Goal: Task Accomplishment & Management: Contribute content

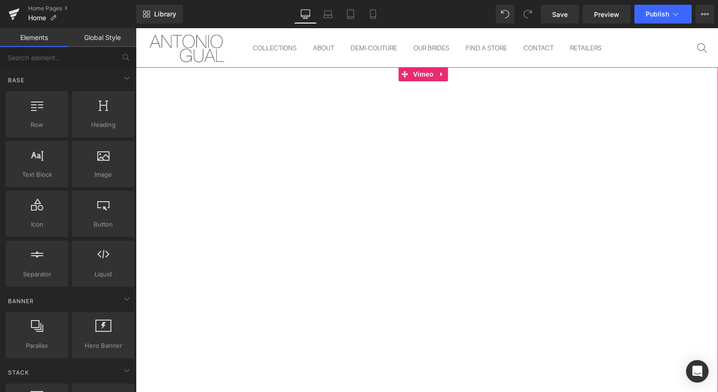
click at [417, 76] on span "Vimeo" at bounding box center [423, 74] width 25 height 14
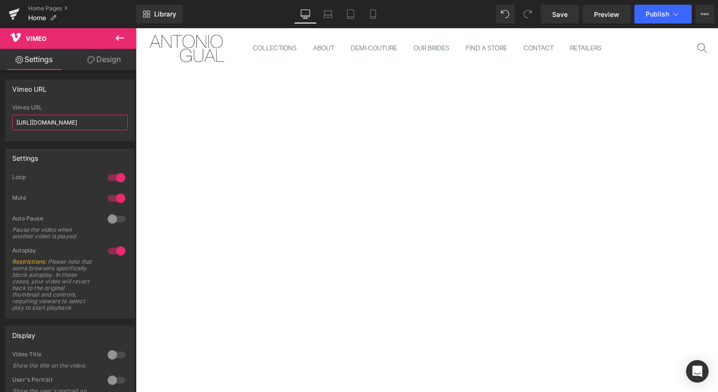
drag, startPoint x: 104, startPoint y: 121, endPoint x: -2, endPoint y: 121, distance: 106.3
click at [0, 121] on html "Vimeo You are previewing how the will restyle your page. You can not edit Eleme…" at bounding box center [359, 196] width 718 height 392
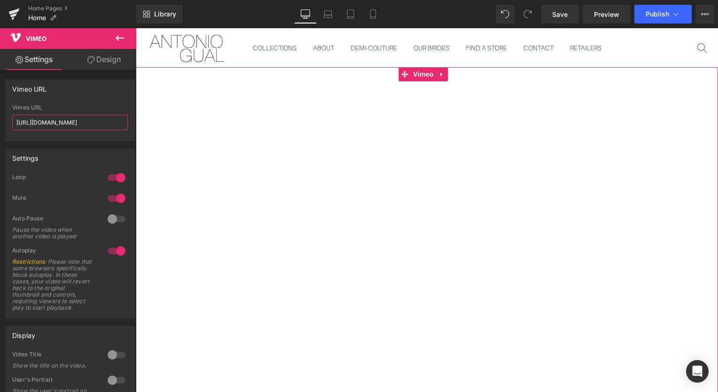
paste input "126704653?share=copy"
type input "https://vimeo.com/1126704653?share=copy"
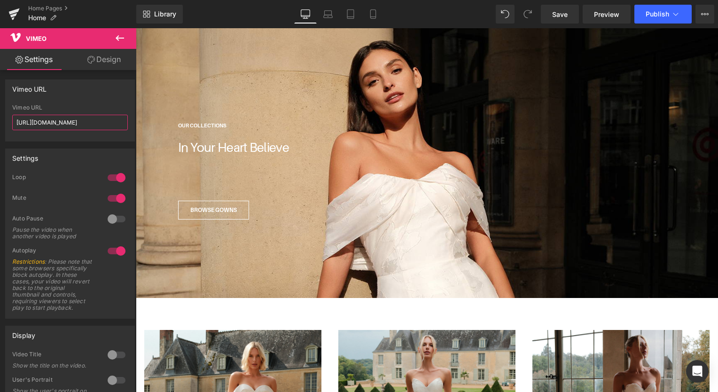
scroll to position [1213, 0]
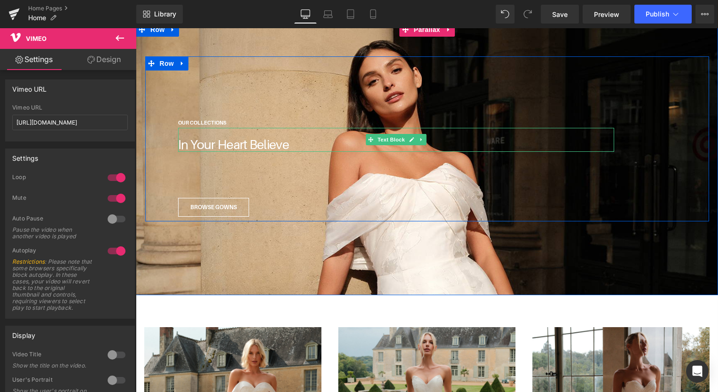
click at [248, 141] on font "In Your Heart Believe" at bounding box center [233, 144] width 111 height 15
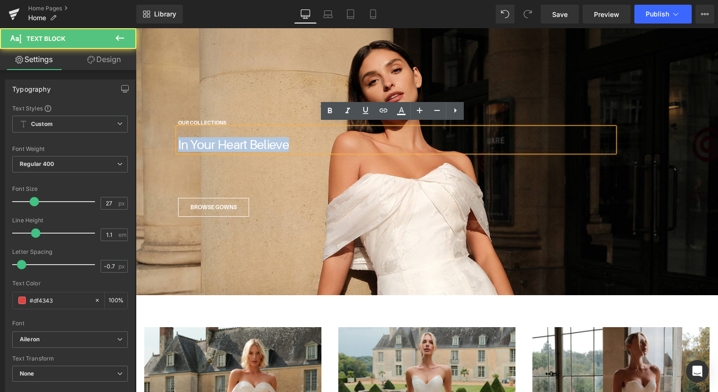
drag, startPoint x: 286, startPoint y: 139, endPoint x: 166, endPoint y: 133, distance: 120.5
click at [169, 133] on div "OUR COLLECTIONS Text Block In Your Heart Believe Text Block Text Block BROWSE G…" at bounding box center [421, 166] width 504 height 101
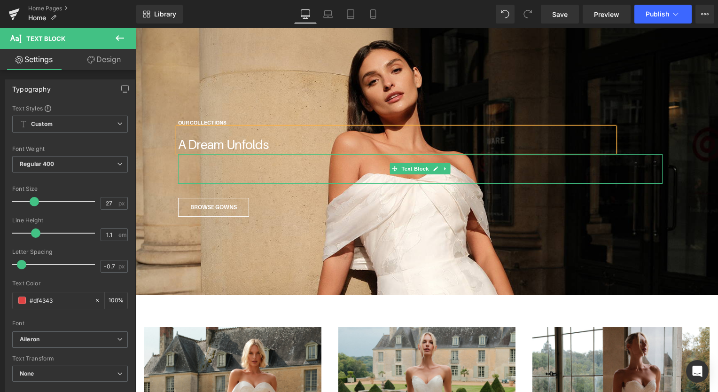
click at [301, 176] on div at bounding box center [420, 169] width 485 height 30
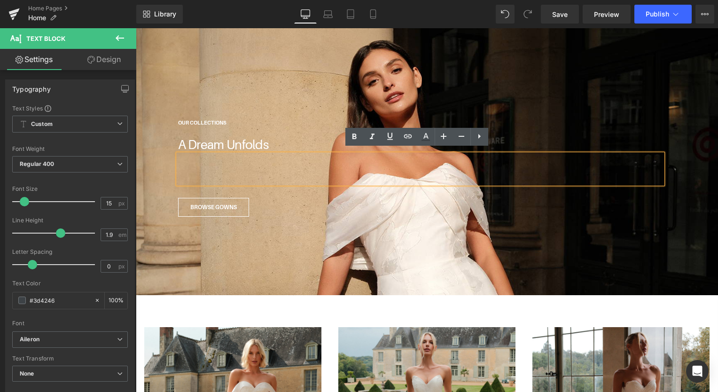
click at [378, 79] on div "OUR COLLECTIONS Text Block A Dream Unfolds Text Block Text Block BROWSE GOWNS B…" at bounding box center [427, 138] width 564 height 165
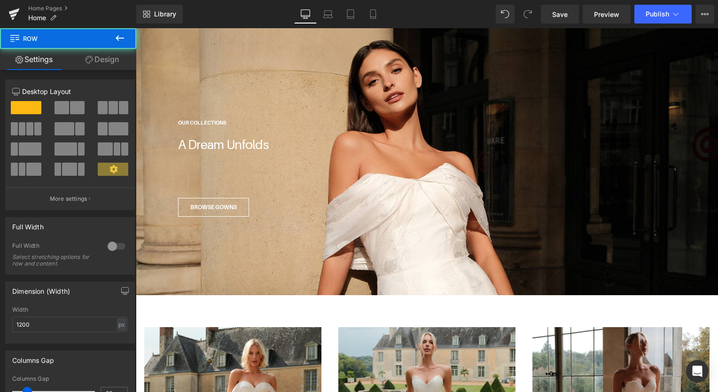
click at [311, 61] on div "OUR COLLECTIONS Text Block A Dream Unfolds Text Block Text Block BROWSE GOWNS B…" at bounding box center [427, 138] width 564 height 165
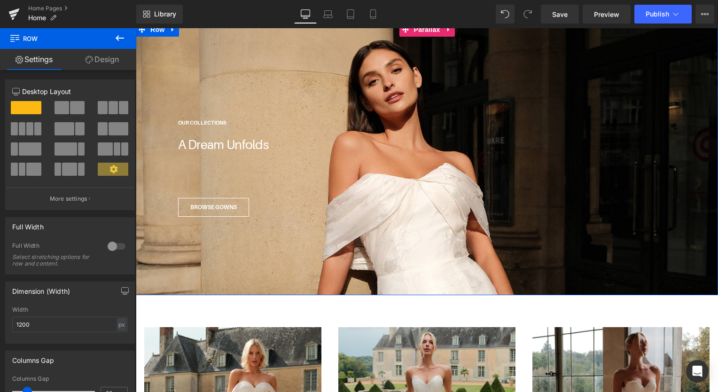
click at [267, 42] on div at bounding box center [427, 159] width 583 height 273
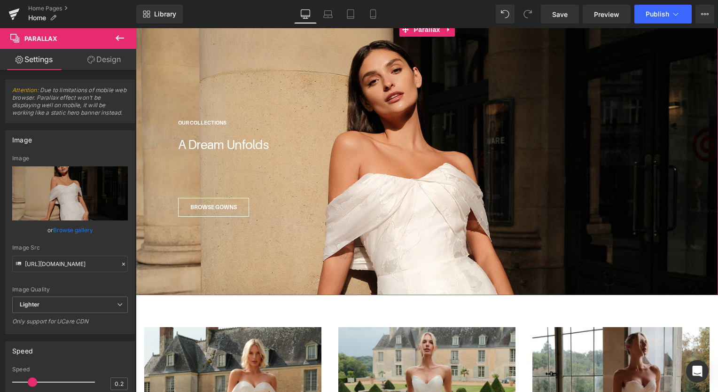
click at [58, 229] on link "Browse gallery" at bounding box center [73, 230] width 40 height 16
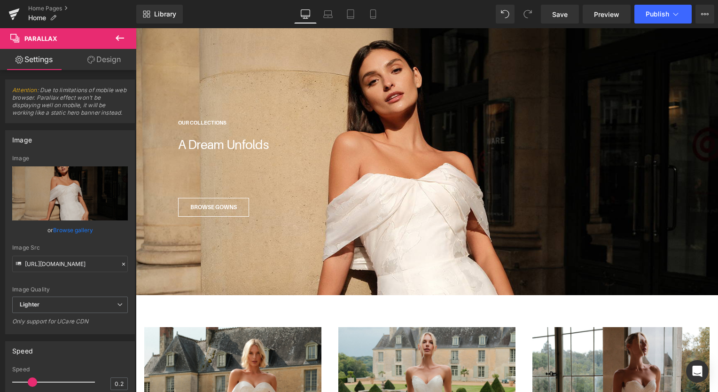
click at [51, 0] on div "Vimeo You are previewing how the will restyle your page. You can not edit Eleme…" at bounding box center [359, 0] width 718 height 0
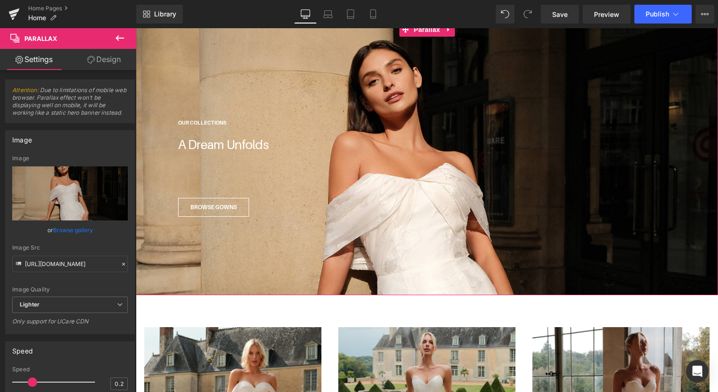
click at [60, 200] on link "Replace Image" at bounding box center [70, 193] width 116 height 54
type input "C:\fakepath\Antonio_Gual_Sept2025_1272.jpg"
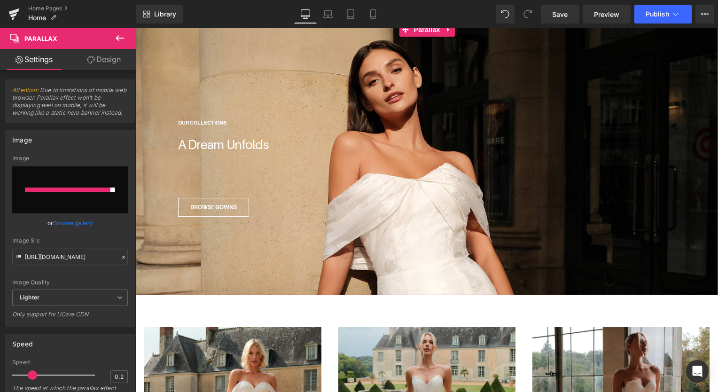
click at [114, 230] on div "Image Quality Lighter Lightest Lighter Lighter Lightest Only support for UCare …" at bounding box center [70, 222] width 116 height 134
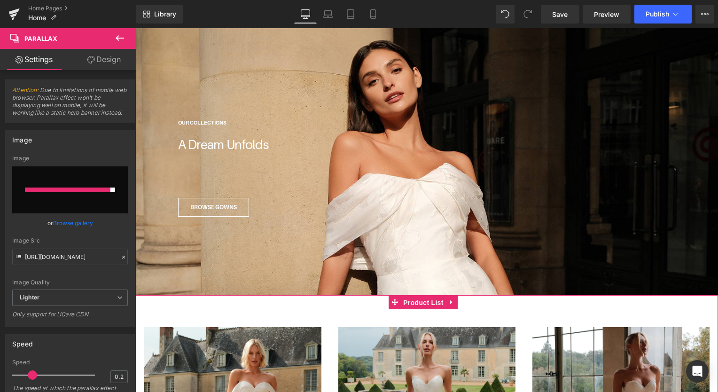
click at [419, 302] on span "Product List" at bounding box center [423, 303] width 45 height 14
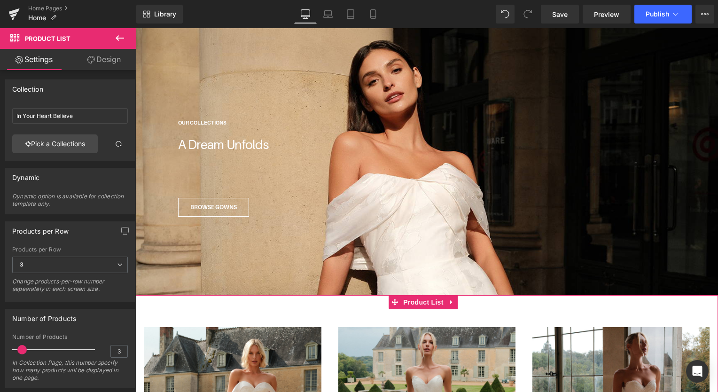
click at [43, 141] on link "Pick a Collections" at bounding box center [55, 143] width 86 height 19
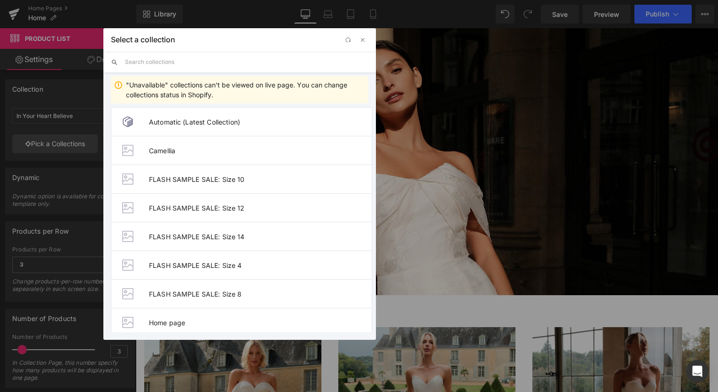
click at [43, 0] on div "Product List You are previewing how the will restyle your page. You can not edi…" at bounding box center [359, 0] width 718 height 0
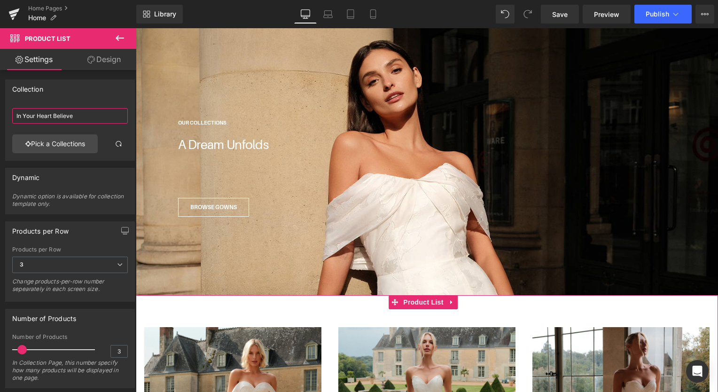
click at [72, 117] on input "In Your Heart Believe" at bounding box center [70, 116] width 116 height 16
drag, startPoint x: 77, startPoint y: 114, endPoint x: 9, endPoint y: 118, distance: 68.3
click at [9, 118] on div "In Your Heart Believe In Your Heart Believe Pick a Collections" at bounding box center [70, 132] width 129 height 56
click at [31, 139] on link "Pick a Collections" at bounding box center [55, 143] width 86 height 19
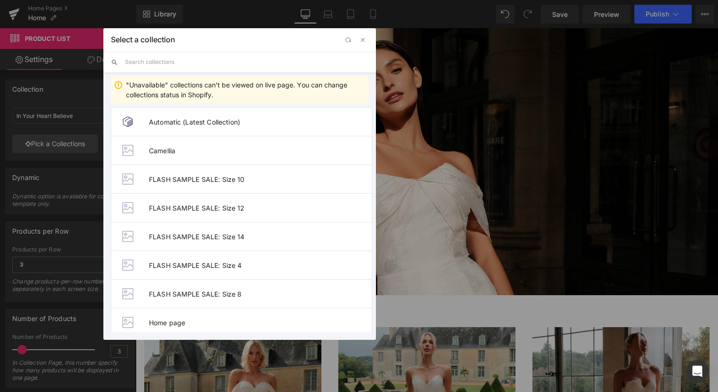
click at [235, 59] on input "text" at bounding box center [247, 62] width 244 height 21
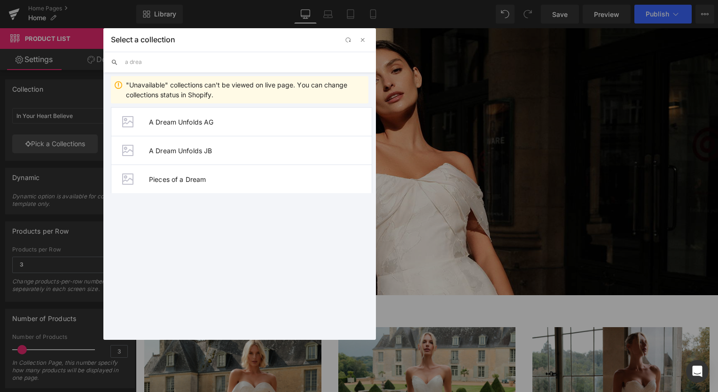
type input "a drea"
click at [196, 119] on span "A Dream Unfolds AG" at bounding box center [260, 122] width 223 height 8
type input "A Dream Unfolds AG"
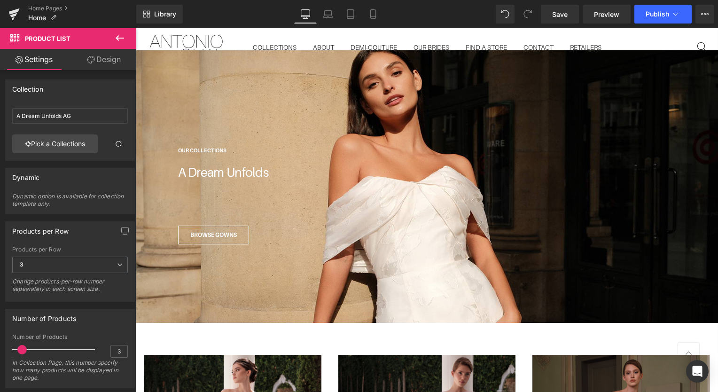
scroll to position [1192, 0]
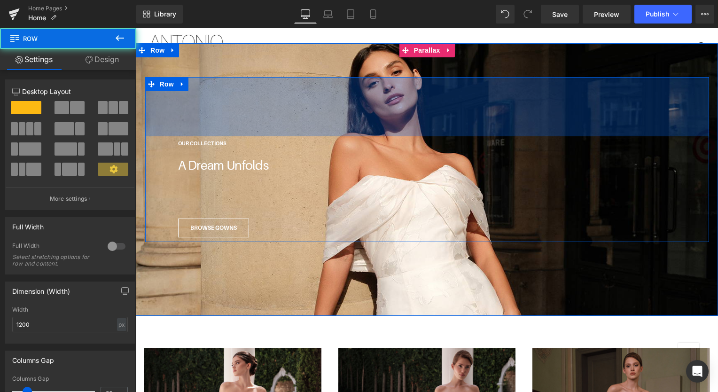
click at [470, 125] on div "126px" at bounding box center [427, 106] width 564 height 59
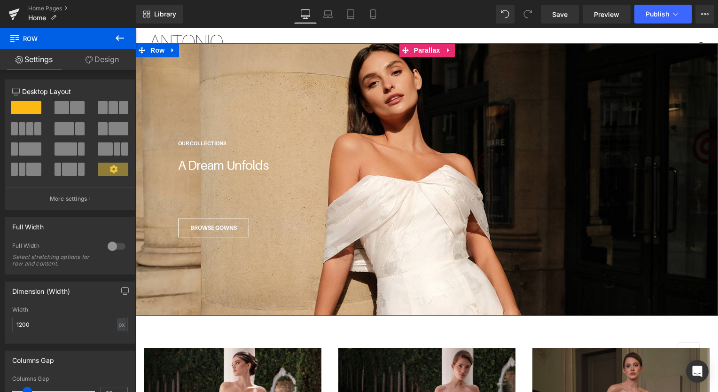
click at [420, 48] on span "Parallax" at bounding box center [427, 50] width 31 height 14
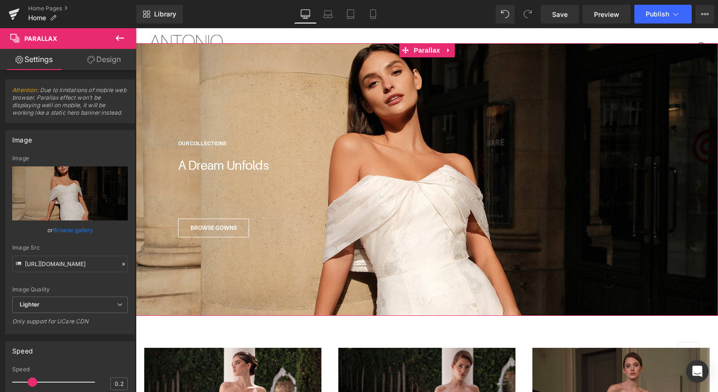
click at [61, 231] on link "Browse gallery" at bounding box center [73, 230] width 40 height 16
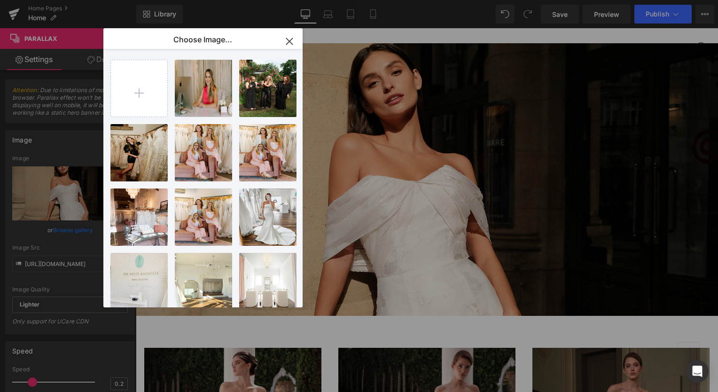
click at [127, 93] on input "file" at bounding box center [139, 88] width 56 height 56
type input "C:\fakepath\Antonio_Gual_Sept2025_1344_.jpg"
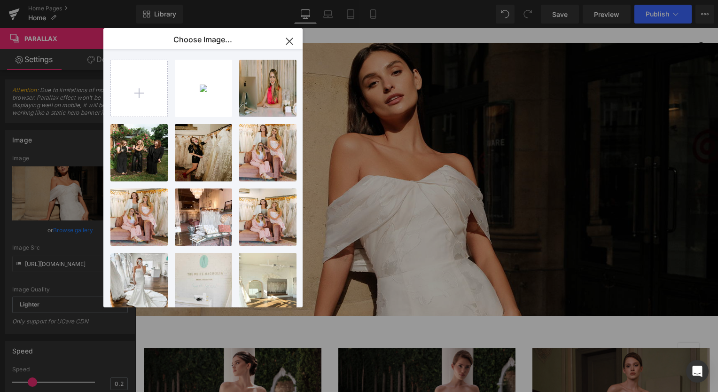
click at [0, 0] on div "Antonio...344_.jpg 2.85 MB" at bounding box center [0, 0] width 0 height 0
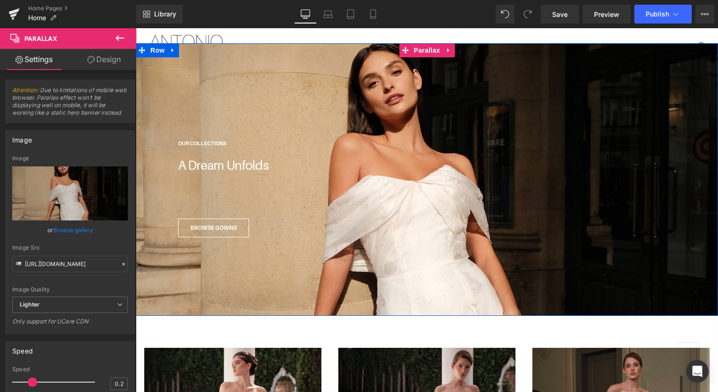
click at [209, 53] on div at bounding box center [427, 179] width 583 height 273
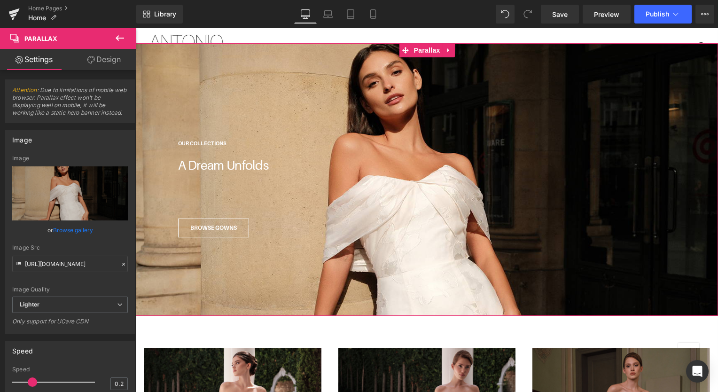
click at [66, 179] on link "Replace Image" at bounding box center [70, 193] width 116 height 54
click at [57, 227] on link "Browse gallery" at bounding box center [73, 230] width 40 height 16
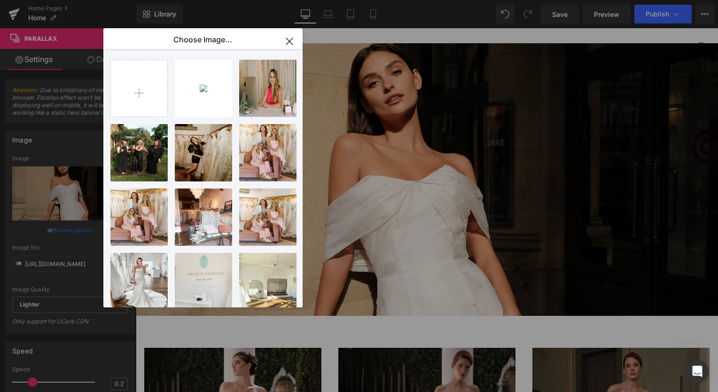
click at [0, 0] on div "Antonio...344_.jpg 2.85 MB" at bounding box center [0, 0] width 0 height 0
type input "https://ucarecdn.com/035e895d-69cf-4c16-9964-4c2674b9ffe7/-/format/auto/-/previ…"
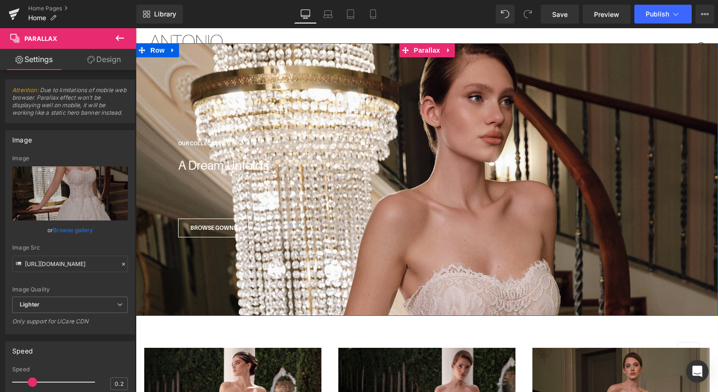
click at [315, 260] on div at bounding box center [427, 179] width 583 height 273
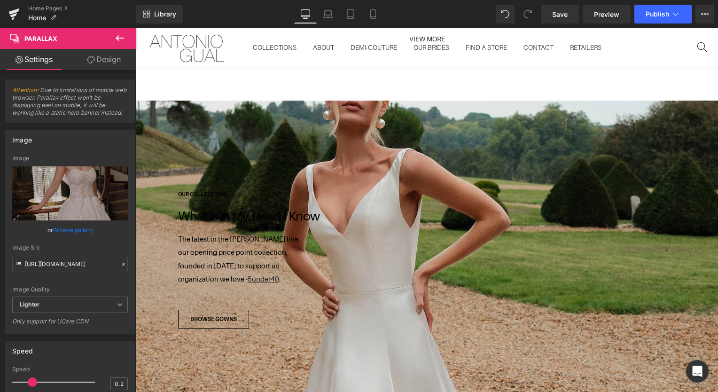
scroll to position [1785, 0]
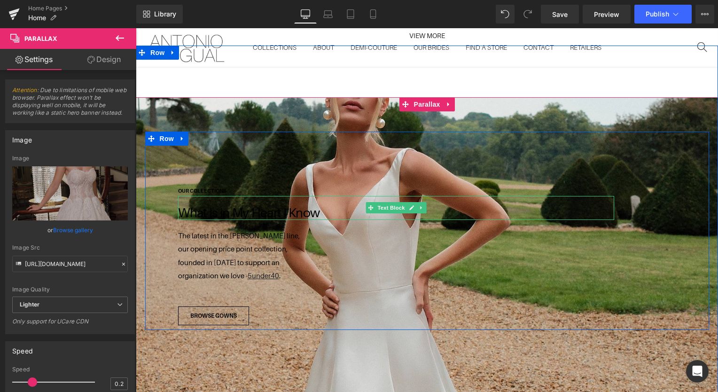
click at [305, 205] on font "What Is in My Heart I Know" at bounding box center [249, 212] width 142 height 15
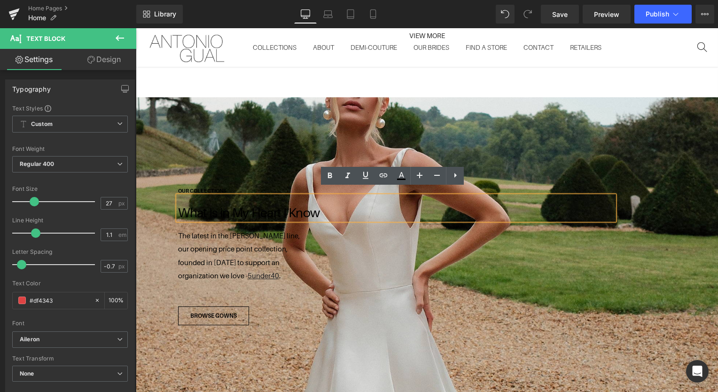
drag, startPoint x: 318, startPoint y: 208, endPoint x: 171, endPoint y: 205, distance: 146.7
click at [171, 205] on div "OUR COLLECTIONS Text Block What Is in My Heart I Know Text Block The latest in …" at bounding box center [421, 255] width 504 height 142
click at [322, 209] on p "What Is in My Heart I Know" at bounding box center [396, 213] width 436 height 14
drag, startPoint x: 322, startPoint y: 209, endPoint x: 180, endPoint y: 206, distance: 141.5
click at [180, 206] on p "What Is in My Heart I Know" at bounding box center [396, 213] width 436 height 14
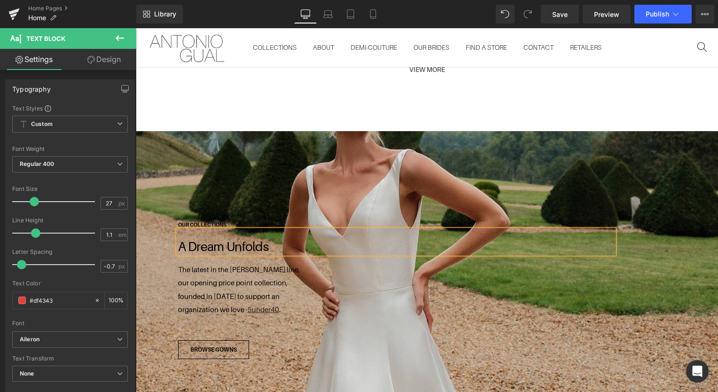
scroll to position [1780, 0]
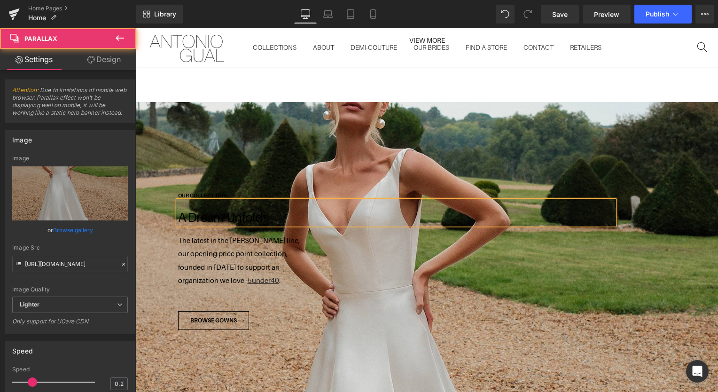
click at [328, 111] on div at bounding box center [427, 265] width 583 height 327
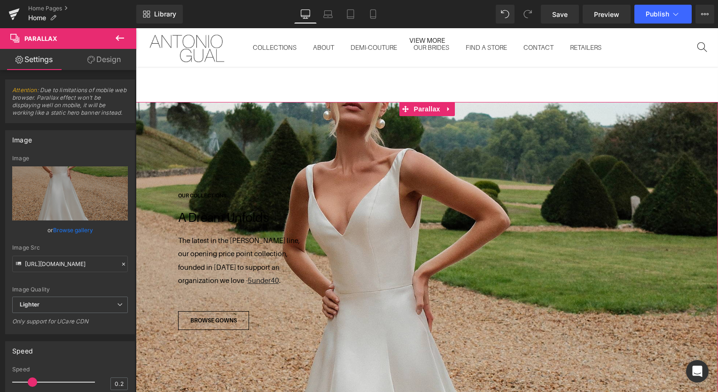
click at [68, 229] on link "Browse gallery" at bounding box center [73, 230] width 40 height 16
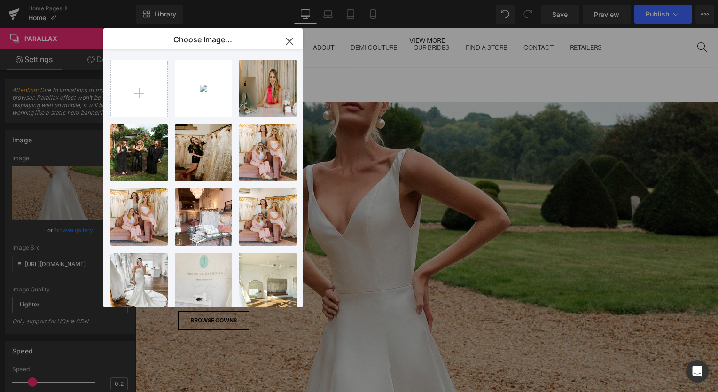
click at [137, 96] on input "file" at bounding box center [139, 88] width 56 height 56
type input "C:\fakepath\Antonio_Gual_Sept2025_1099.jpg"
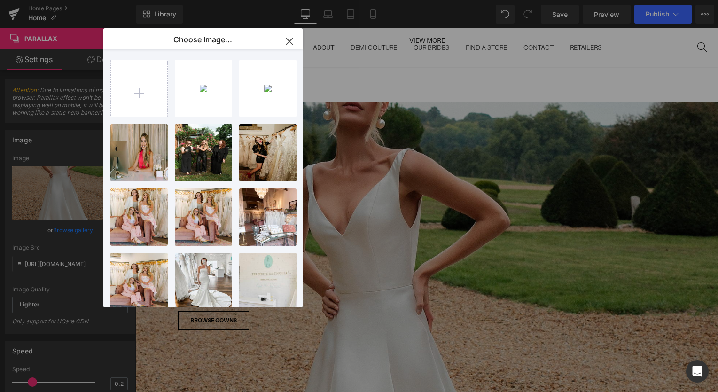
click at [0, 0] on div "Antonio...1099.jpg 2.04 MB" at bounding box center [0, 0] width 0 height 0
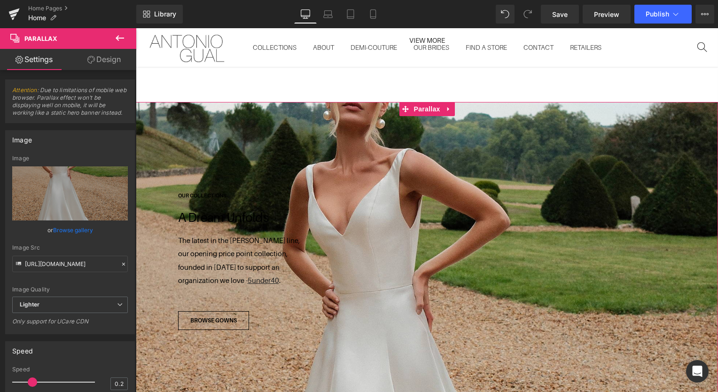
click at [46, 183] on link "Replace Image" at bounding box center [70, 193] width 116 height 54
click at [58, 228] on link "Browse gallery" at bounding box center [73, 230] width 40 height 16
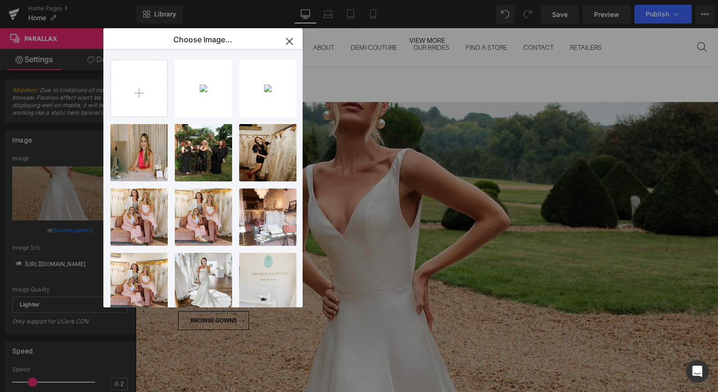
click at [0, 0] on div "Antonio...1099.jpg 2.04 MB" at bounding box center [0, 0] width 0 height 0
type input "https://ucarecdn.com/022186df-2af6-4884-85bf-46fc23ed4992/-/format/auto/-/previ…"
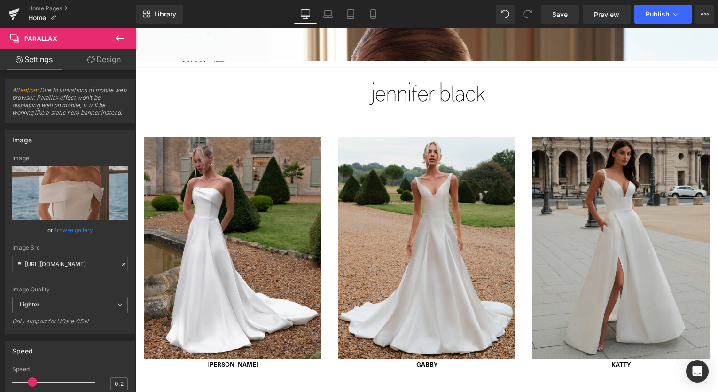
scroll to position [2154, 0]
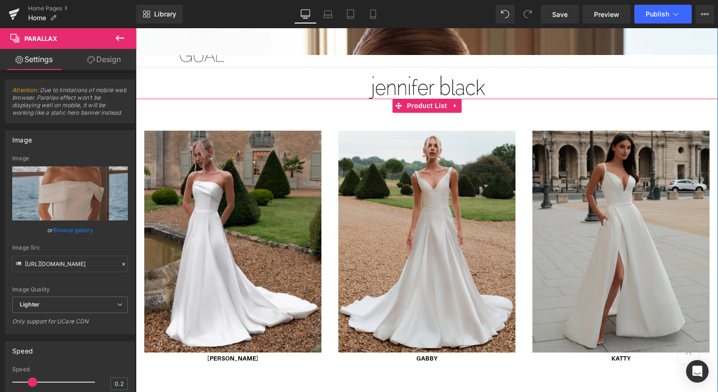
click at [410, 100] on span "Product List" at bounding box center [427, 106] width 45 height 14
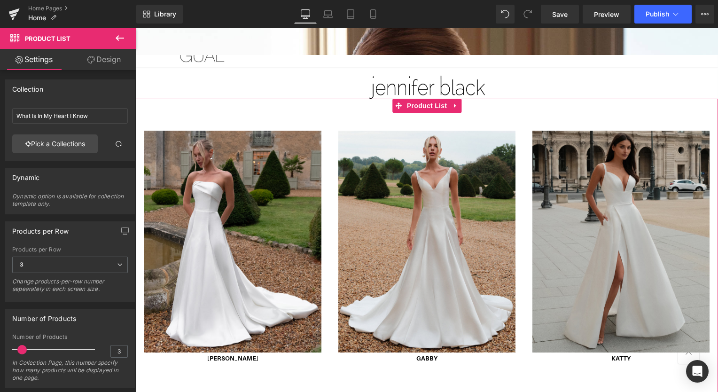
click at [51, 140] on link "Pick a Collections" at bounding box center [55, 143] width 86 height 19
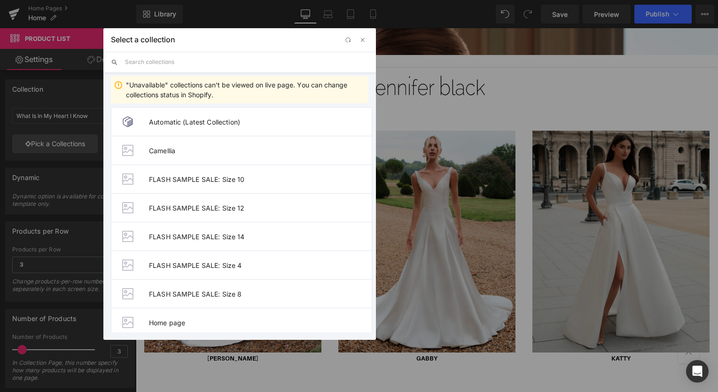
click at [179, 70] on input "text" at bounding box center [247, 62] width 244 height 21
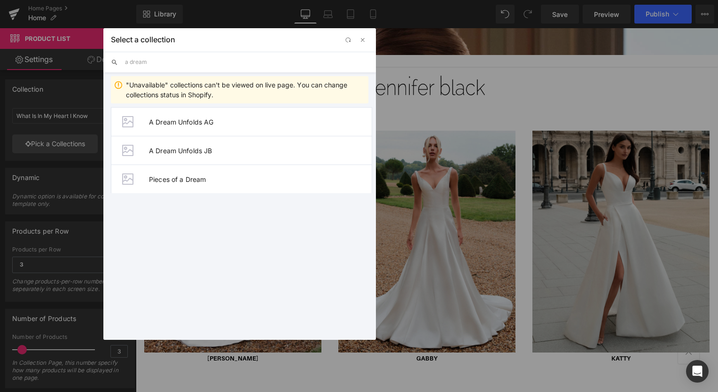
type input "a dream"
click at [191, 150] on span "A Dream Unfolds JB" at bounding box center [260, 151] width 223 height 8
type input "A Dream Unfolds JB"
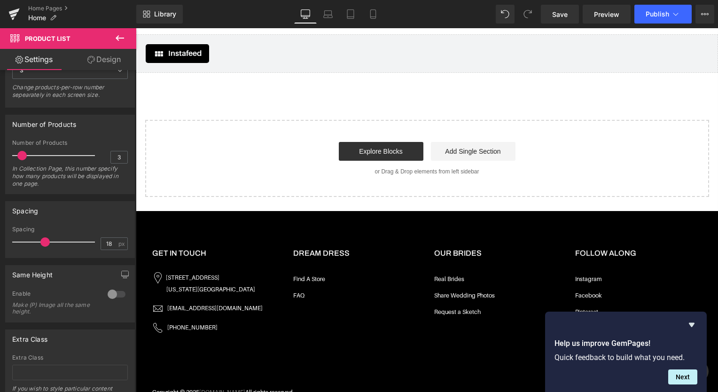
scroll to position [2607, 0]
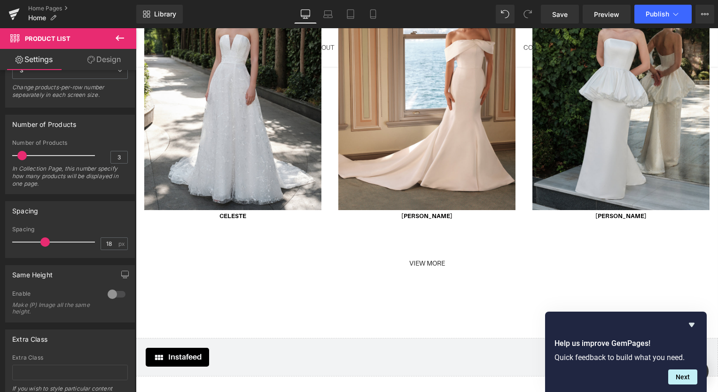
drag, startPoint x: 718, startPoint y: 316, endPoint x: 830, endPoint y: 348, distance: 116.3
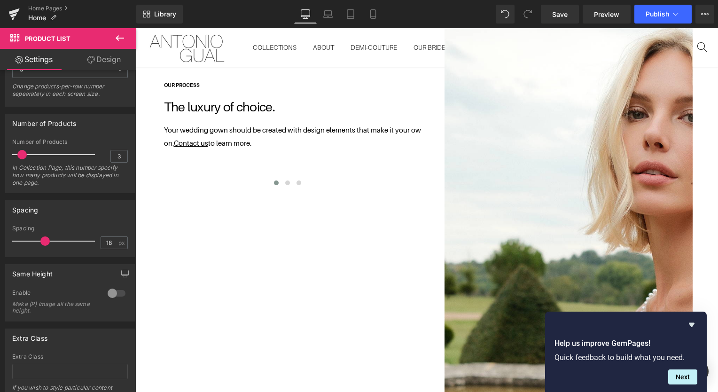
scroll to position [461, 0]
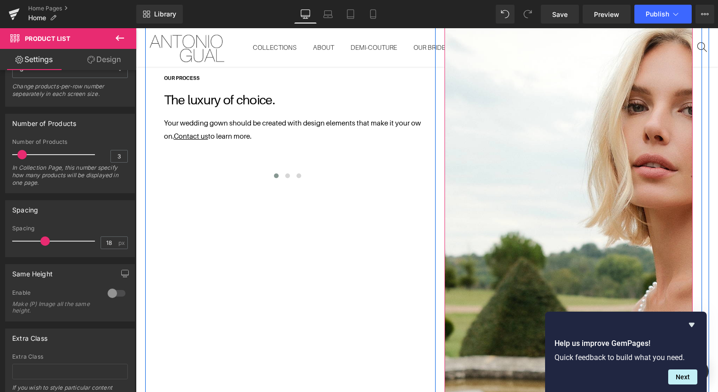
click at [521, 116] on img at bounding box center [726, 364] width 562 height 704
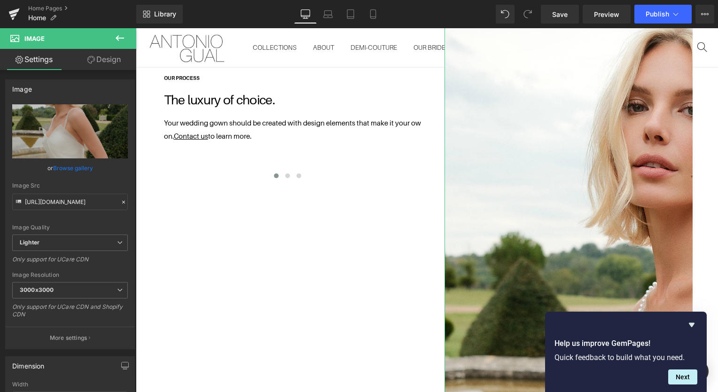
click at [68, 166] on link "Browse gallery" at bounding box center [73, 168] width 40 height 16
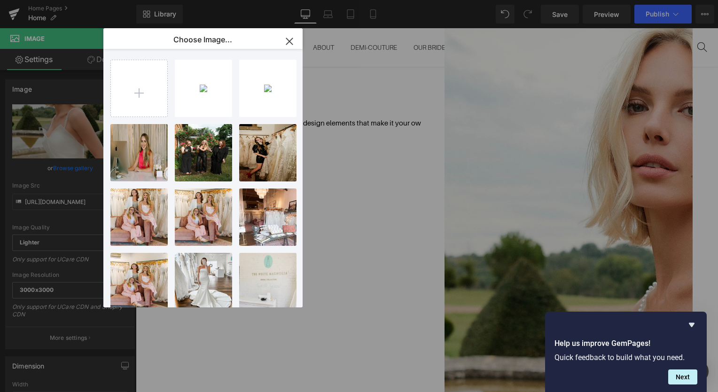
click at [137, 101] on input "file" at bounding box center [139, 88] width 56 height 56
type input "C:\fakepath\Antonio_Gual_Sept2025_0061.jpg"
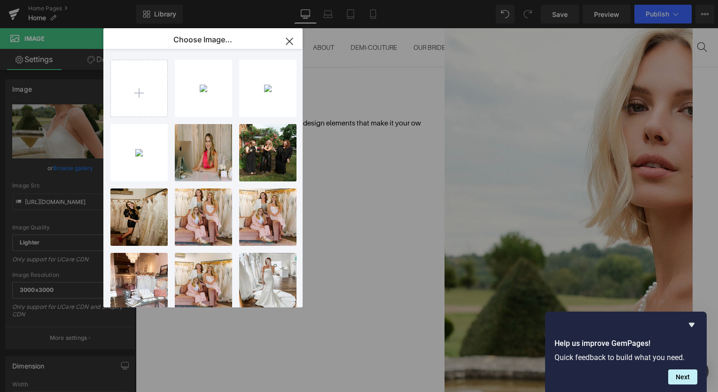
click at [0, 0] on div "Antonio...0061.jpg 1.93 MB" at bounding box center [0, 0] width 0 height 0
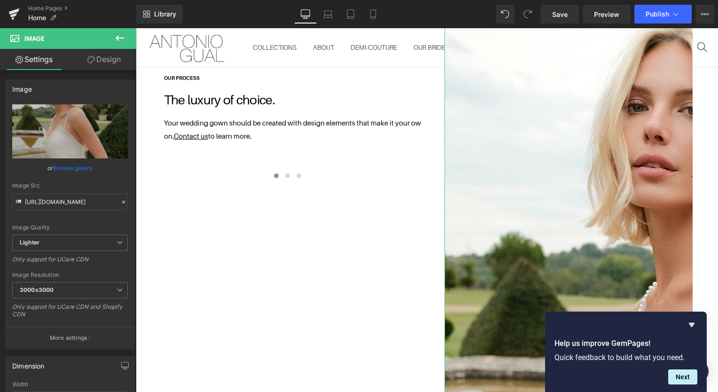
click at [24, 126] on link "Replace Image" at bounding box center [70, 131] width 116 height 54
click at [82, 163] on link "Browse gallery" at bounding box center [73, 168] width 40 height 16
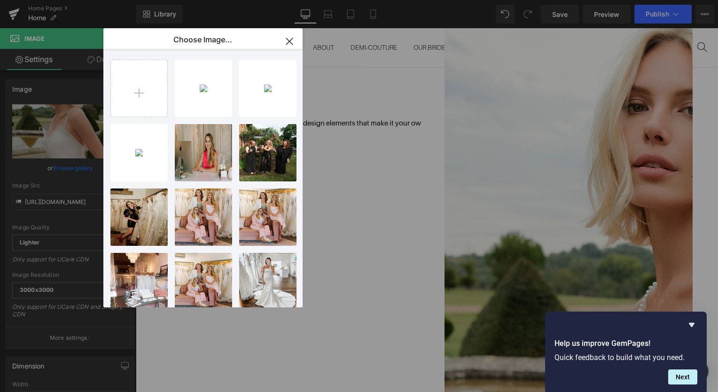
click at [0, 0] on div "Antonio...0061.jpg 1.93 MB" at bounding box center [0, 0] width 0 height 0
type input "https://ucarecdn.com/1ca1eeb4-4f7d-49ec-8d8f-eb4157171075/-/format/auto/-/previ…"
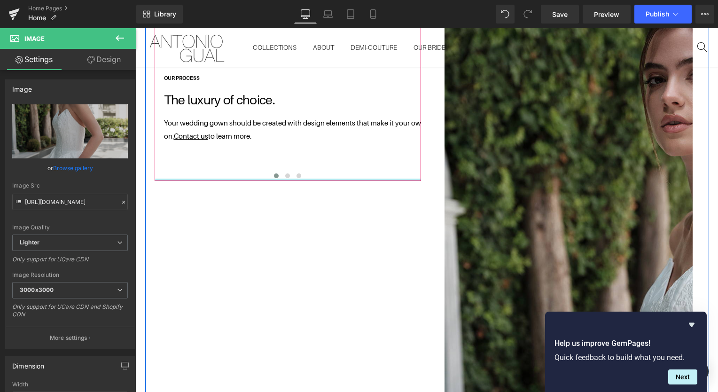
click at [282, 179] on div at bounding box center [288, 180] width 267 height 2
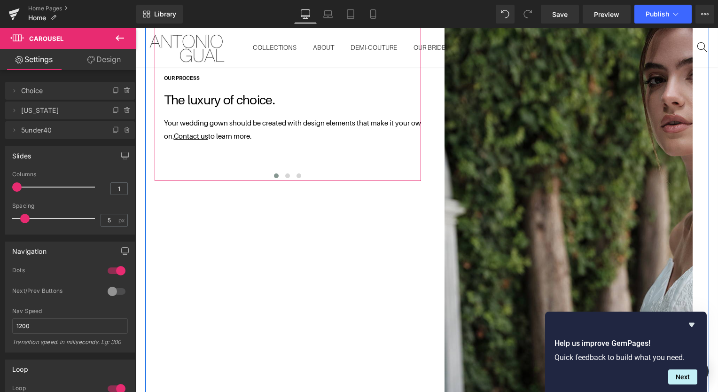
click at [285, 173] on span at bounding box center [287, 175] width 5 height 5
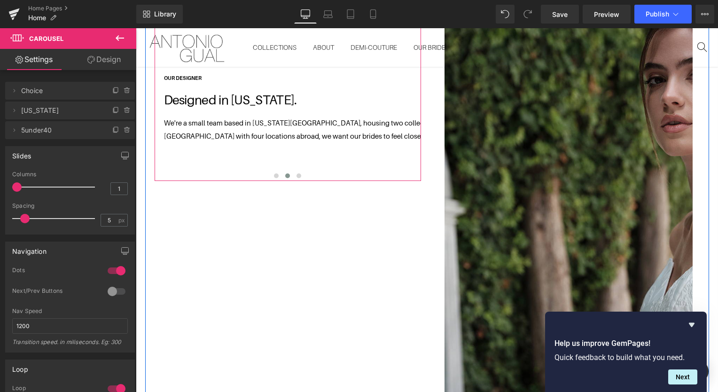
click at [274, 173] on span at bounding box center [276, 175] width 5 height 5
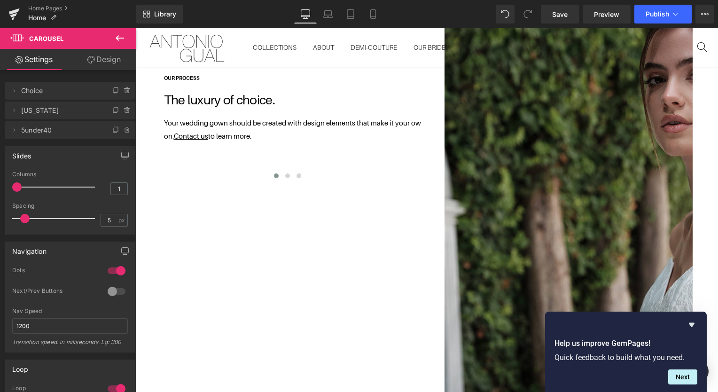
click at [531, 130] on img at bounding box center [726, 364] width 562 height 704
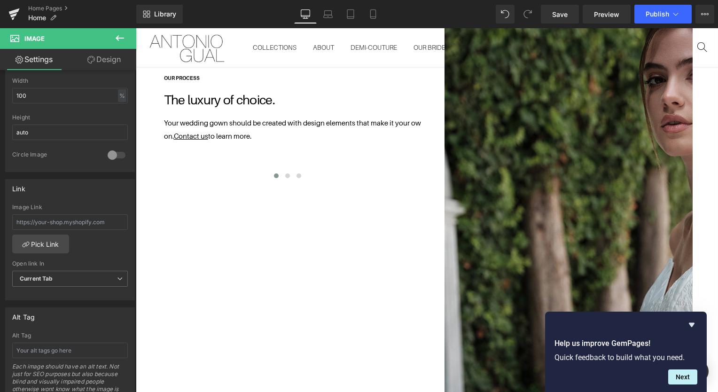
scroll to position [511, 0]
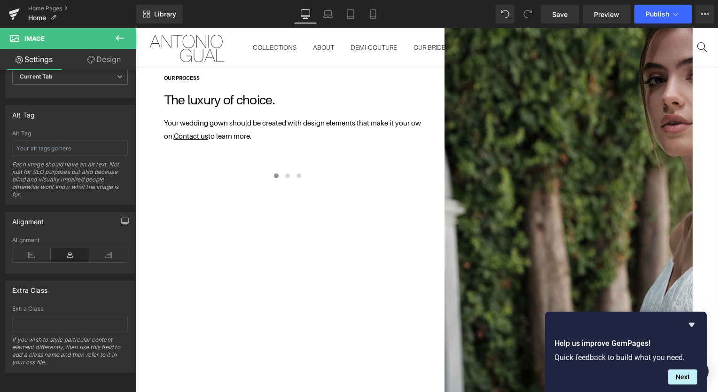
click at [695, 325] on icon "Hide survey" at bounding box center [691, 324] width 11 height 11
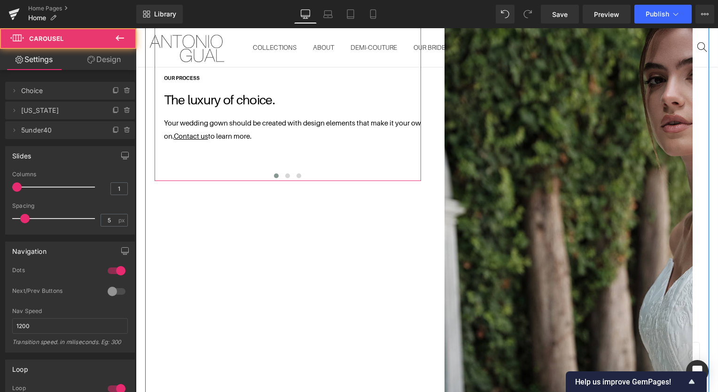
click at [285, 174] on span at bounding box center [287, 175] width 5 height 5
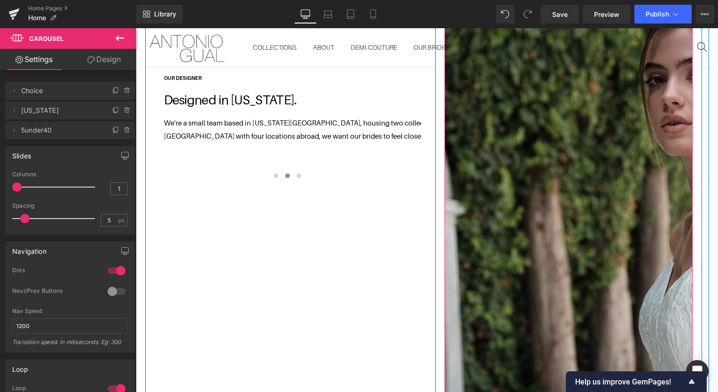
click at [522, 105] on img at bounding box center [726, 364] width 562 height 704
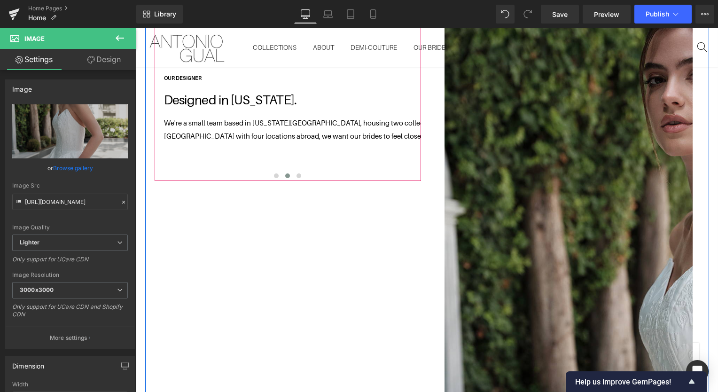
click at [297, 173] on span at bounding box center [299, 175] width 5 height 5
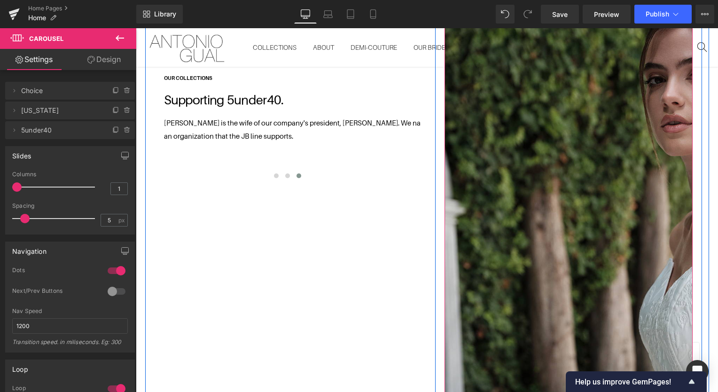
click at [512, 124] on img at bounding box center [726, 364] width 562 height 704
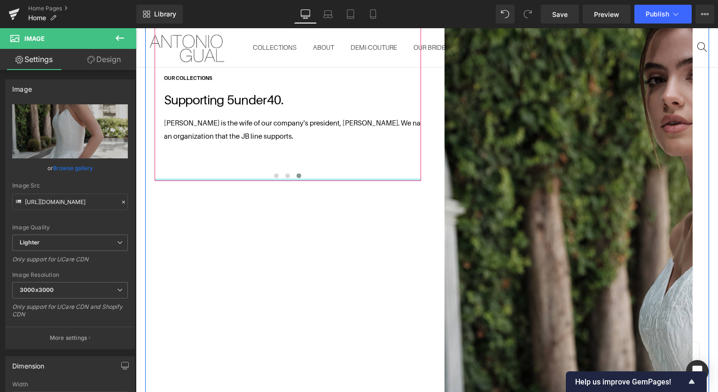
click at [286, 179] on div at bounding box center [288, 180] width 267 height 2
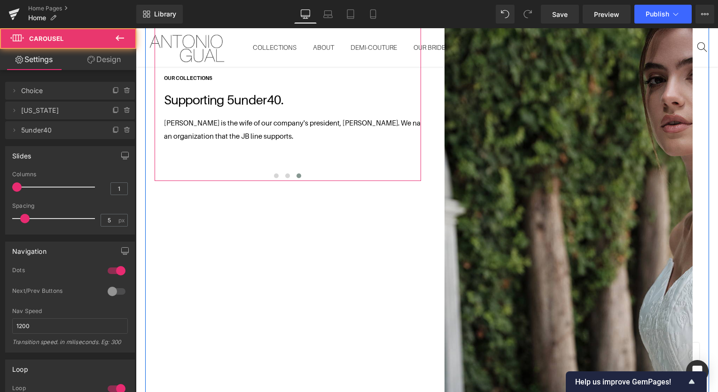
click at [285, 173] on span at bounding box center [287, 175] width 5 height 5
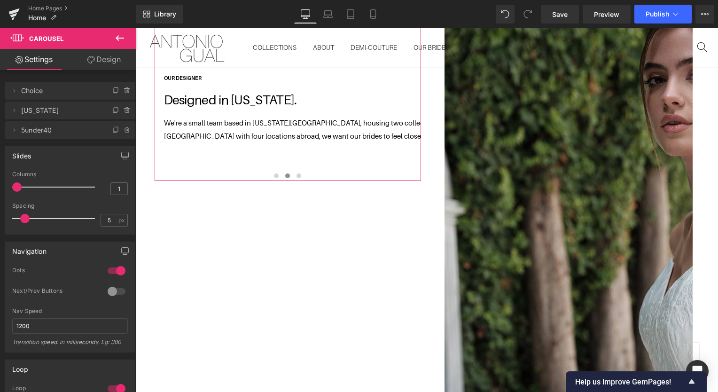
click at [16, 91] on icon at bounding box center [14, 91] width 8 height 8
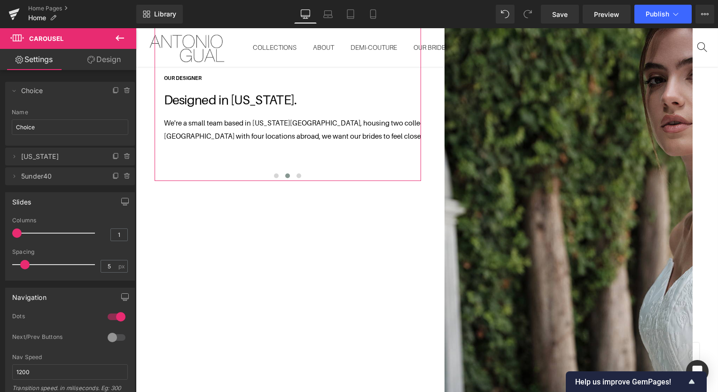
click at [16, 91] on icon at bounding box center [14, 91] width 8 height 8
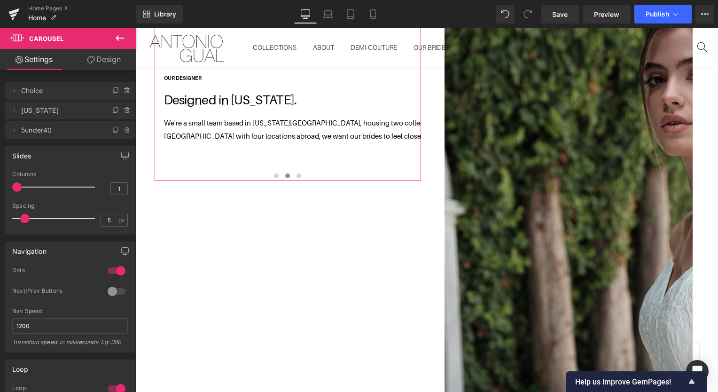
click at [38, 113] on span "New York" at bounding box center [60, 111] width 79 height 18
click at [19, 109] on span at bounding box center [13, 110] width 11 height 11
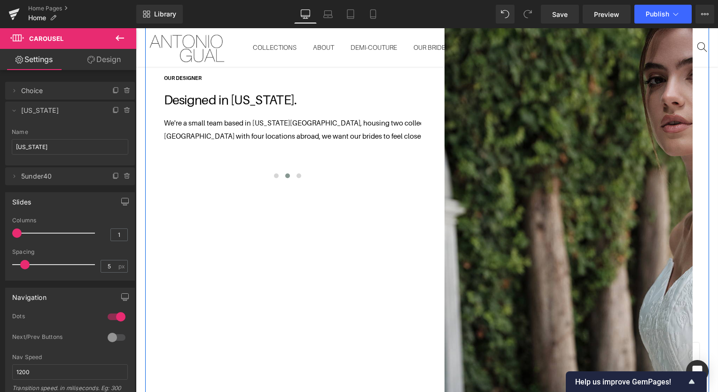
click at [512, 157] on img at bounding box center [726, 364] width 562 height 704
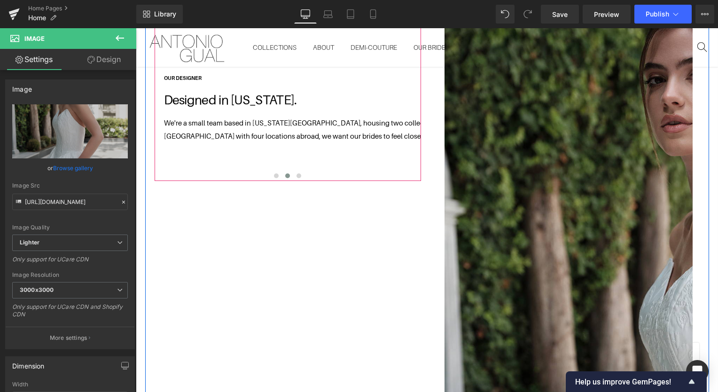
click at [275, 173] on span at bounding box center [276, 175] width 5 height 5
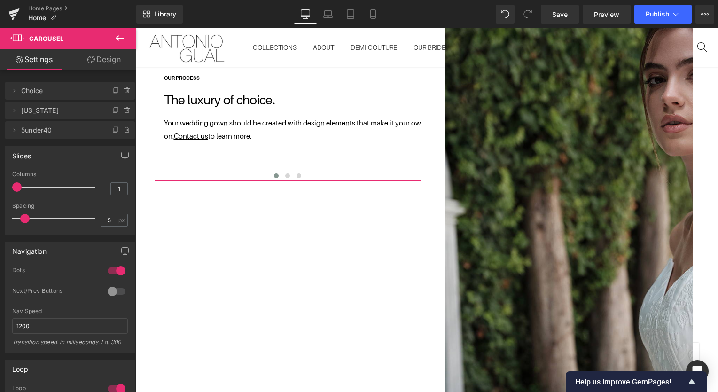
click at [14, 112] on icon at bounding box center [14, 111] width 8 height 8
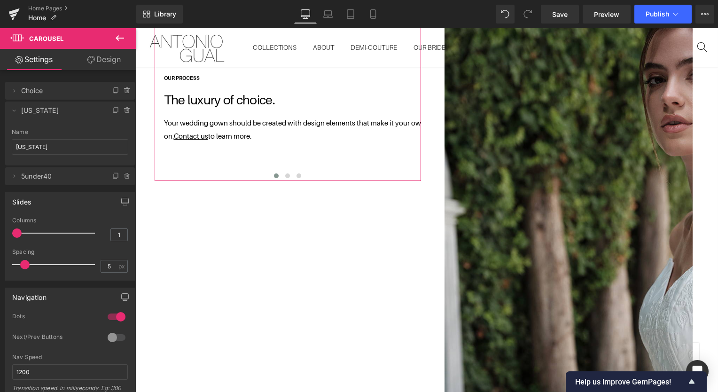
click at [28, 110] on span "New York" at bounding box center [60, 111] width 79 height 18
click at [36, 115] on span "New York" at bounding box center [60, 111] width 79 height 18
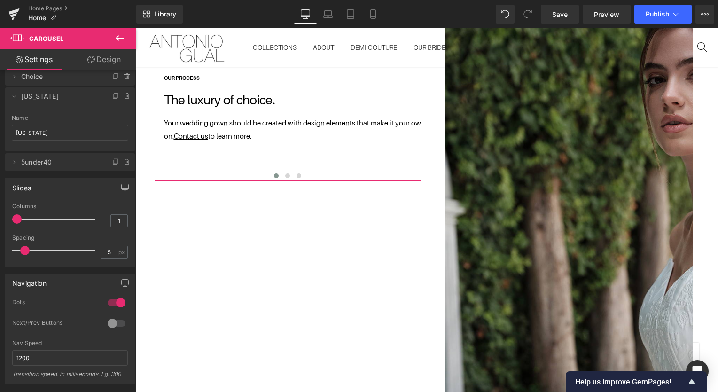
scroll to position [0, 0]
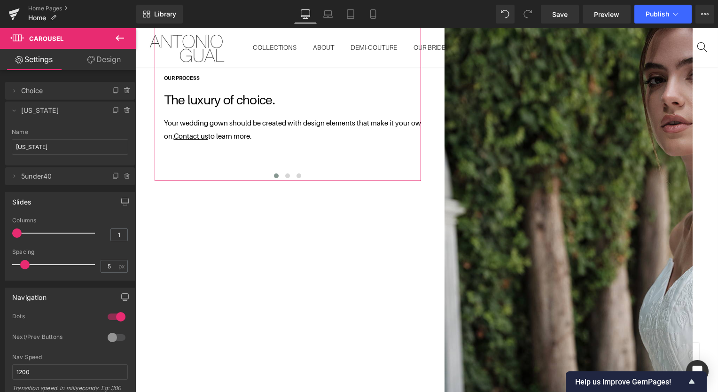
click at [130, 71] on div "Delete Cancel Choice Choice Name Choice Delete Cancel New York New York Name Ne…" at bounding box center [68, 233] width 136 height 326
click at [107, 61] on link "Design" at bounding box center [104, 59] width 68 height 21
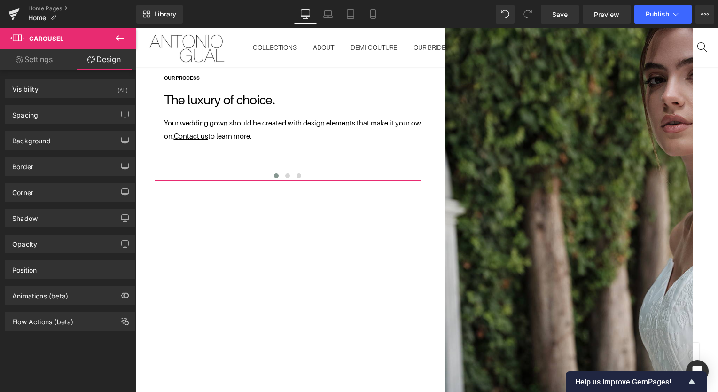
click at [49, 62] on link "Settings" at bounding box center [34, 59] width 68 height 21
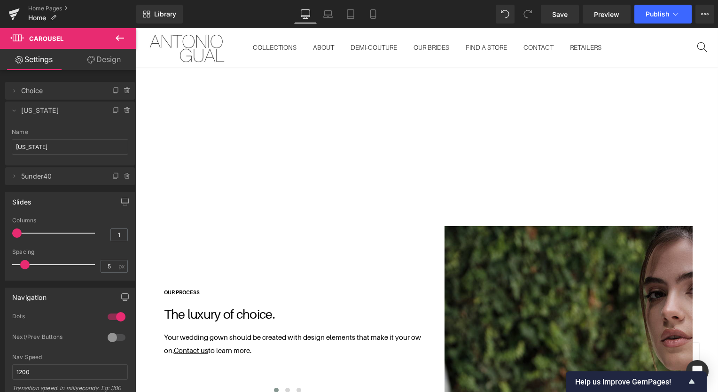
scroll to position [299, 0]
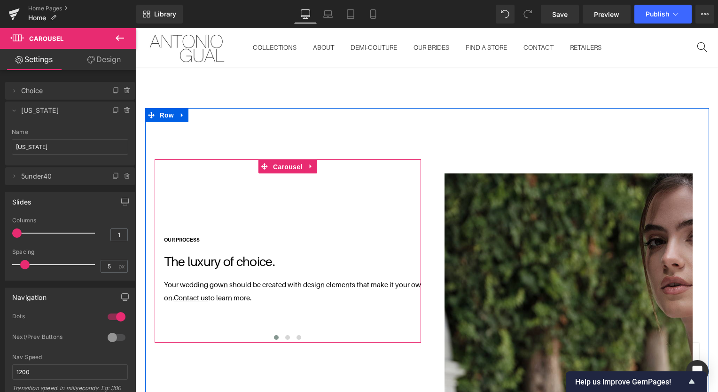
click at [287, 165] on span "Carousel" at bounding box center [288, 167] width 34 height 14
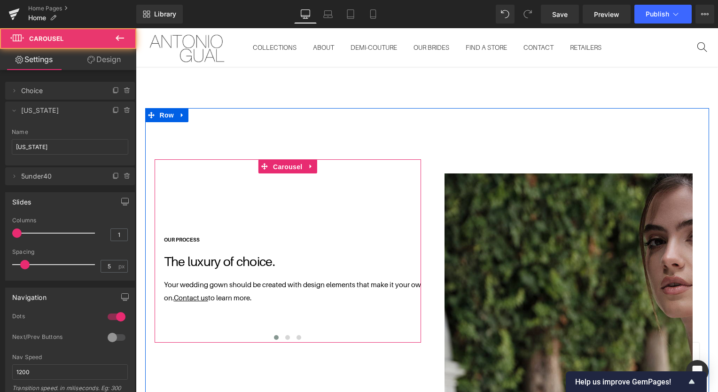
click at [287, 165] on span "Carousel" at bounding box center [288, 167] width 34 height 14
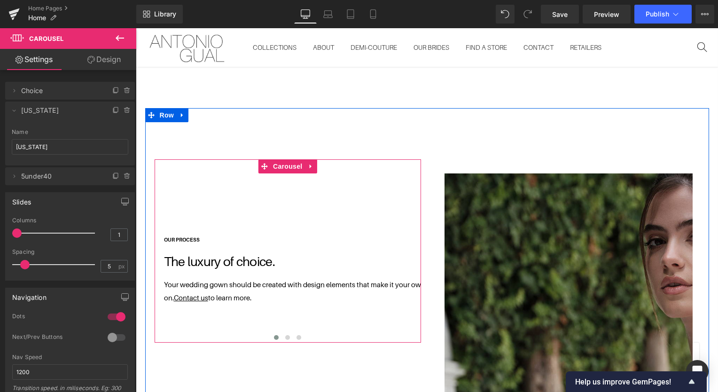
click at [287, 165] on span "Carousel" at bounding box center [288, 166] width 34 height 14
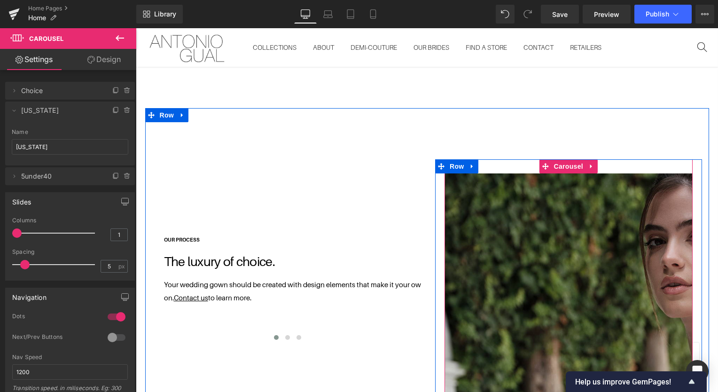
click at [559, 163] on span "Carousel" at bounding box center [569, 166] width 34 height 14
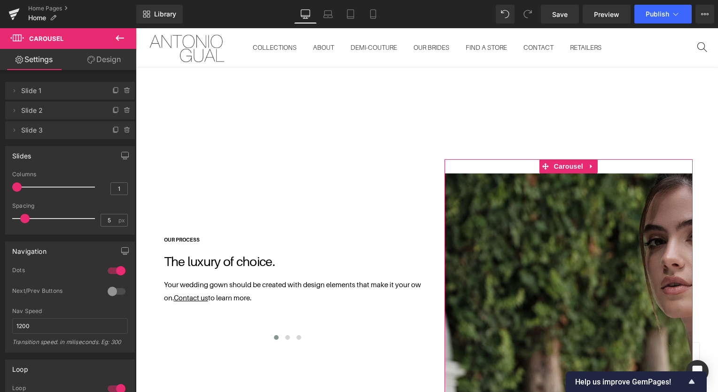
click at [15, 112] on icon at bounding box center [14, 111] width 8 height 8
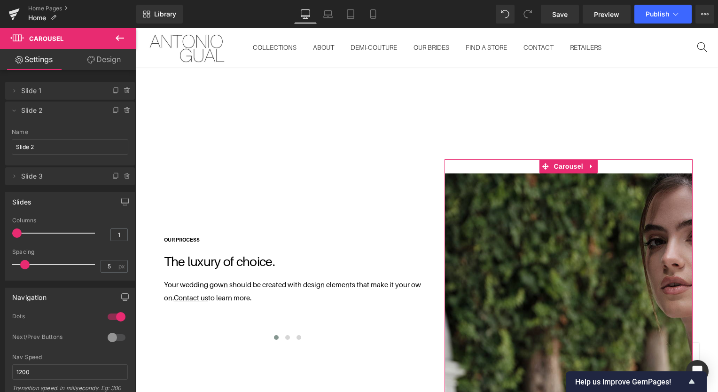
click at [34, 110] on span "Slide 2" at bounding box center [60, 111] width 79 height 18
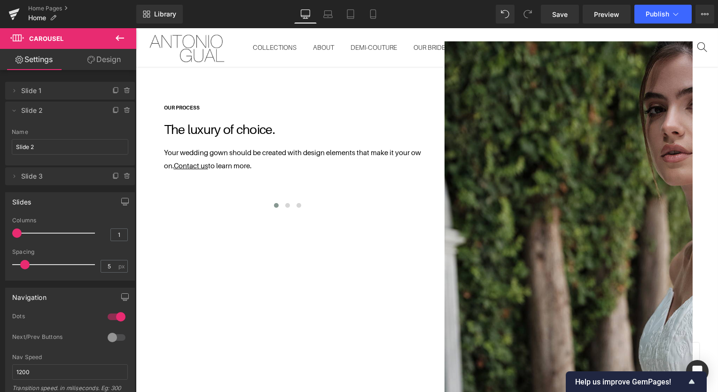
scroll to position [428, 0]
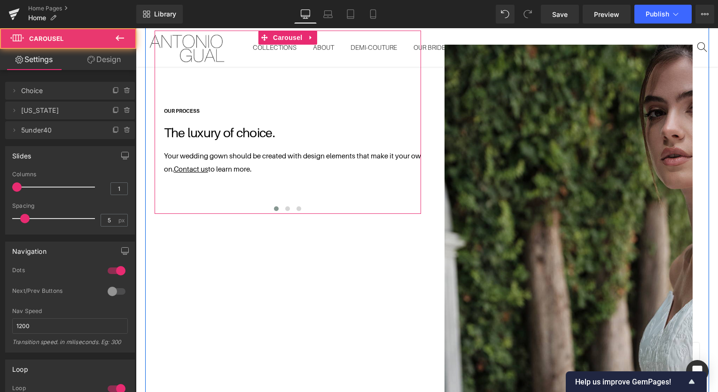
click at [285, 206] on span at bounding box center [287, 208] width 5 height 5
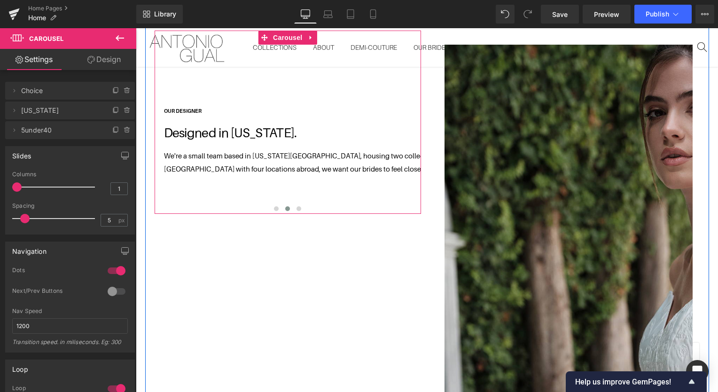
click at [274, 206] on span at bounding box center [276, 208] width 5 height 5
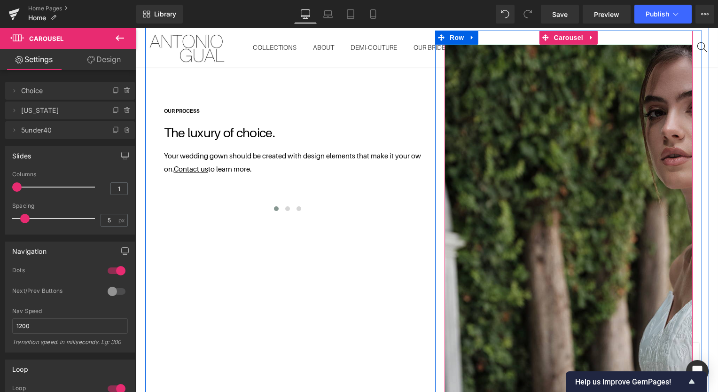
click at [576, 57] on img at bounding box center [726, 397] width 562 height 704
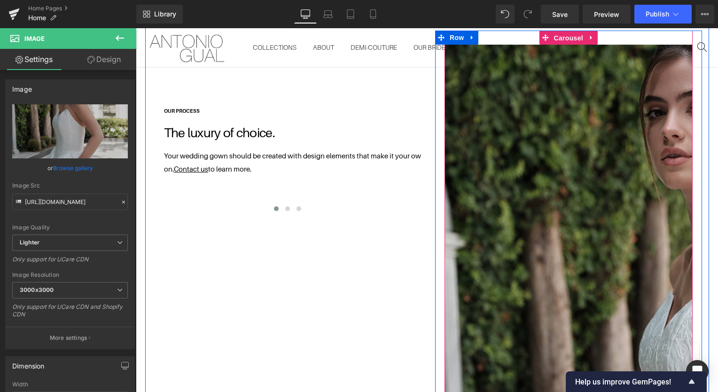
click at [571, 32] on span "Carousel" at bounding box center [569, 38] width 34 height 14
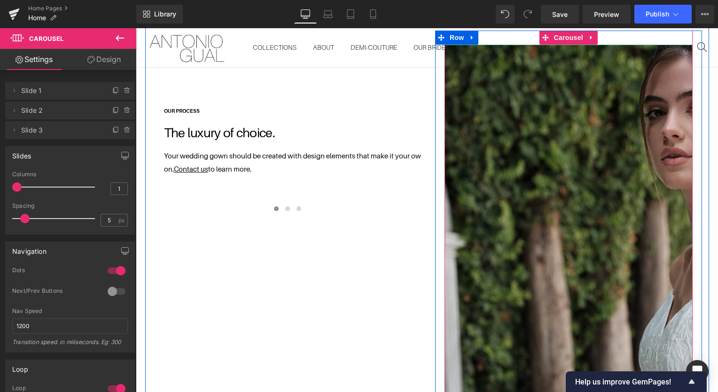
click at [577, 51] on img at bounding box center [726, 397] width 562 height 704
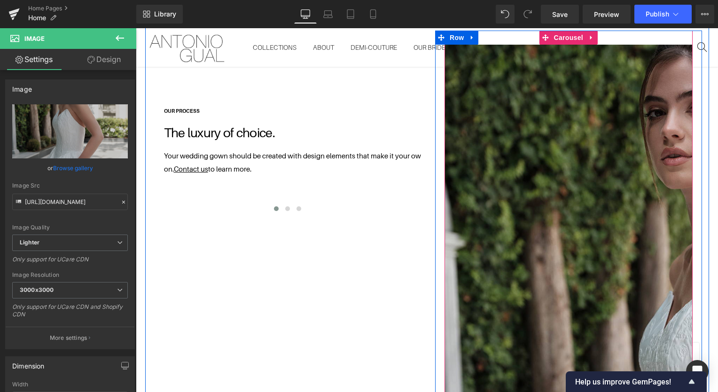
click at [591, 36] on icon at bounding box center [592, 38] width 2 height 4
click at [532, 92] on img at bounding box center [726, 397] width 562 height 704
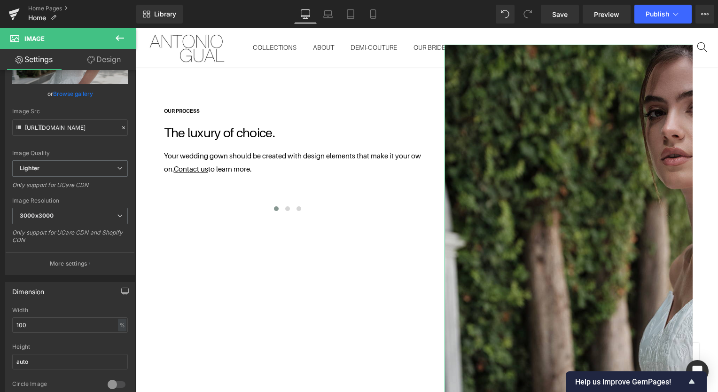
scroll to position [74, 0]
click at [88, 257] on button "More settings" at bounding box center [70, 263] width 129 height 22
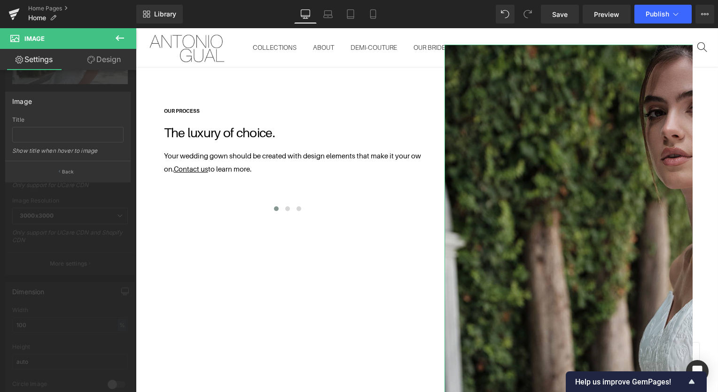
click at [30, 58] on link "Settings" at bounding box center [34, 59] width 68 height 21
click at [68, 171] on p "Back" at bounding box center [68, 171] width 12 height 7
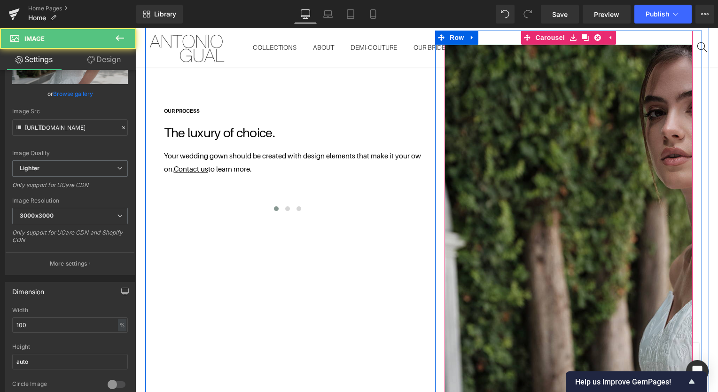
click at [473, 176] on img at bounding box center [726, 397] width 562 height 704
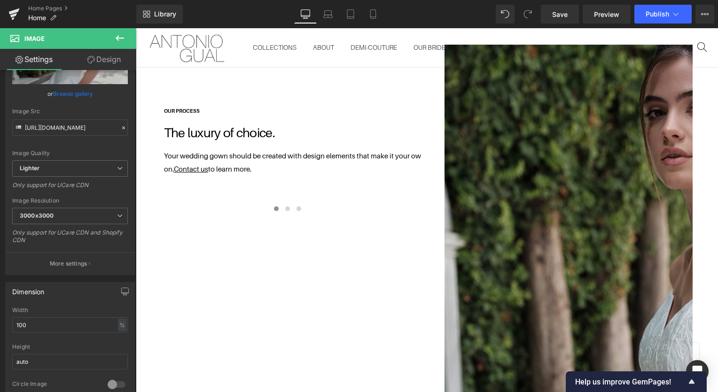
click at [555, 14] on span "Save" at bounding box center [560, 14] width 16 height 10
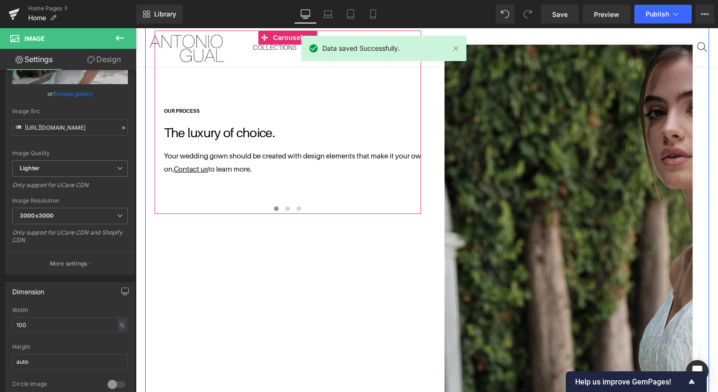
click at [285, 206] on span at bounding box center [287, 208] width 5 height 5
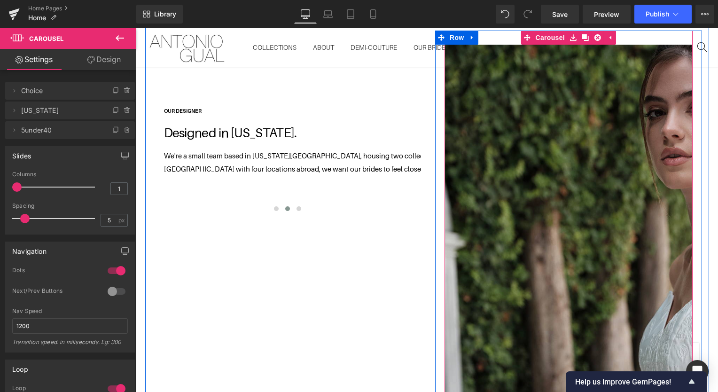
click at [552, 35] on span "Carousel" at bounding box center [551, 38] width 34 height 14
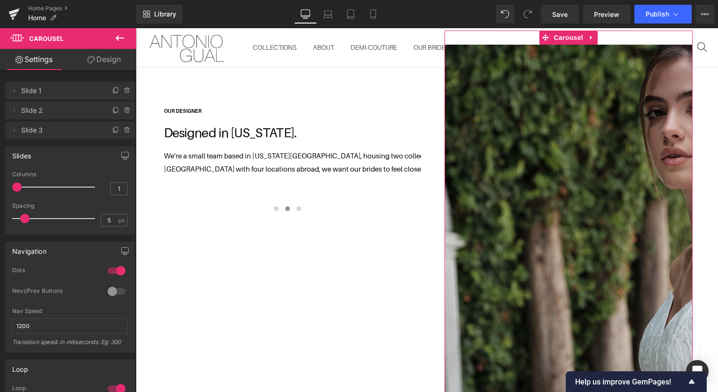
click at [72, 115] on span "Slide 2" at bounding box center [60, 111] width 79 height 18
click at [11, 111] on icon at bounding box center [14, 111] width 8 height 8
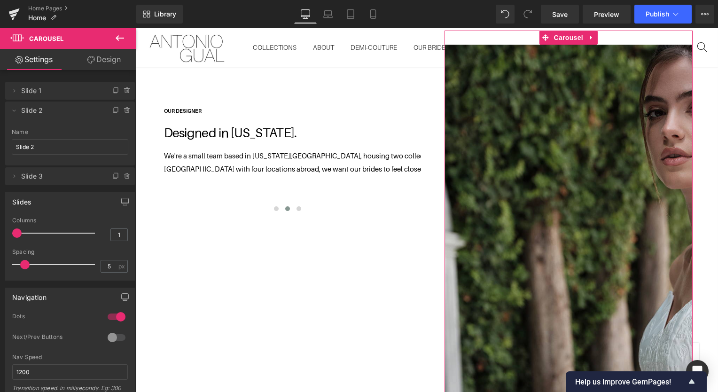
click at [34, 110] on span "Slide 2" at bounding box center [60, 111] width 79 height 18
click at [65, 112] on span "Slide 2" at bounding box center [60, 111] width 79 height 18
click at [67, 95] on span "Slide 1" at bounding box center [60, 91] width 79 height 18
click at [77, 87] on span "Slide 1" at bounding box center [60, 91] width 79 height 18
click at [64, 178] on span "Slide 3" at bounding box center [60, 176] width 79 height 18
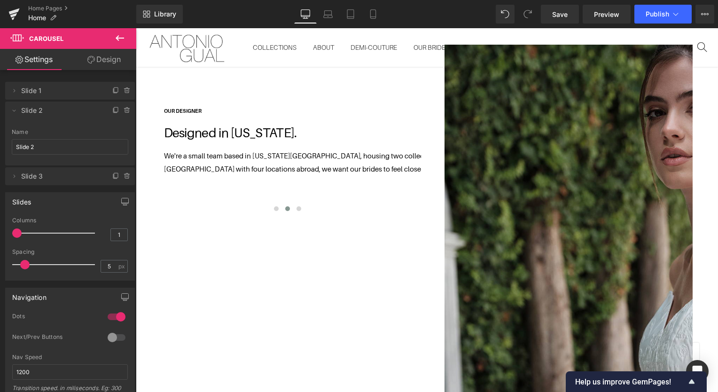
drag, startPoint x: 269, startPoint y: 138, endPoint x: 138, endPoint y: 142, distance: 131.7
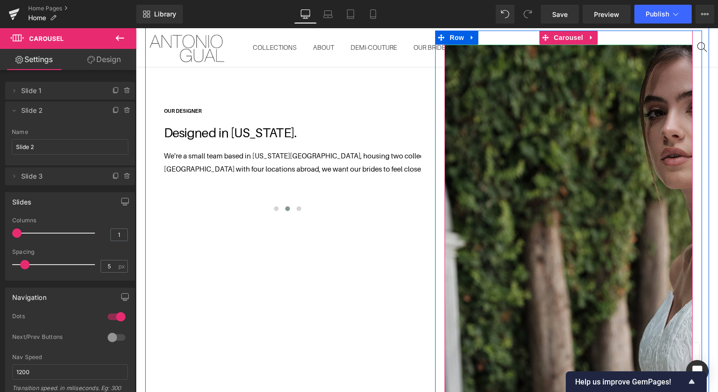
click at [488, 86] on img at bounding box center [726, 397] width 562 height 704
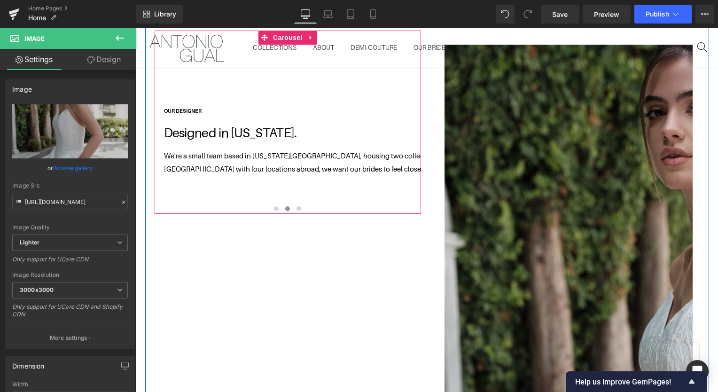
click at [293, 204] on button at bounding box center [298, 208] width 11 height 9
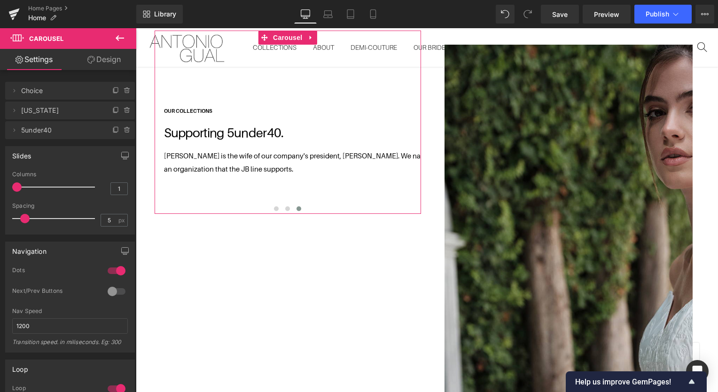
click at [51, 110] on span "New York" at bounding box center [60, 111] width 79 height 18
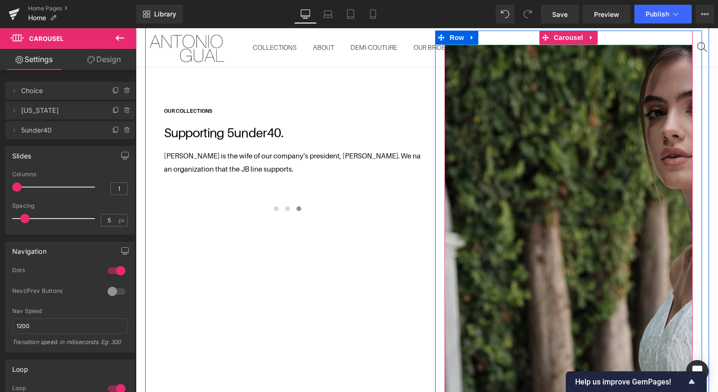
click at [517, 170] on img at bounding box center [726, 397] width 562 height 704
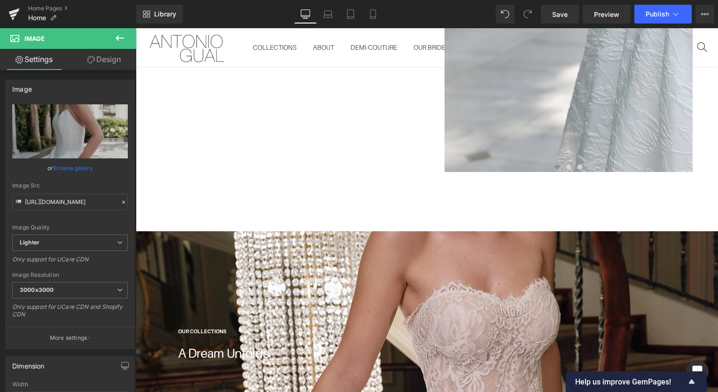
scroll to position [949, 0]
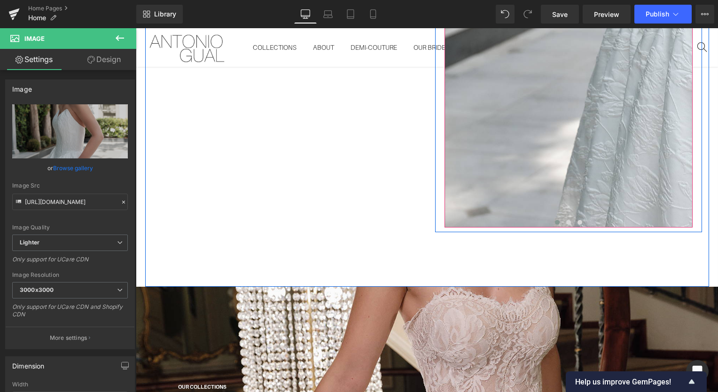
click at [595, 218] on div at bounding box center [569, 223] width 248 height 11
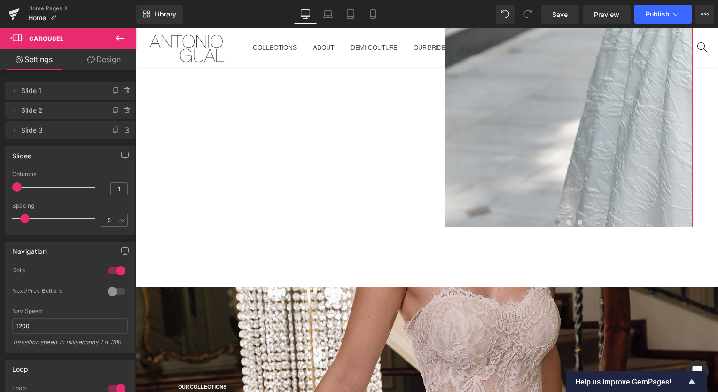
click at [16, 102] on li "Delete Cancel Slide 2 Slide 2 Name Slide 2" at bounding box center [70, 111] width 130 height 18
click at [51, 116] on span "Slide 2" at bounding box center [60, 111] width 79 height 18
click at [24, 112] on span "Slide 2" at bounding box center [60, 111] width 79 height 18
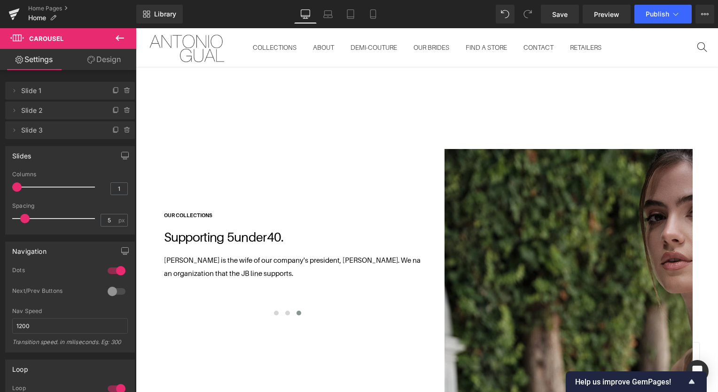
scroll to position [333, 0]
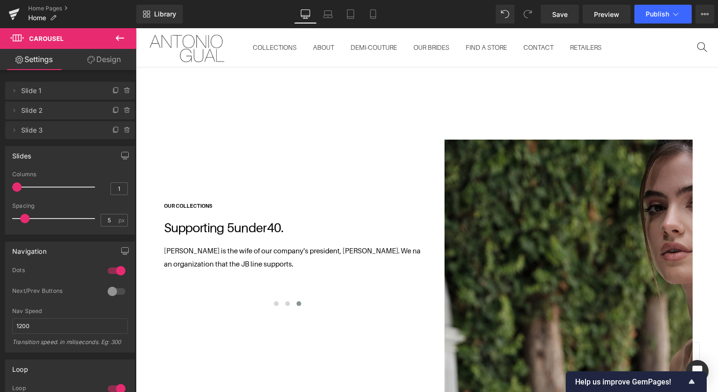
drag, startPoint x: 596, startPoint y: 4, endPoint x: 602, endPoint y: 12, distance: 10.1
click at [602, 12] on div "Library Desktop Desktop Laptop Tablet Mobile Save Preview Publish Scheduled Vie…" at bounding box center [427, 14] width 582 height 28
click at [602, 12] on span "Preview" at bounding box center [606, 14] width 25 height 10
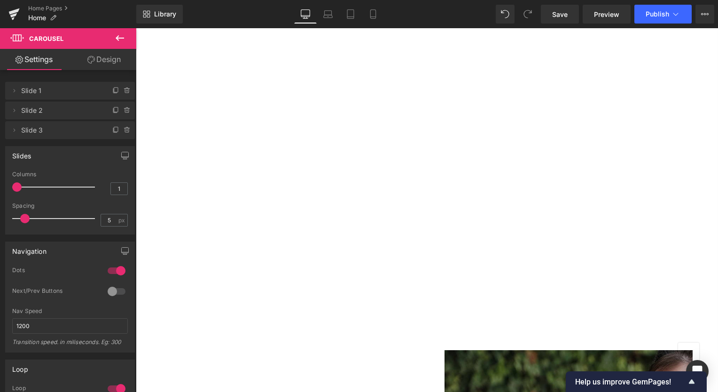
scroll to position [0, 0]
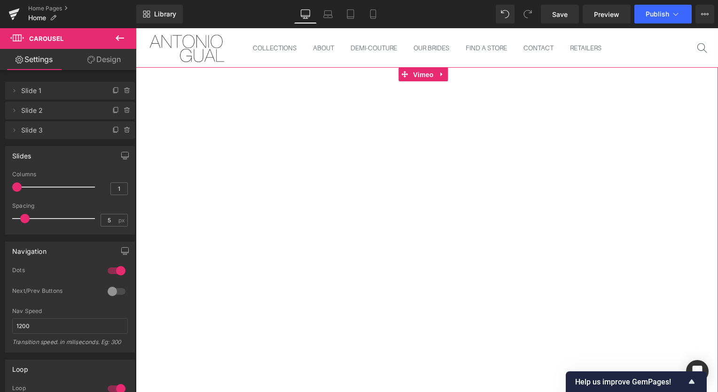
click at [430, 78] on span "Vimeo" at bounding box center [423, 75] width 25 height 14
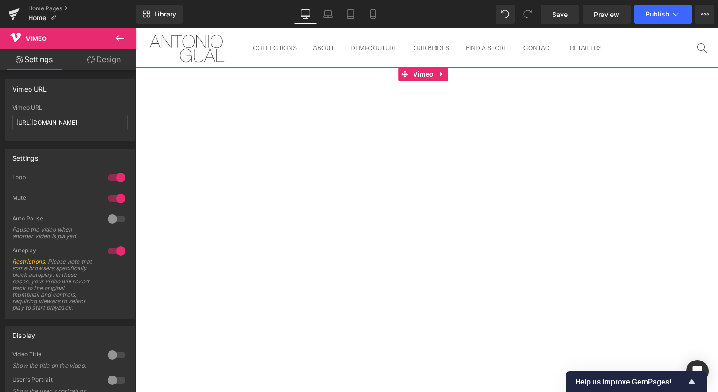
drag, startPoint x: 134, startPoint y: 330, endPoint x: 134, endPoint y: 351, distance: 20.7
click at [134, 351] on div "Display 0 Video Title Show the title on the video. 0 User's Portrait Show the u…" at bounding box center [70, 380] width 141 height 122
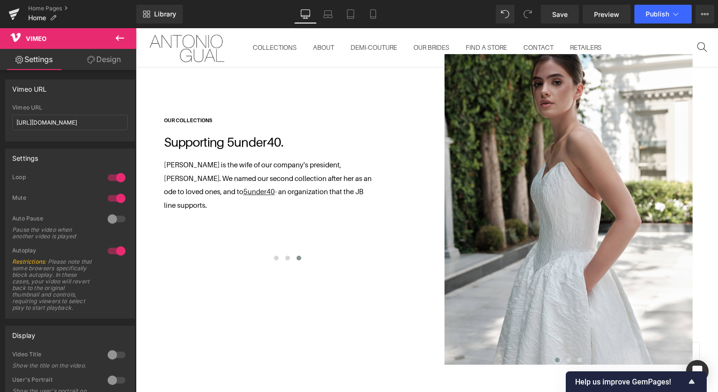
scroll to position [433, 0]
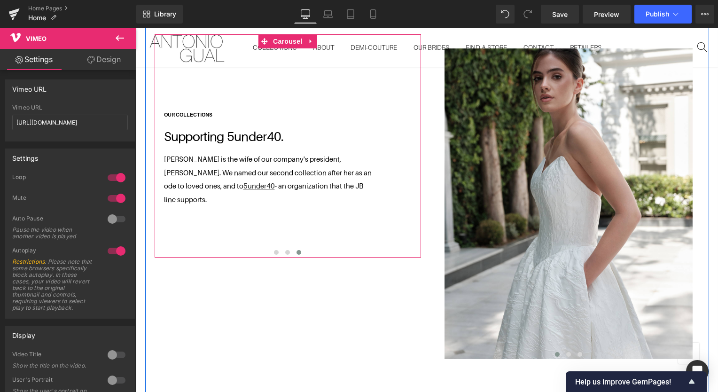
click at [274, 250] on span at bounding box center [276, 252] width 5 height 5
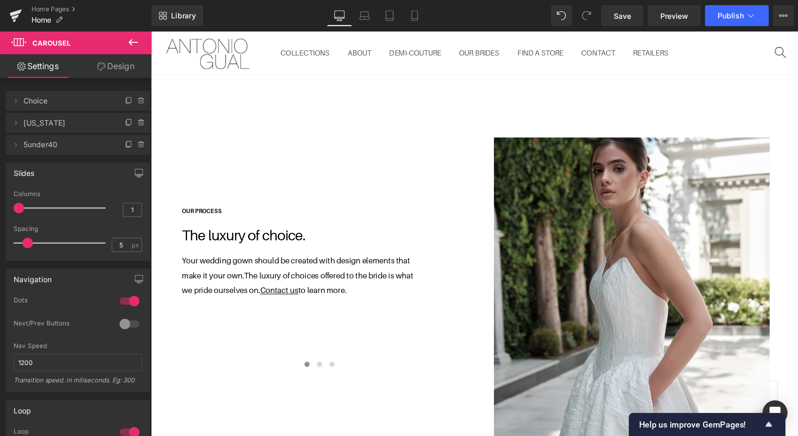
scroll to position [412, 0]
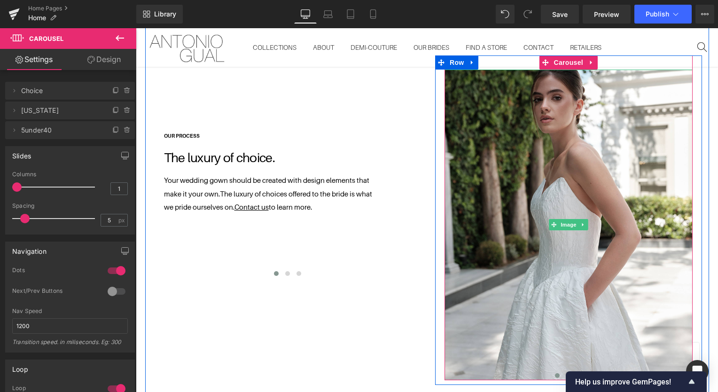
click at [577, 162] on img at bounding box center [569, 225] width 248 height 311
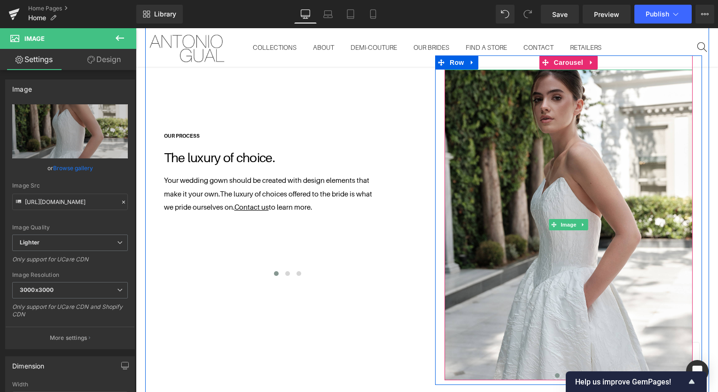
click at [581, 222] on icon at bounding box center [583, 225] width 5 height 6
click at [566, 164] on img at bounding box center [569, 225] width 248 height 311
click at [590, 59] on icon at bounding box center [592, 62] width 7 height 7
click at [548, 61] on span "Carousel" at bounding box center [551, 62] width 34 height 14
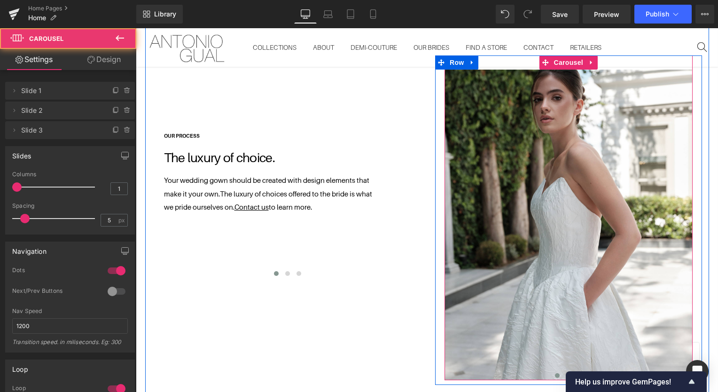
click at [553, 59] on span "Carousel" at bounding box center [569, 62] width 34 height 14
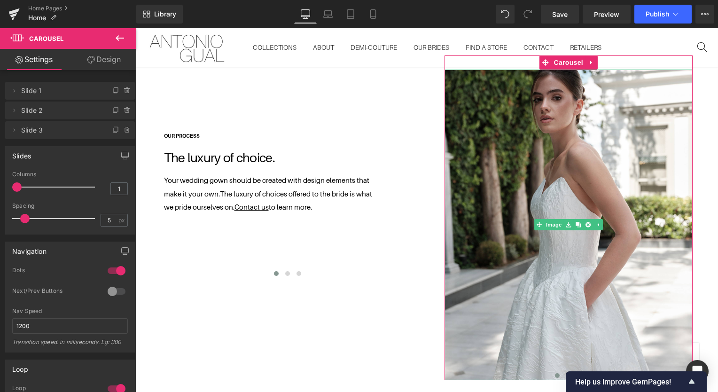
click at [17, 87] on icon at bounding box center [14, 91] width 8 height 8
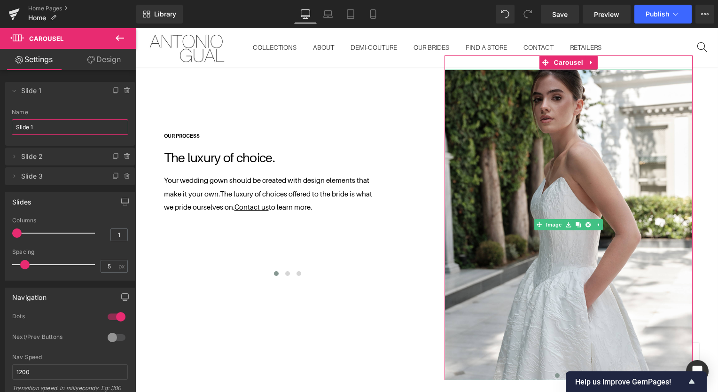
click at [41, 130] on input "Slide 1" at bounding box center [70, 127] width 117 height 16
click at [20, 131] on input "Slide 1" at bounding box center [70, 127] width 117 height 16
click at [23, 156] on span "Slide 2" at bounding box center [60, 157] width 79 height 18
click at [16, 158] on icon at bounding box center [14, 157] width 8 height 8
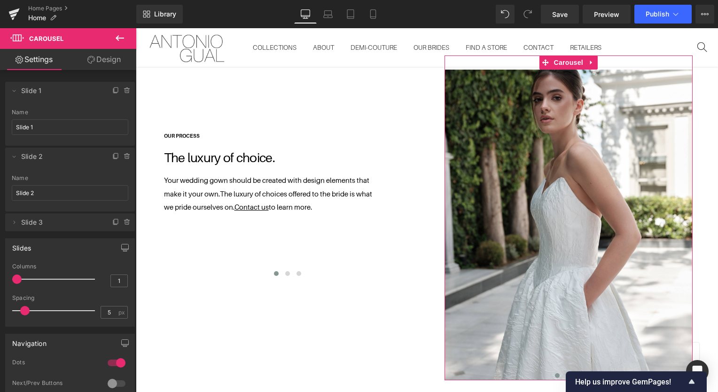
click at [16, 158] on icon at bounding box center [14, 157] width 8 height 8
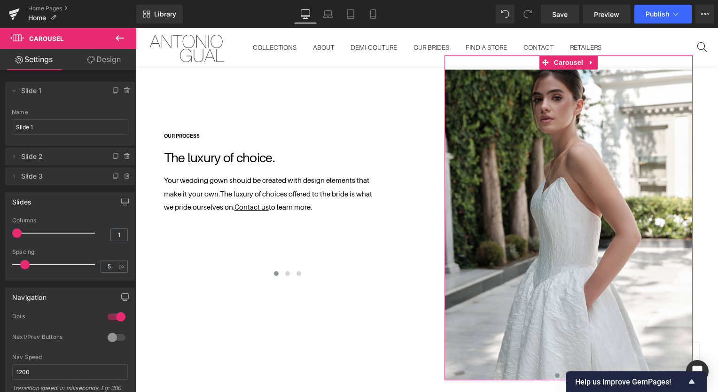
click at [55, 161] on span "Slide 2" at bounding box center [60, 157] width 79 height 18
click at [14, 162] on li "Delete Cancel Slide 2 Slide 2 Name Slide 2" at bounding box center [70, 157] width 130 height 18
click at [13, 157] on icon at bounding box center [14, 157] width 8 height 8
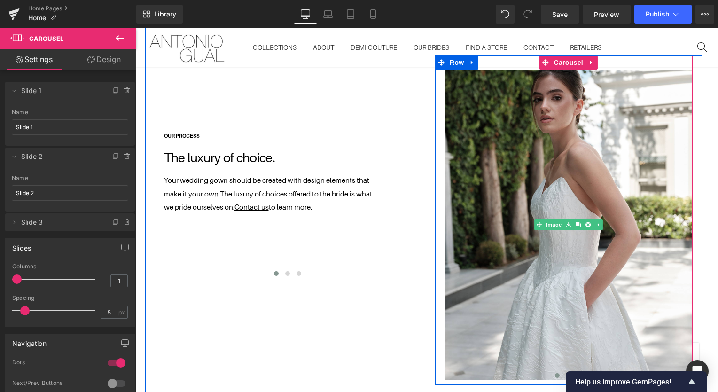
click at [552, 336] on img at bounding box center [569, 225] width 248 height 311
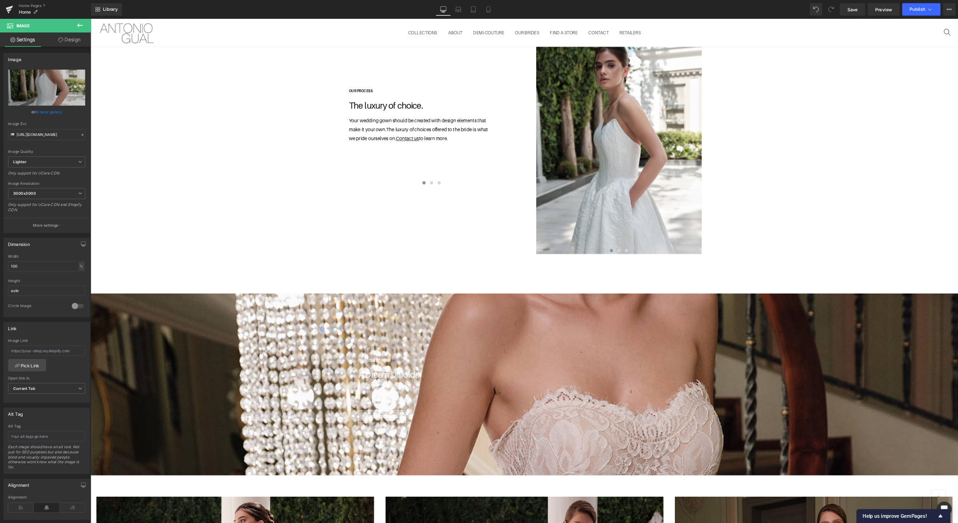
scroll to position [614, 0]
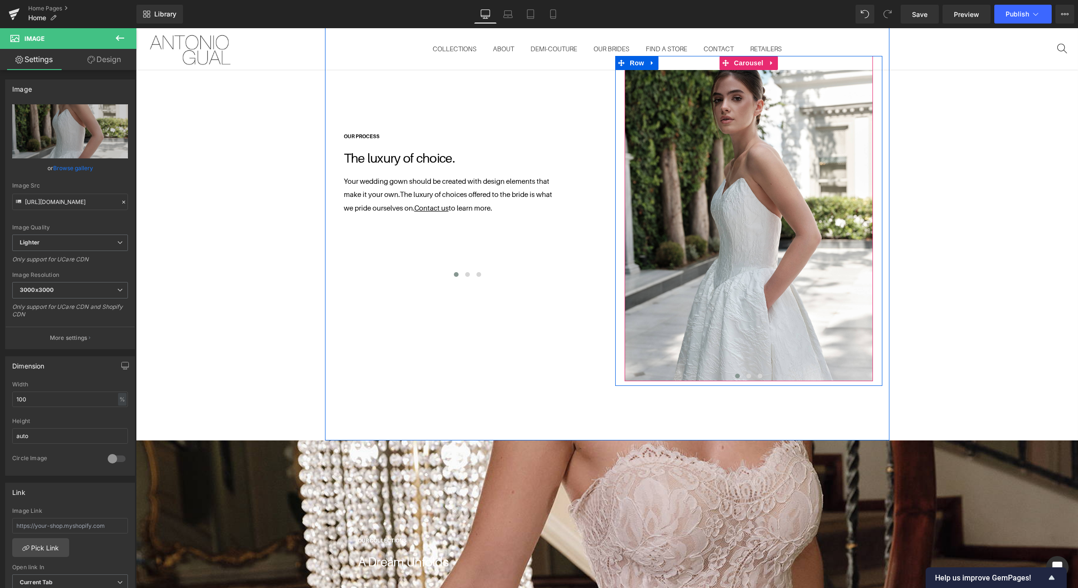
click at [718, 374] on span at bounding box center [748, 376] width 5 height 5
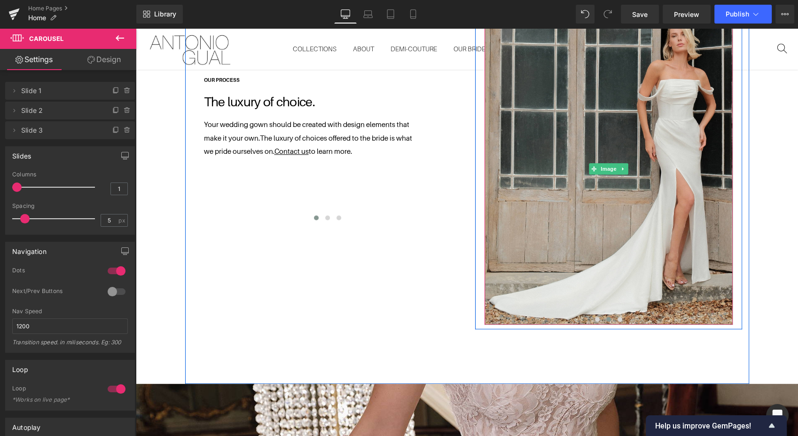
scroll to position [457, 0]
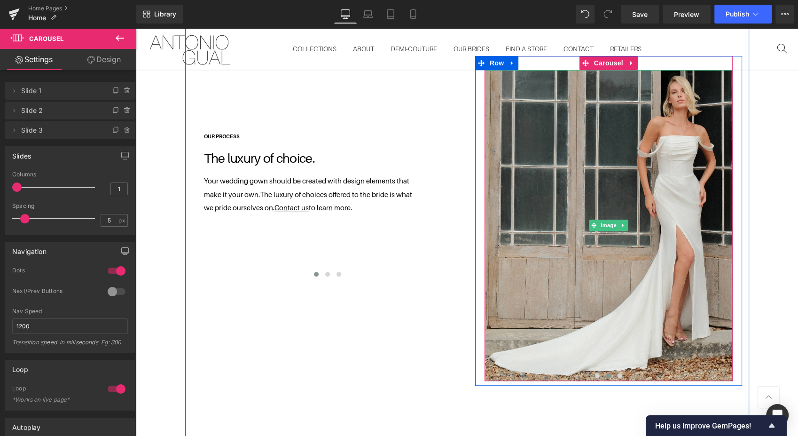
click at [528, 102] on img at bounding box center [609, 225] width 248 height 311
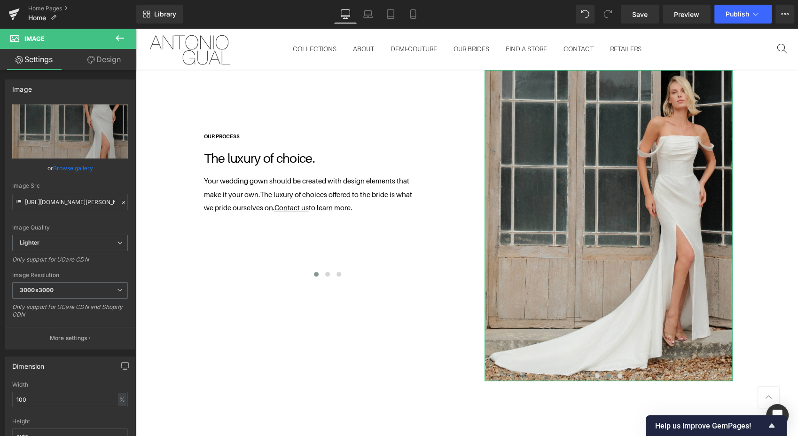
click at [65, 168] on link "Browse gallery" at bounding box center [73, 168] width 40 height 16
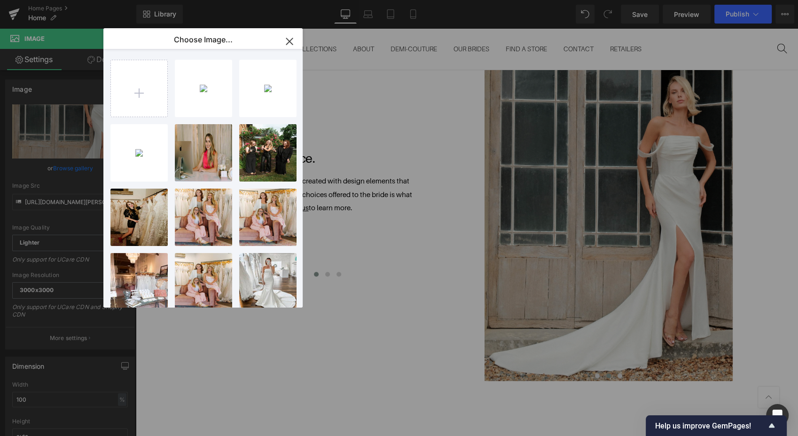
click at [141, 94] on input "file" at bounding box center [139, 88] width 56 height 56
type input "C:\fakepath\Antonio_Gual_Sept2025_0377.jpg"
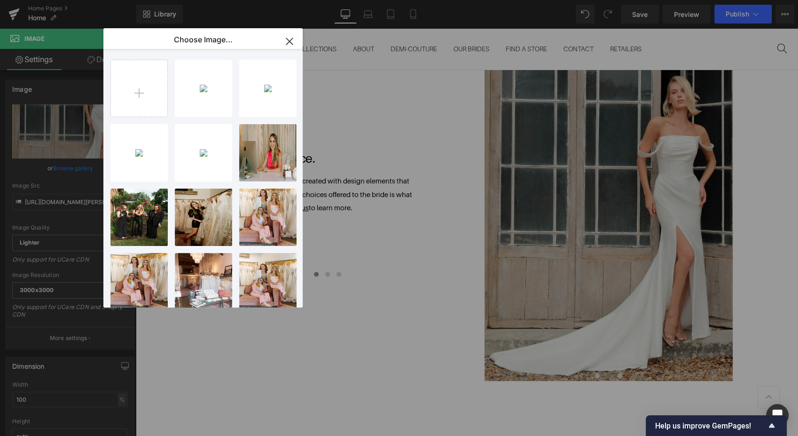
click at [0, 0] on div "Antonio...0377.jpg 2.39 MB" at bounding box center [0, 0] width 0 height 0
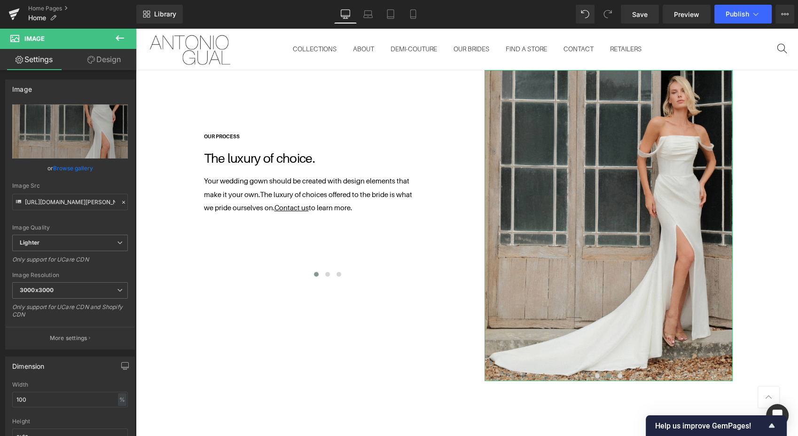
click at [55, 119] on link "Replace Image" at bounding box center [70, 131] width 116 height 54
click at [63, 166] on link "Browse gallery" at bounding box center [73, 168] width 40 height 16
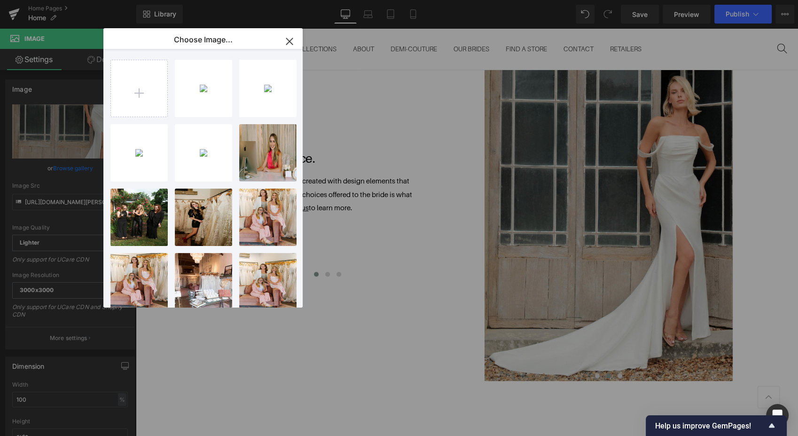
click at [0, 0] on div "Antonio...0377.jpg 2.39 MB" at bounding box center [0, 0] width 0 height 0
type input "https://ucarecdn.com/707c5d1c-edc5-465b-8fc0-17dafac71226/-/format/auto/-/previ…"
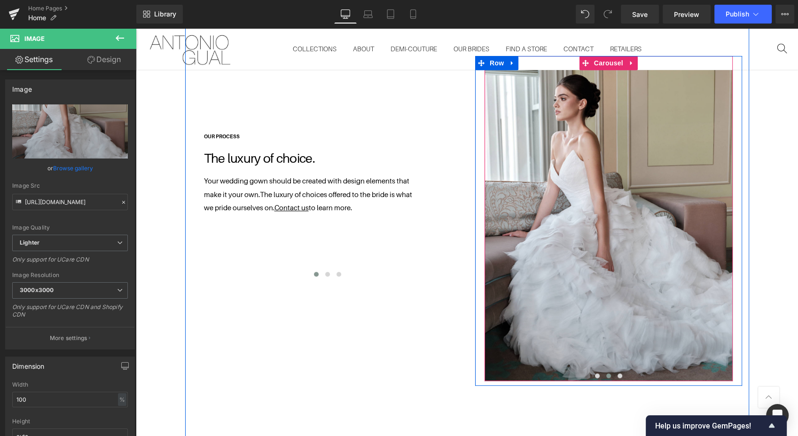
click at [618, 373] on span at bounding box center [620, 375] width 5 height 5
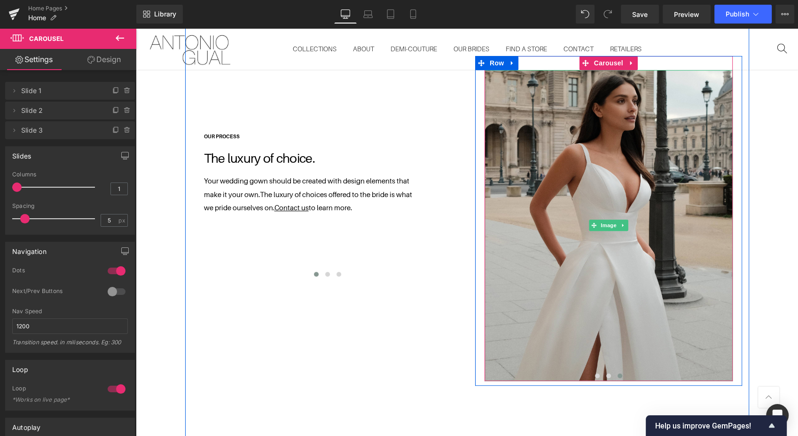
click at [514, 230] on img at bounding box center [609, 225] width 248 height 311
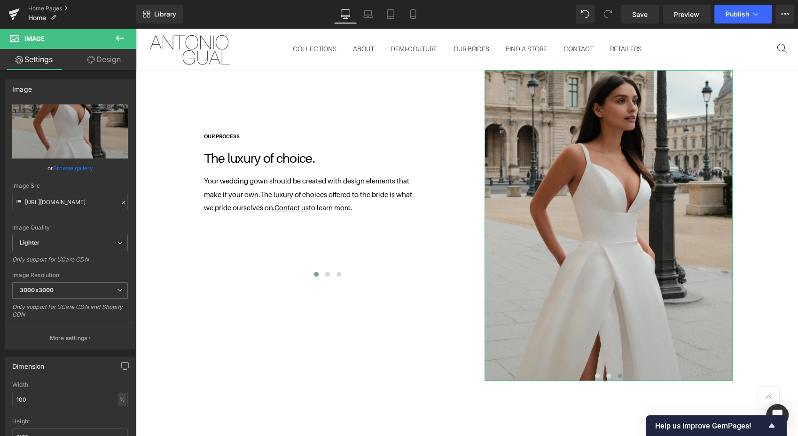
click at [73, 164] on link "Browse gallery" at bounding box center [73, 168] width 40 height 16
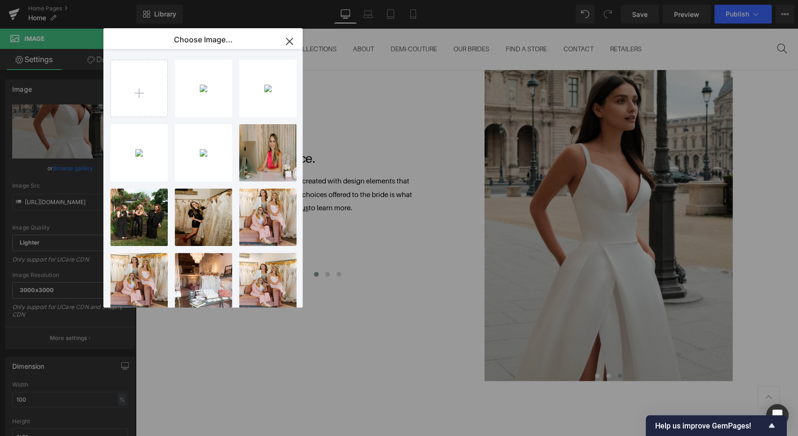
click at [130, 98] on input "file" at bounding box center [139, 88] width 56 height 56
type input "C:\fakepath\Antonio_Gual_Sept2025_0903.jpg"
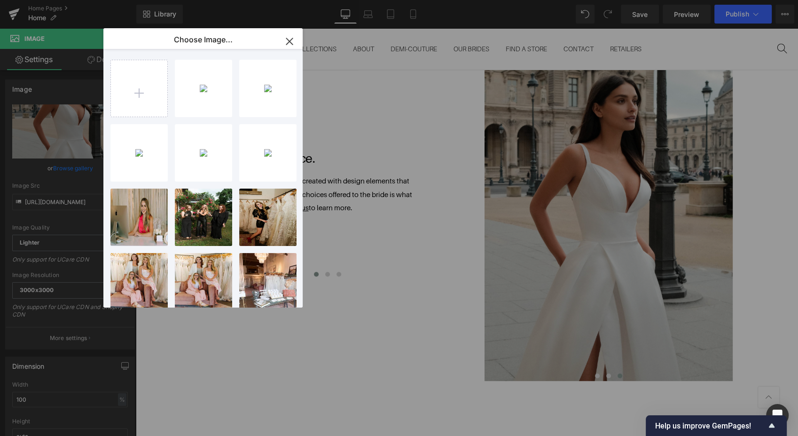
click at [0, 0] on div "Antonio...0903.jpg 2.03 MB" at bounding box center [0, 0] width 0 height 0
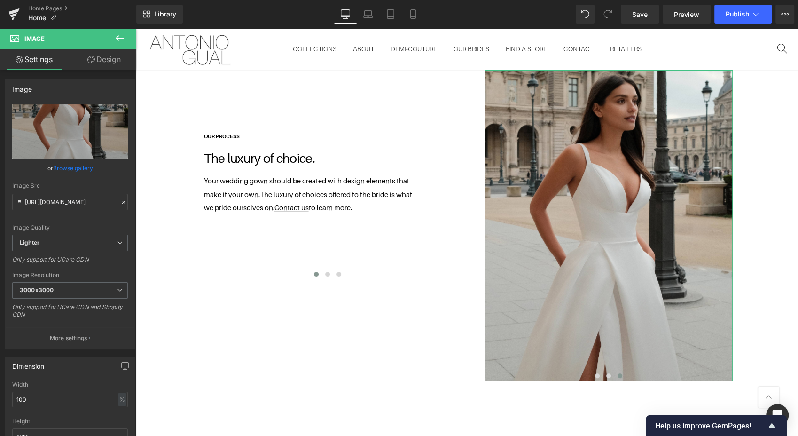
drag, startPoint x: 82, startPoint y: 126, endPoint x: 74, endPoint y: 167, distance: 42.6
click at [74, 167] on div "https://ucarecdn.com/5b0f1942-693e-40cd-9d4d-524c4fe84ab9/-/format/auto/-/previ…" at bounding box center [70, 226] width 129 height 244
click at [74, 167] on link "Browse gallery" at bounding box center [73, 168] width 40 height 16
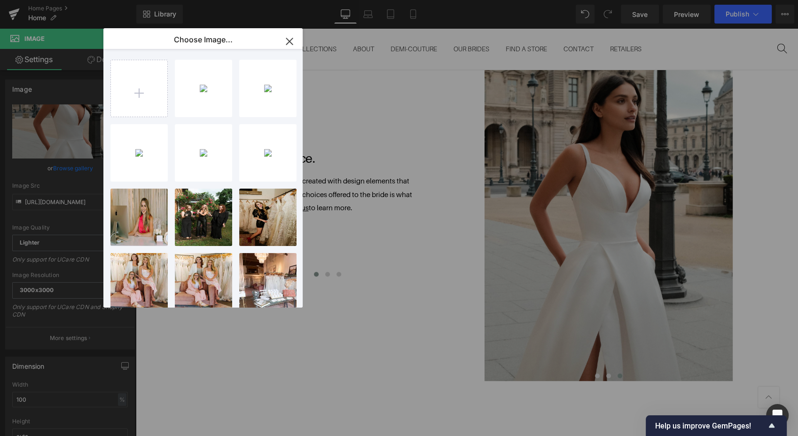
click at [0, 0] on div "Antonio...0903.jpg 2.03 MB" at bounding box center [0, 0] width 0 height 0
type input "https://ucarecdn.com/22e607ba-09a9-4e34-b612-fed71586094c/-/format/auto/-/previ…"
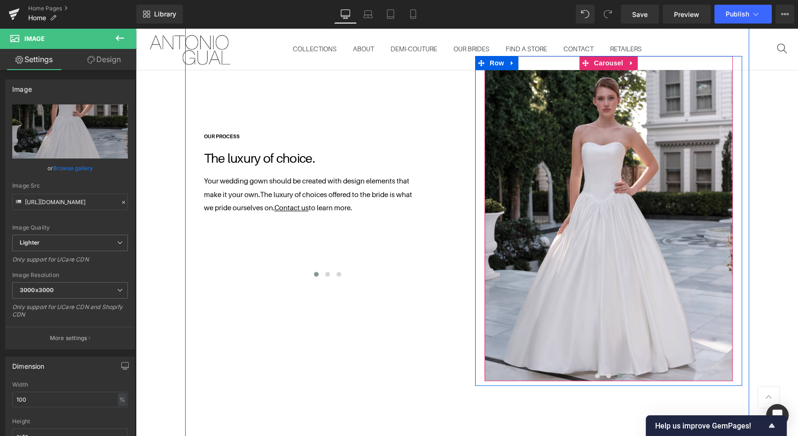
click at [603, 371] on button at bounding box center [608, 375] width 11 height 9
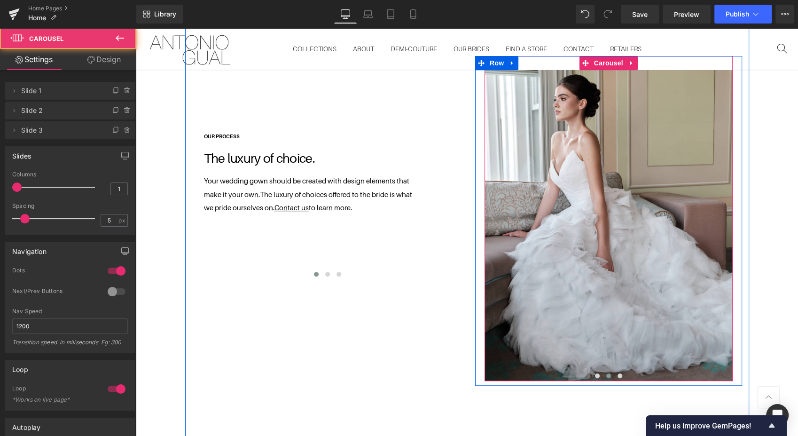
click at [592, 373] on button at bounding box center [597, 375] width 11 height 9
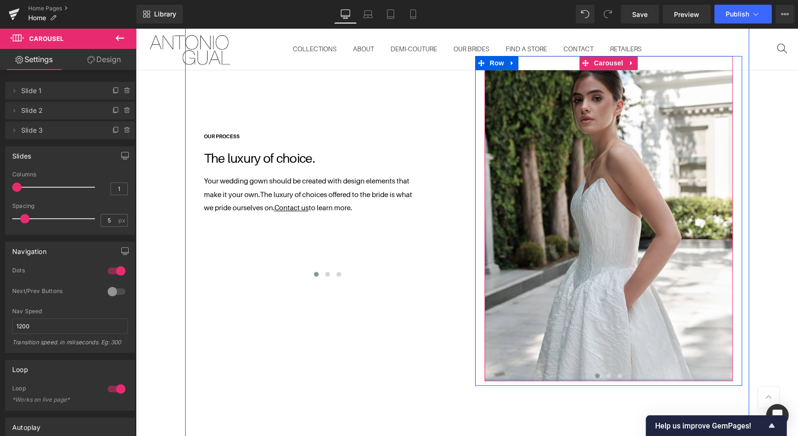
click at [608, 378] on div at bounding box center [609, 379] width 248 height 2
click at [607, 373] on span at bounding box center [609, 375] width 5 height 5
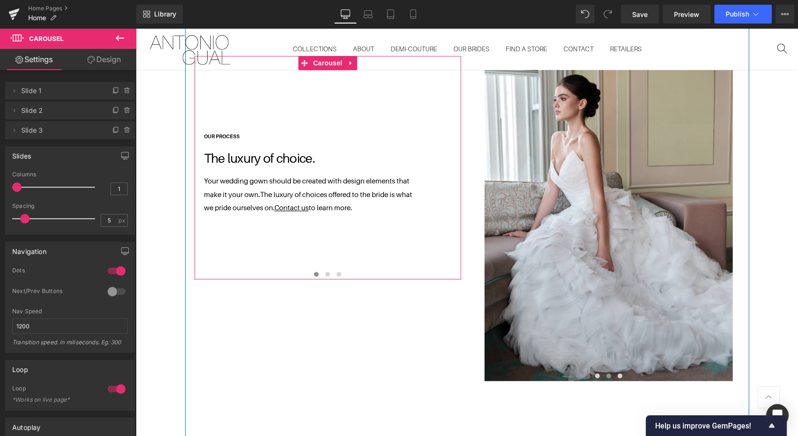
click at [325, 272] on span at bounding box center [327, 274] width 5 height 5
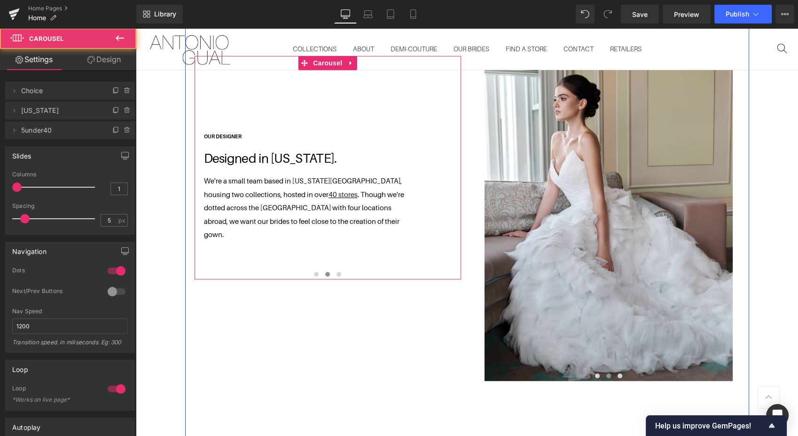
click at [337, 272] on span at bounding box center [339, 274] width 5 height 5
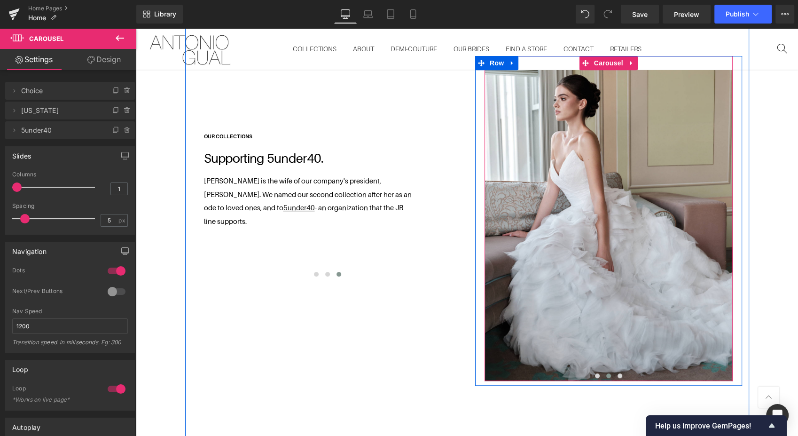
click at [618, 373] on span at bounding box center [620, 375] width 5 height 5
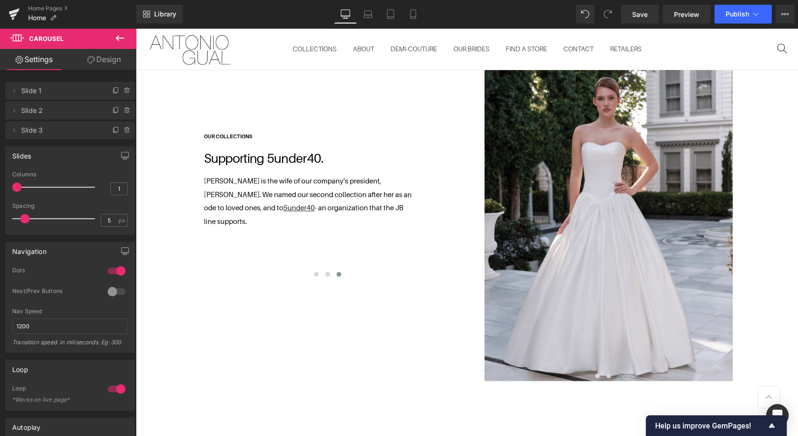
click at [639, 18] on span "Save" at bounding box center [640, 14] width 16 height 10
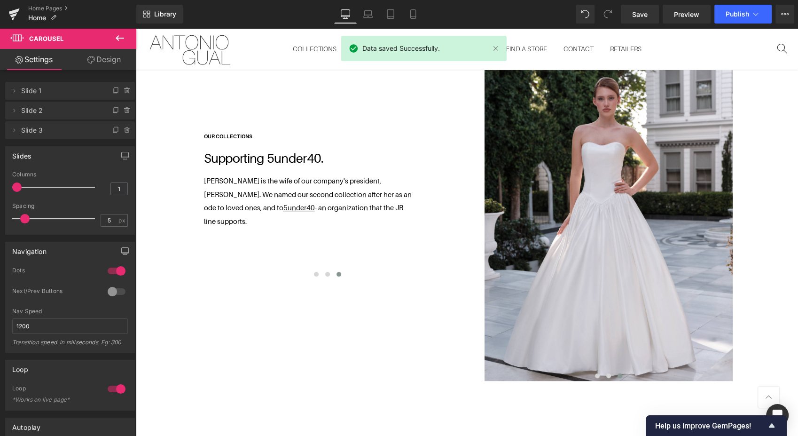
click at [678, 8] on link "Preview" at bounding box center [687, 14] width 48 height 19
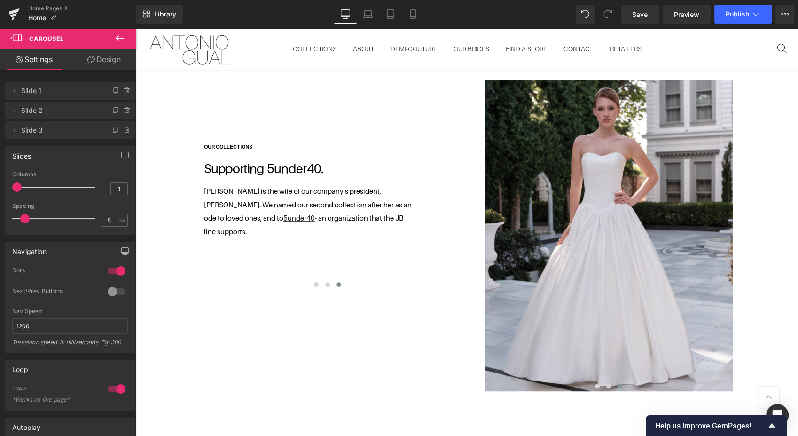
scroll to position [449, 0]
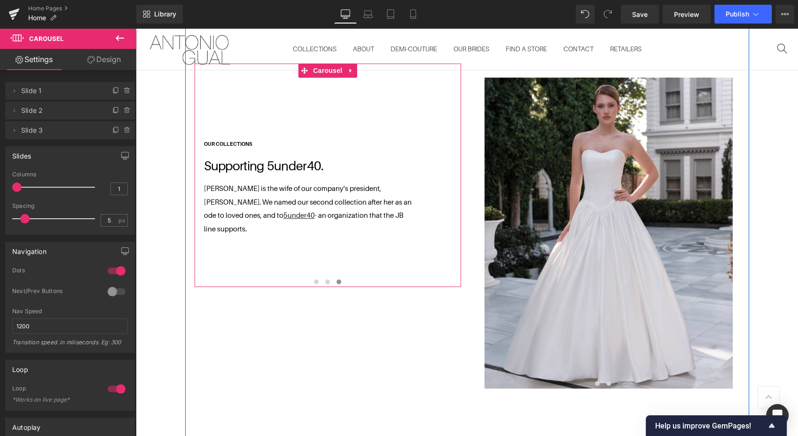
click at [325, 279] on span at bounding box center [327, 281] width 5 height 5
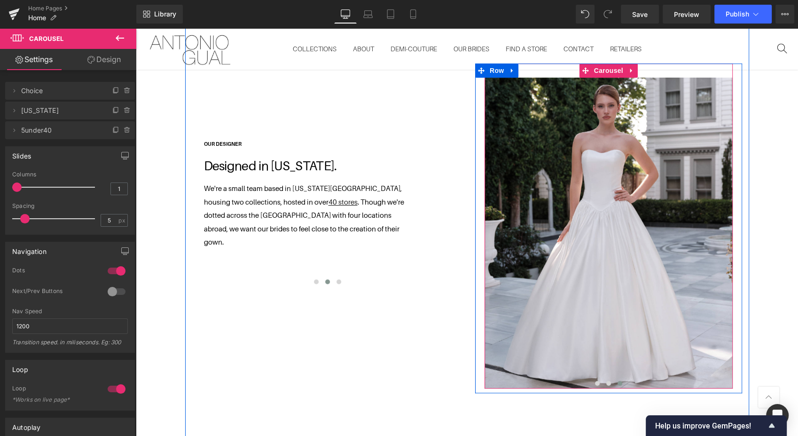
click at [603, 378] on button at bounding box center [608, 382] width 11 height 9
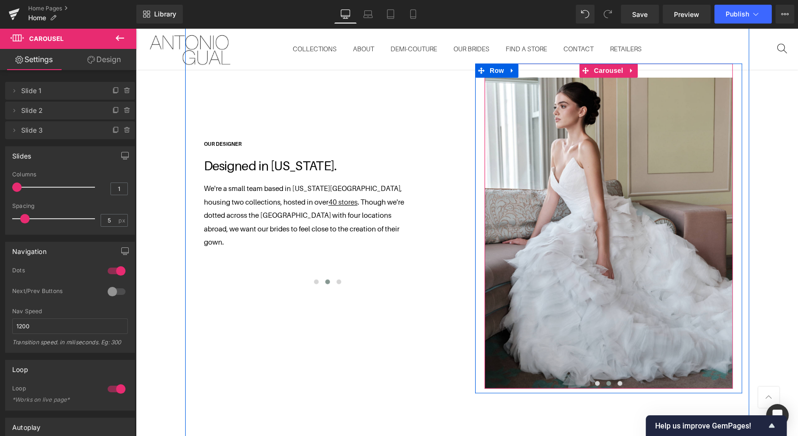
click at [595, 381] on span at bounding box center [597, 383] width 5 height 5
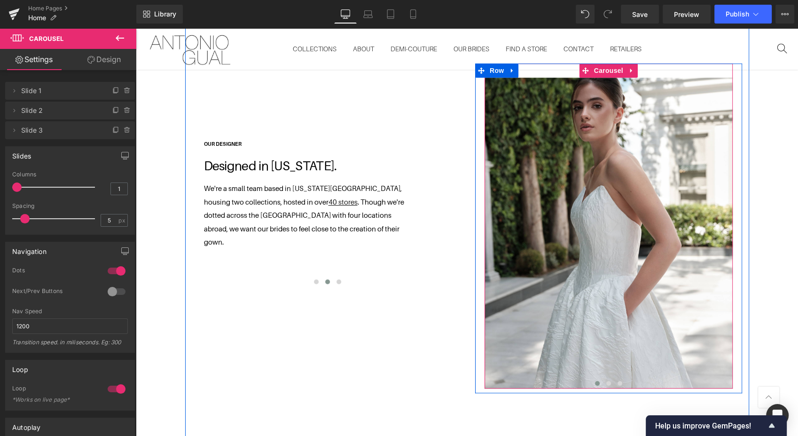
click at [607, 381] on span at bounding box center [609, 383] width 5 height 5
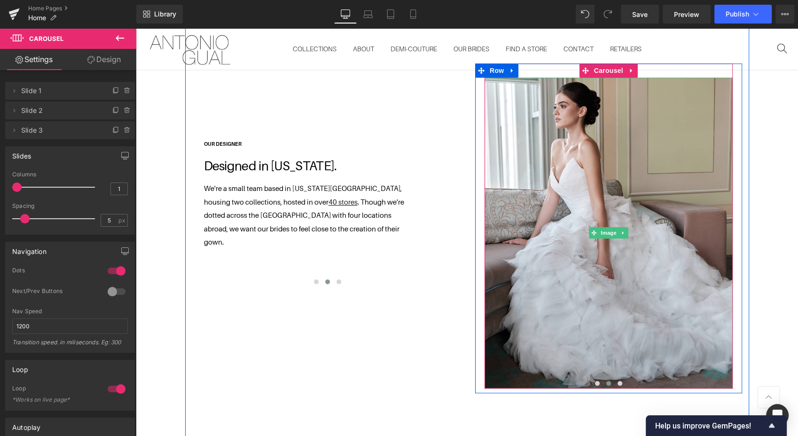
click at [552, 185] on img at bounding box center [609, 233] width 248 height 311
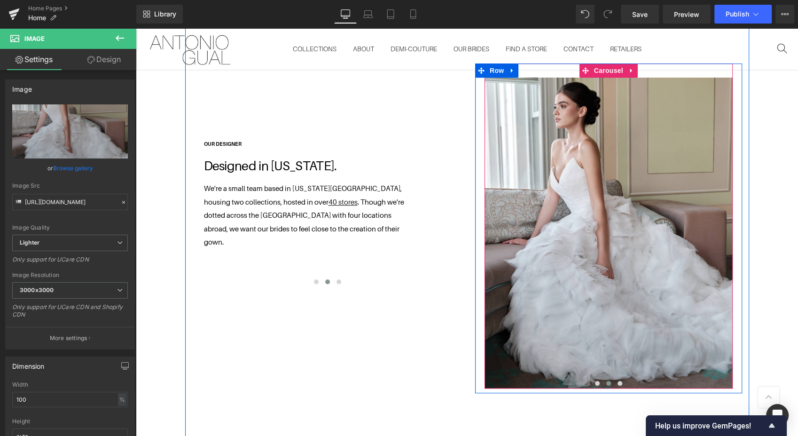
click at [618, 381] on span at bounding box center [620, 383] width 5 height 5
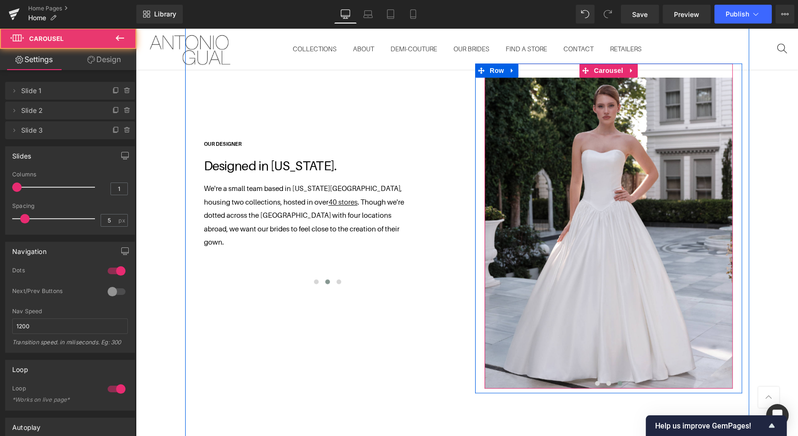
click at [595, 381] on span at bounding box center [597, 383] width 5 height 5
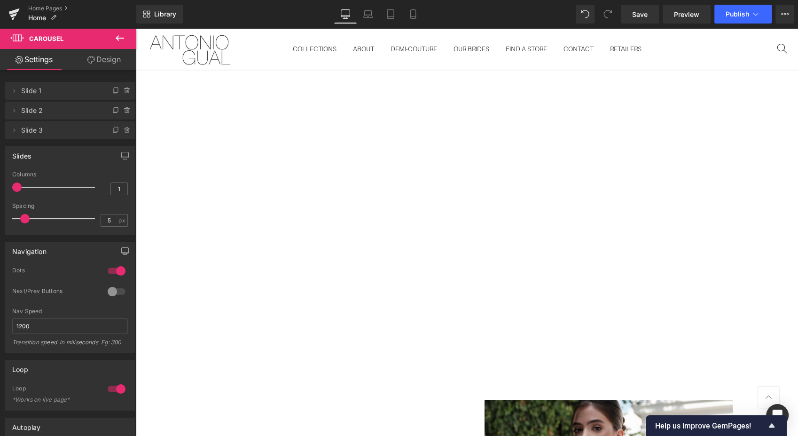
scroll to position [0, 0]
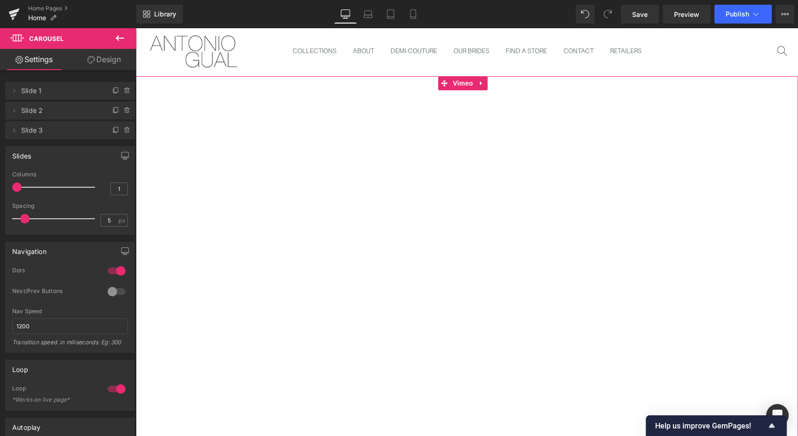
click at [457, 86] on span "Vimeo" at bounding box center [462, 83] width 25 height 14
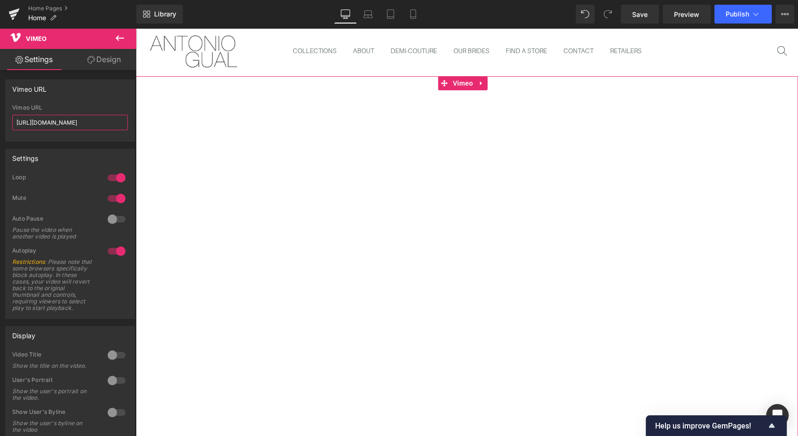
click at [95, 123] on input "https://vimeo.com/1126704653?share=copy" at bounding box center [70, 123] width 116 height 16
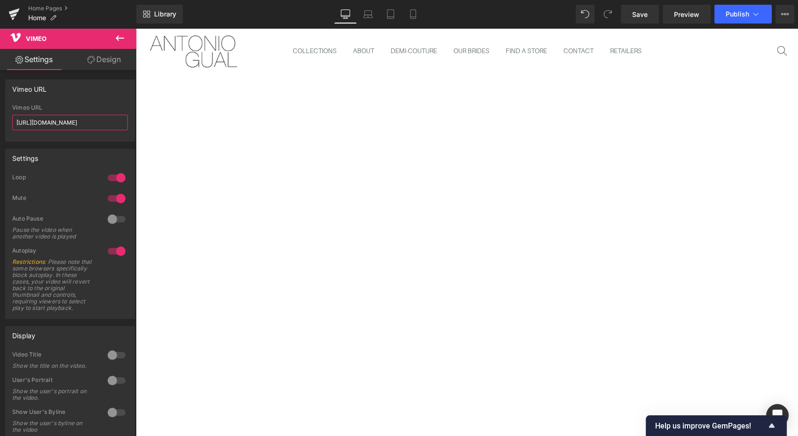
paste input "text"
type input "[URL][DOMAIN_NAME]"
click at [633, 13] on span "Save" at bounding box center [640, 14] width 16 height 10
click at [638, 8] on link "Save" at bounding box center [640, 14] width 38 height 19
click at [39, 11] on link "Home Pages" at bounding box center [82, 9] width 108 height 8
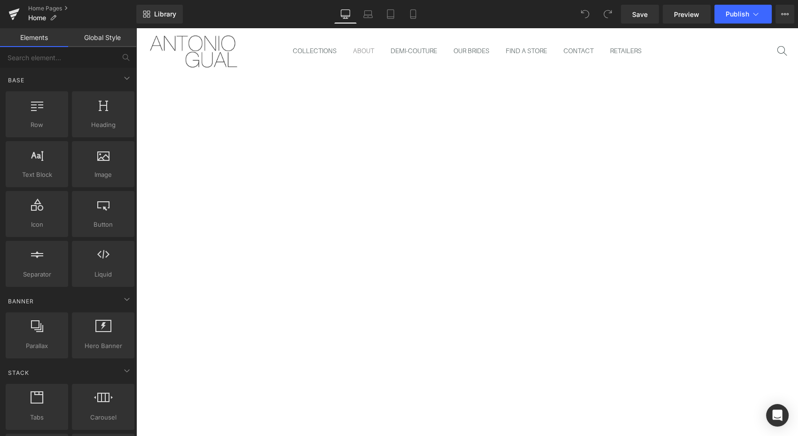
click at [356, 52] on link "ABOUT" at bounding box center [364, 50] width 38 height 33
click at [355, 46] on link "ABOUT" at bounding box center [364, 50] width 38 height 33
click at [355, 50] on link "ABOUT" at bounding box center [364, 50] width 38 height 33
click at [396, 48] on link "DEMI-COUTURE" at bounding box center [413, 50] width 63 height 33
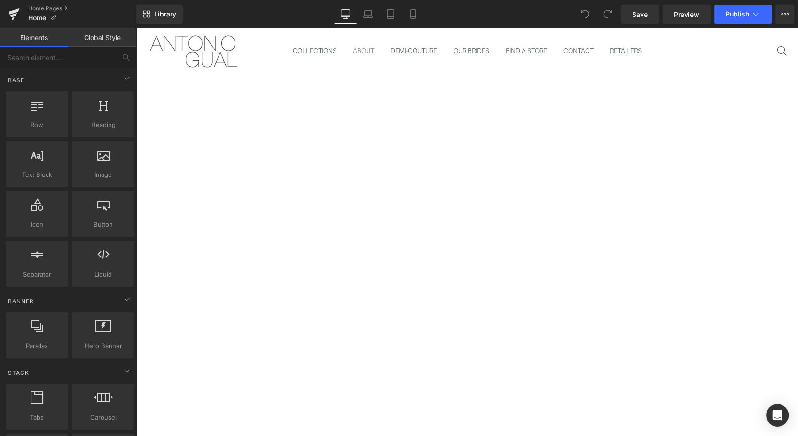
click at [353, 50] on link "ABOUT" at bounding box center [364, 50] width 38 height 33
click at [639, 9] on span "Save" at bounding box center [640, 14] width 16 height 10
click at [644, 13] on span "Save" at bounding box center [640, 14] width 16 height 10
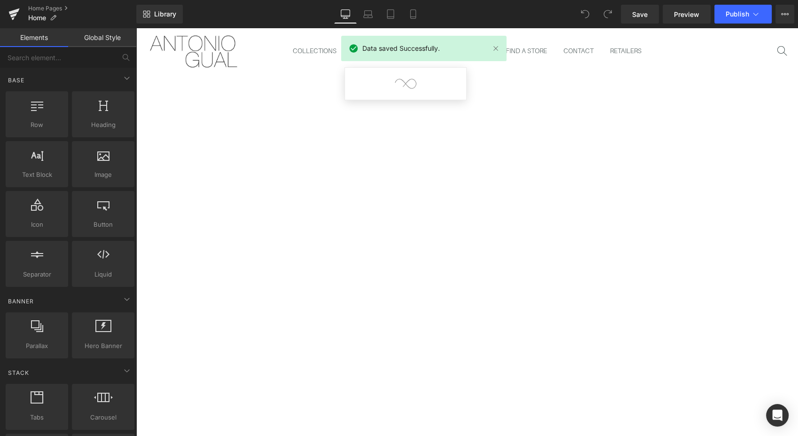
click at [35, 8] on link "Home Pages" at bounding box center [82, 9] width 108 height 8
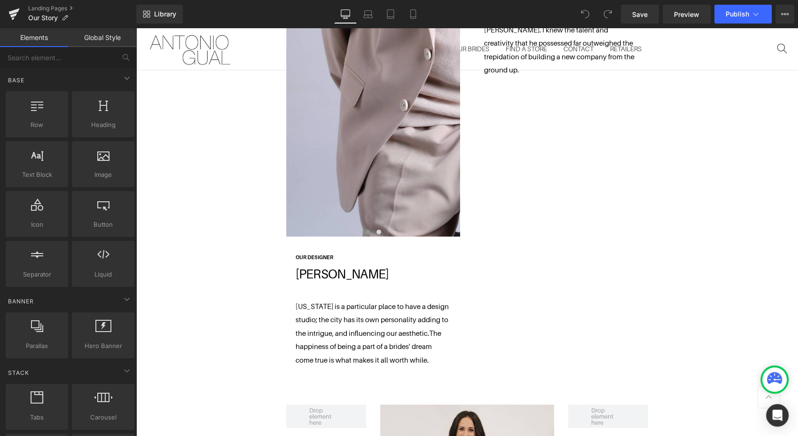
scroll to position [800, 0]
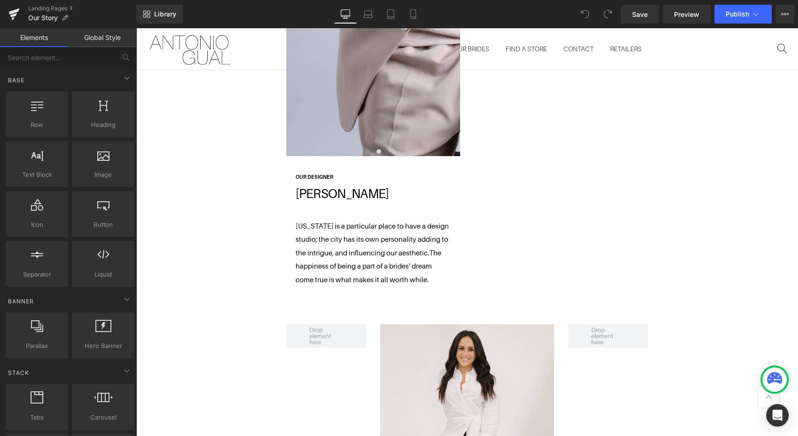
click at [682, 15] on span "Preview" at bounding box center [686, 14] width 25 height 10
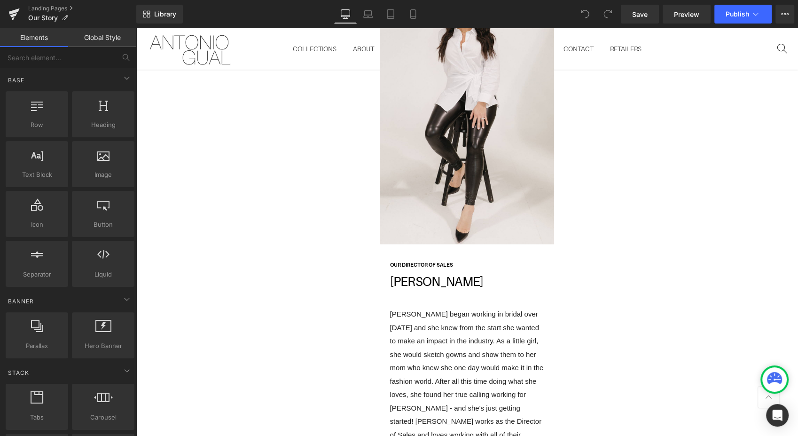
scroll to position [1152, 0]
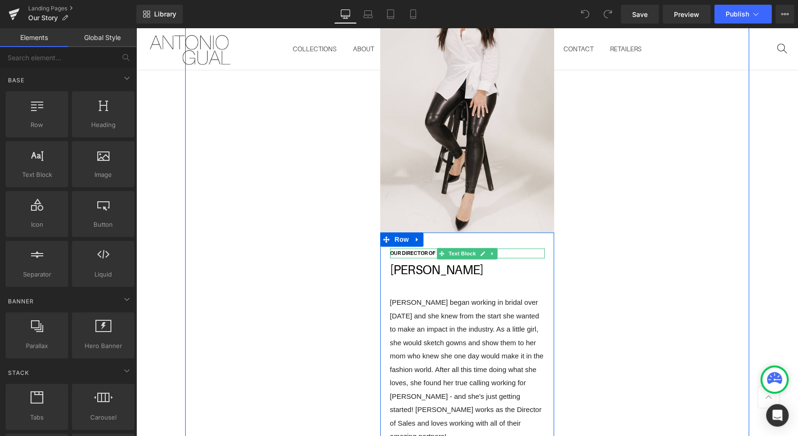
click at [416, 252] on strong "OUR DIRECTOR OF SALES" at bounding box center [421, 253] width 63 height 6
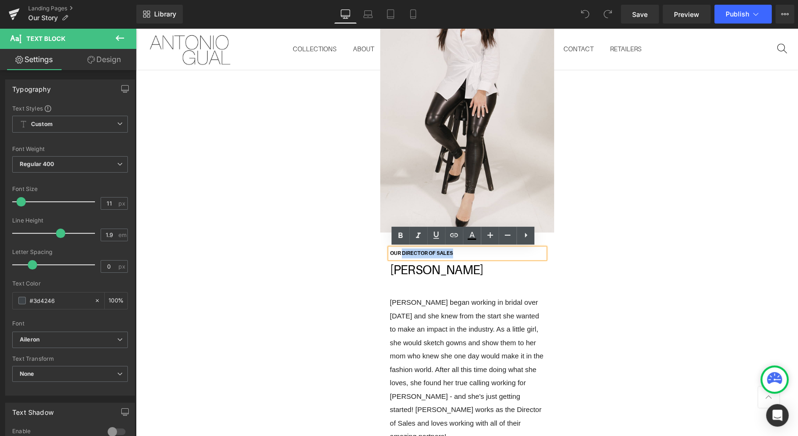
drag, startPoint x: 456, startPoint y: 251, endPoint x: 398, endPoint y: 252, distance: 57.8
click at [398, 252] on p "OUR DIRECTOR OF SALES" at bounding box center [467, 253] width 155 height 10
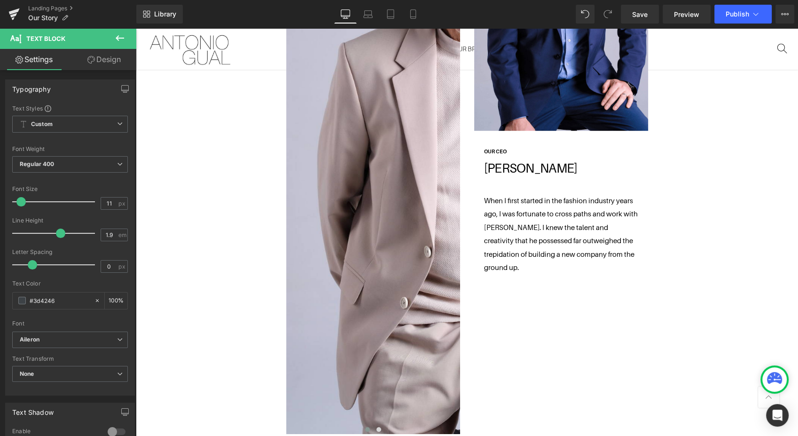
scroll to position [487, 0]
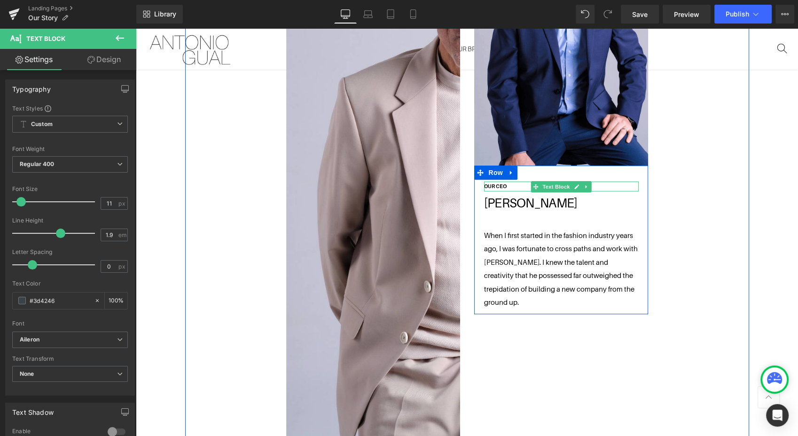
click at [502, 187] on strong "OUR CEO" at bounding box center [495, 186] width 23 height 6
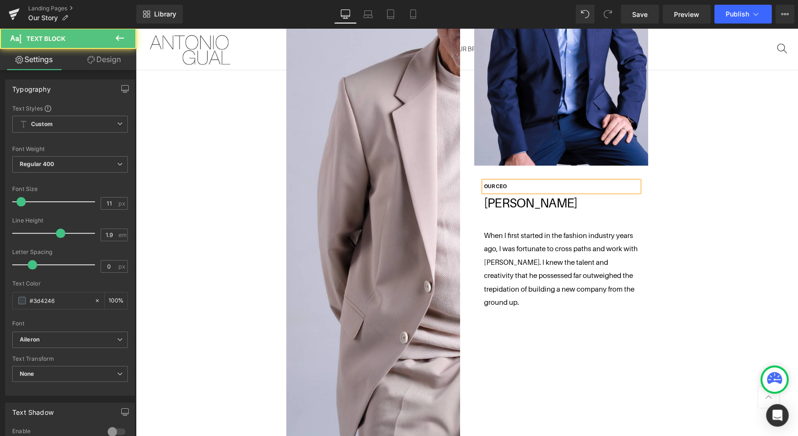
click at [504, 186] on p "OUR CEO" at bounding box center [561, 186] width 155 height 10
click at [493, 185] on strong "OUR PRESIDENT" at bounding box center [504, 186] width 40 height 6
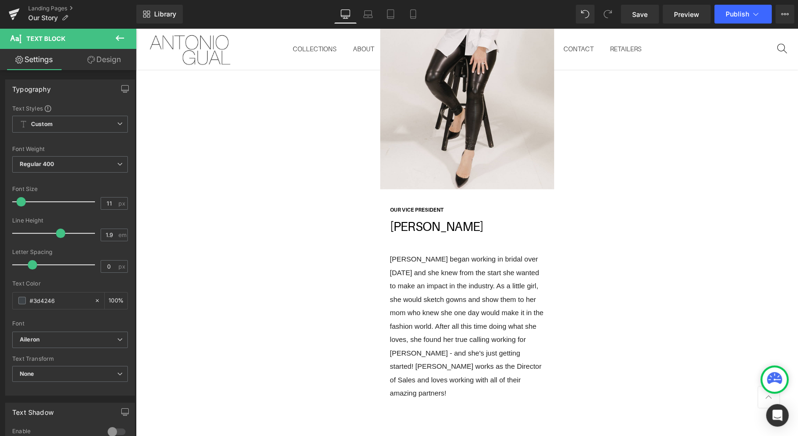
scroll to position [1201, 0]
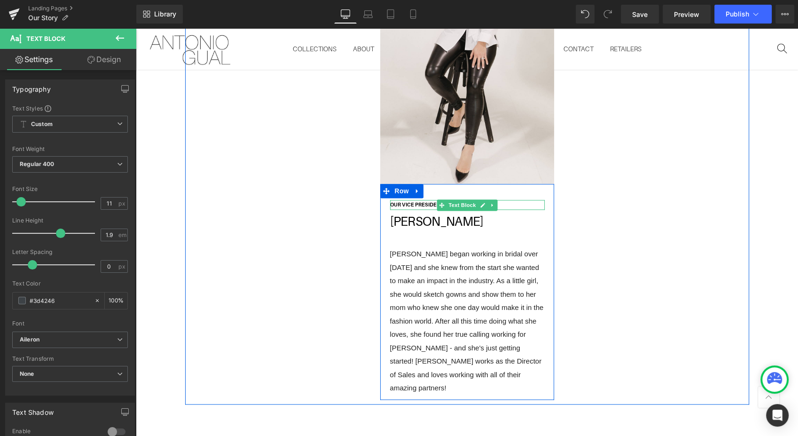
click at [399, 203] on strong "OUR VICE PRESIDENT" at bounding box center [417, 205] width 54 height 6
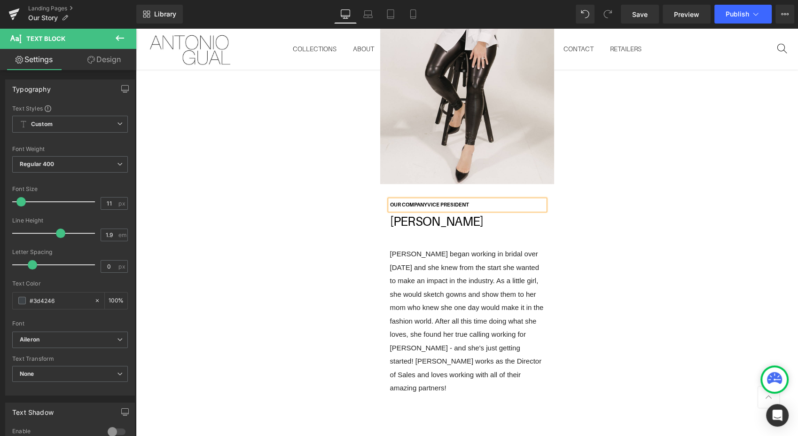
click at [632, 11] on link "Save" at bounding box center [640, 14] width 38 height 19
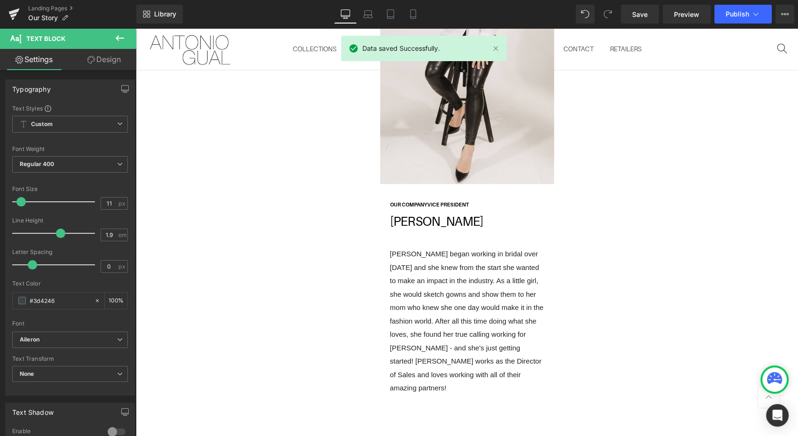
click at [678, 18] on span "Preview" at bounding box center [686, 14] width 25 height 10
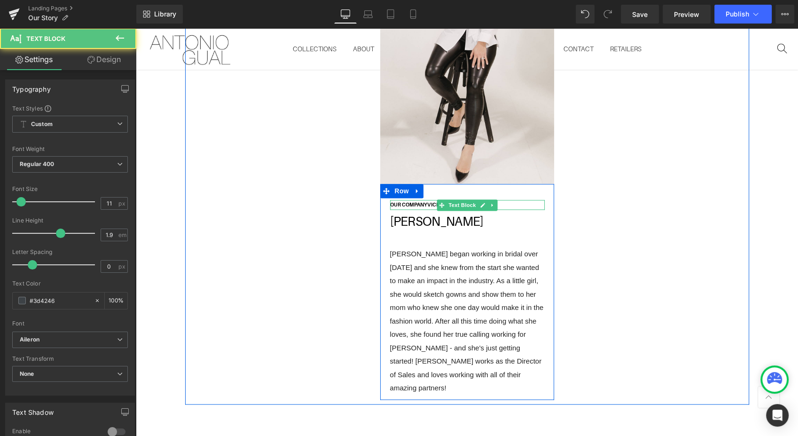
click at [422, 203] on strong "OUR COMPANYVICE PRESIDENT" at bounding box center [429, 205] width 79 height 6
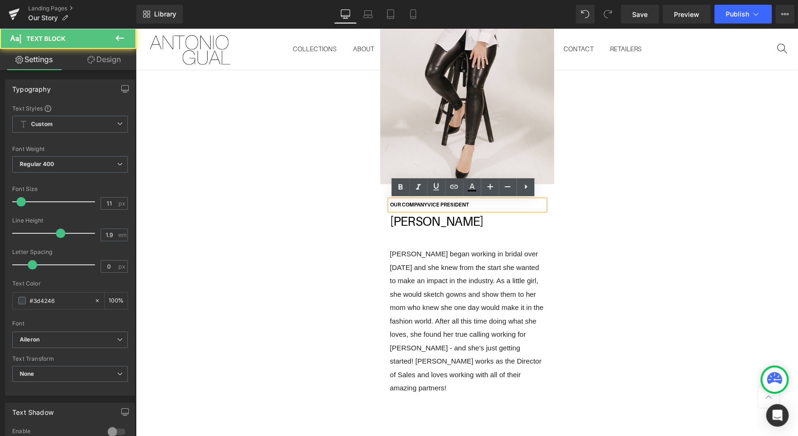
click at [425, 205] on strong "OUR COMPANYVICE PRESIDENT" at bounding box center [429, 205] width 79 height 6
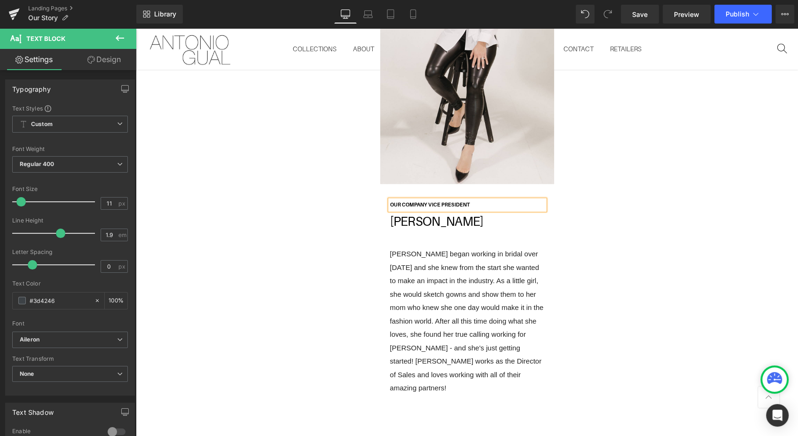
click at [588, 196] on div "Image OUR COMPANY VICE PRESIDENT Text Block Michelle Malavasi Text Block Michel…" at bounding box center [467, 156] width 564 height 495
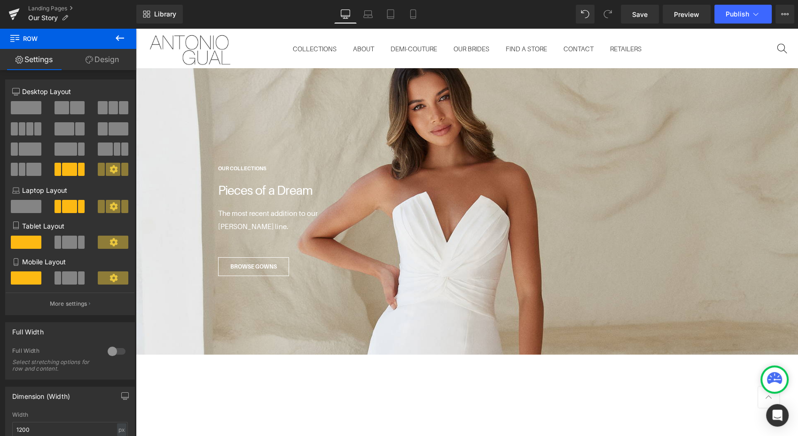
scroll to position [3130, 0]
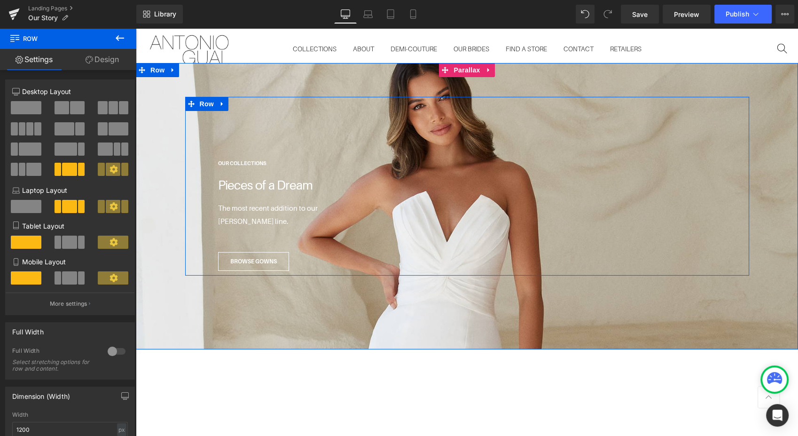
click at [254, 119] on div "OUR COLLECTIONS Text Block Pieces of a Dream Text Block The most recent additio…" at bounding box center [467, 186] width 564 height 179
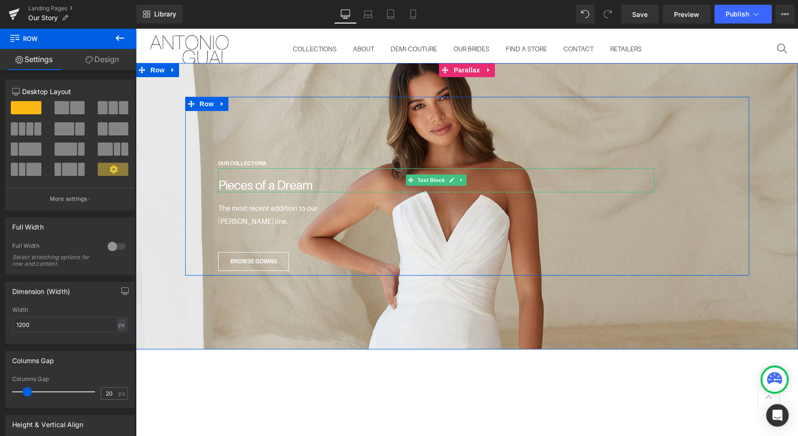
click at [310, 178] on p "Pieces of a Dream" at bounding box center [436, 185] width 436 height 14
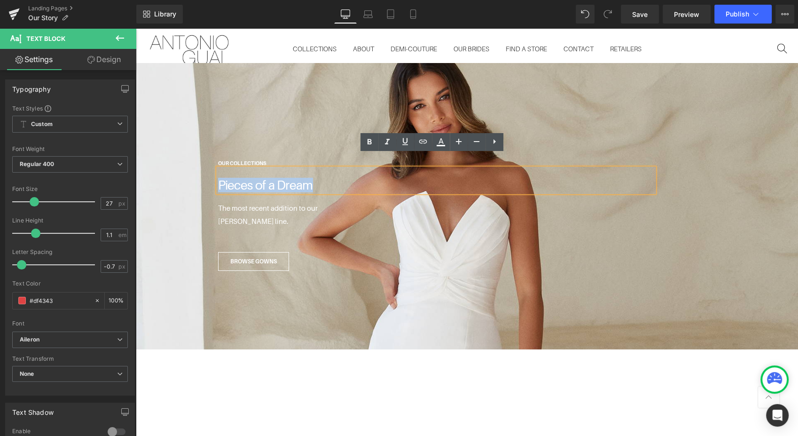
drag, startPoint x: 309, startPoint y: 171, endPoint x: 208, endPoint y: 166, distance: 101.7
click at [209, 166] on div "OUR COLLECTIONS Text Block Pieces of a Dream Text Block The most recent additio…" at bounding box center [461, 213] width 504 height 115
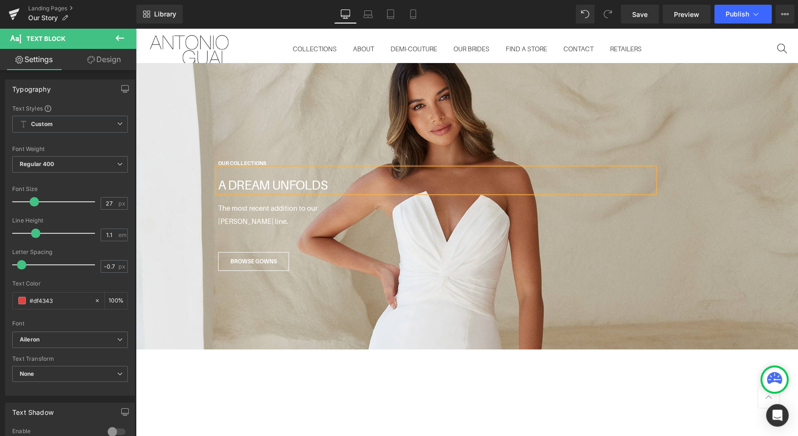
click at [367, 129] on div "OUR COLLECTIONS Text Block A DREAM UNFOLDS Text Block The most recent addition …" at bounding box center [467, 186] width 564 height 179
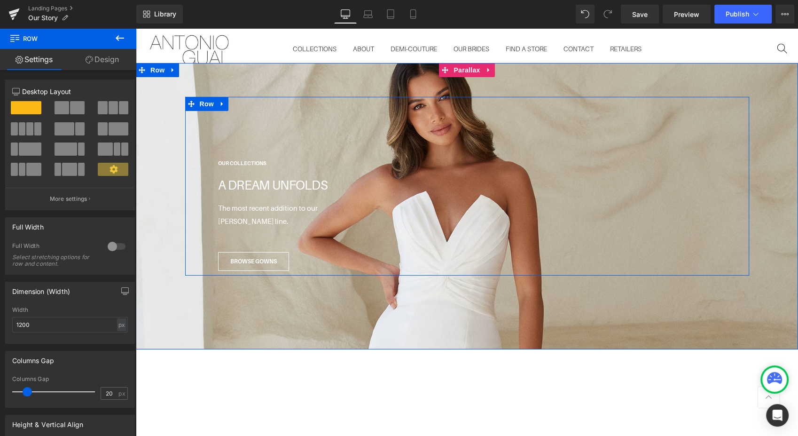
click at [354, 111] on div "OUR COLLECTIONS Text Block A DREAM UNFOLDS Text Block The most recent addition …" at bounding box center [467, 186] width 564 height 179
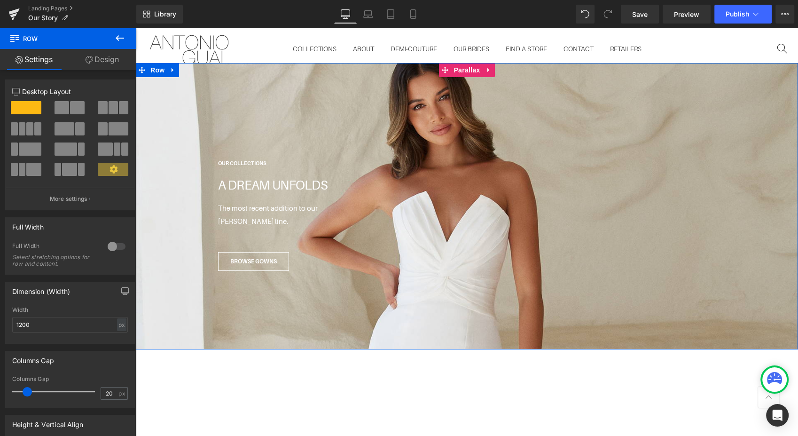
click at [456, 63] on span "Parallax" at bounding box center [466, 70] width 31 height 14
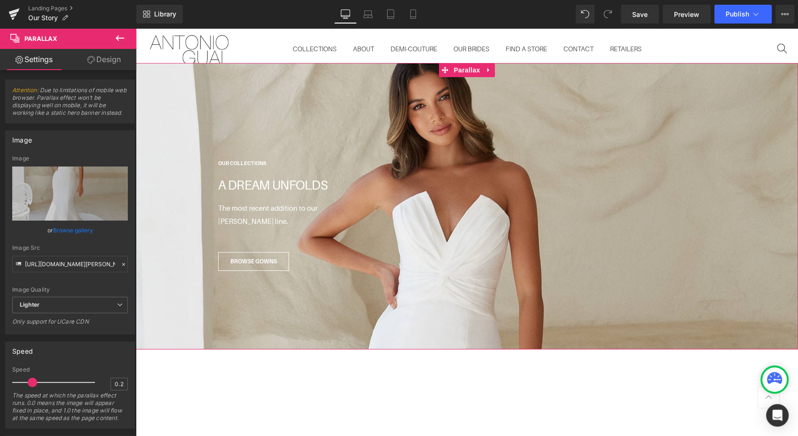
click at [0, 0] on icon "Replace Image" at bounding box center [0, 0] width 0 height 0
type input "C:\fakepath\Antonio_Gual_Sept2025_1272.jpg"
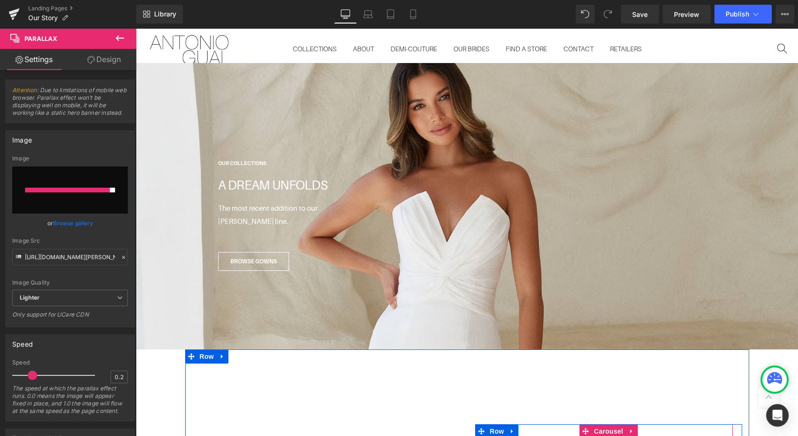
type input "https://ucarecdn.com/69ab40a9-99b0-4d28-8498-bb363f79956d/-/format/auto/-/previ…"
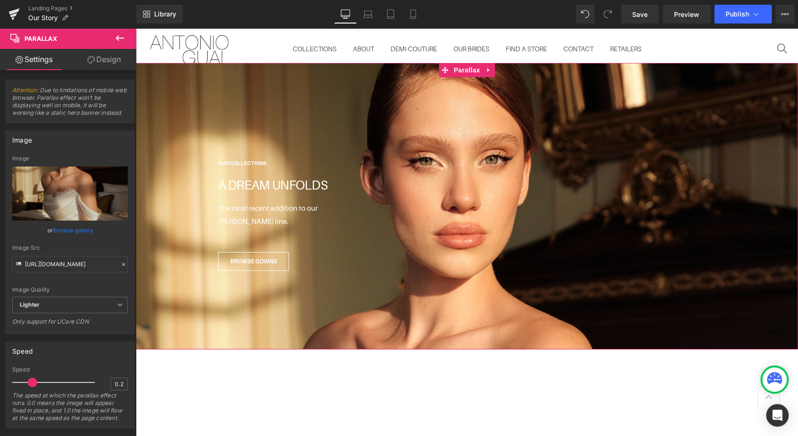
click at [79, 200] on link "Replace Image" at bounding box center [70, 193] width 116 height 54
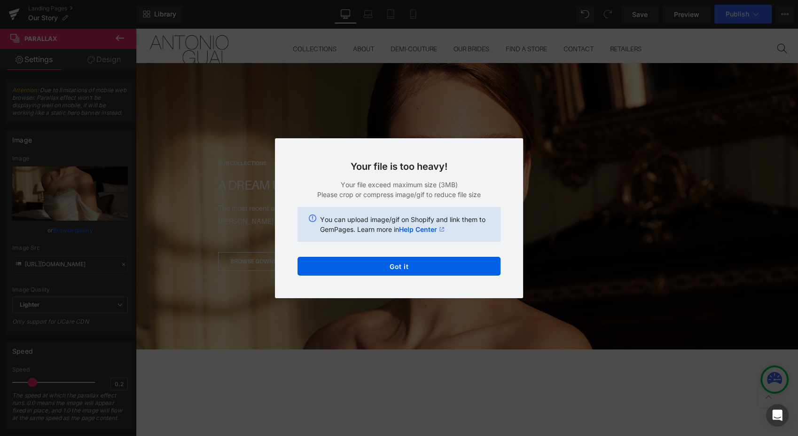
click at [388, 267] on button "Got it" at bounding box center [399, 266] width 203 height 19
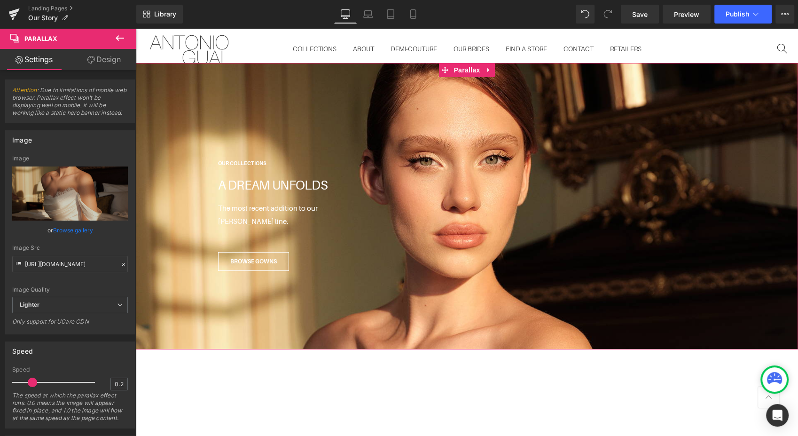
click at [60, 229] on link "Browse gallery" at bounding box center [73, 230] width 40 height 16
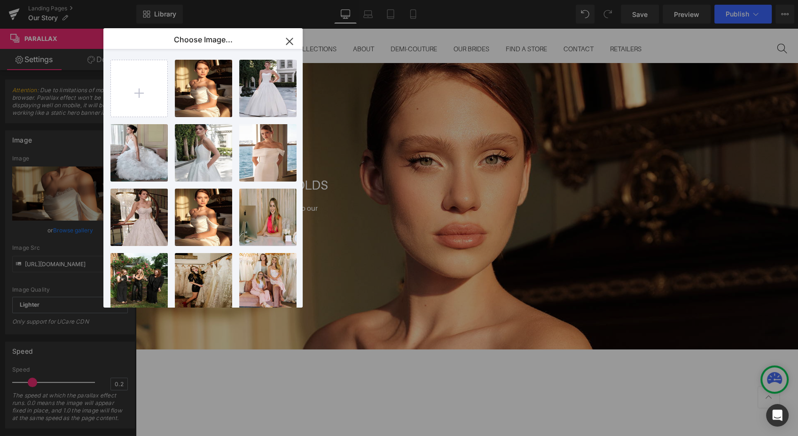
click at [123, 93] on input "file" at bounding box center [139, 88] width 56 height 56
type input "C:\fakepath\Antonio_Gual_Sept2025_1334.jpg"
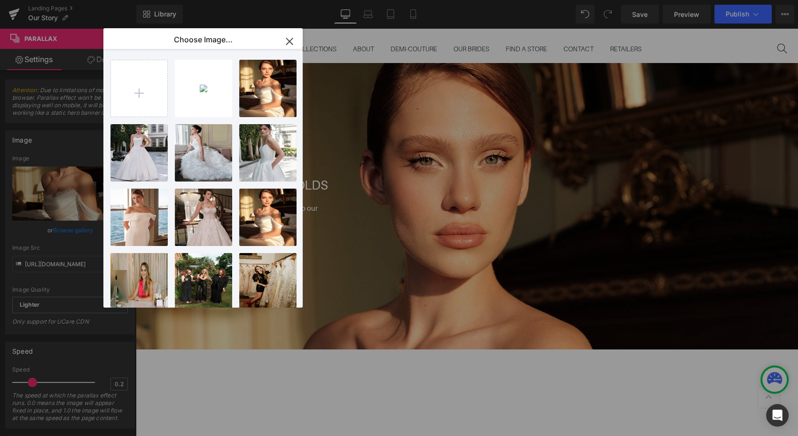
click at [0, 0] on div "Antonio...1334.jpg 2.78 MB" at bounding box center [0, 0] width 0 height 0
type input "https://ucarecdn.com/23b1ffd3-056c-4e21-9fe7-c3c8f8e448bf/-/format/auto/-/previ…"
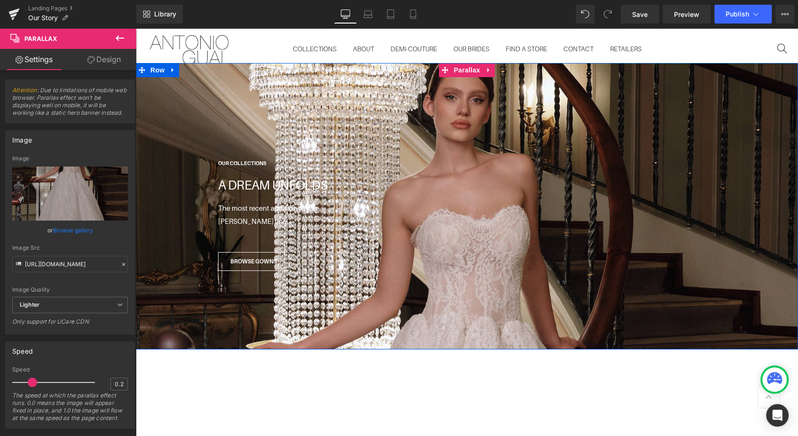
click at [170, 195] on span "OUR COLLECTIONS Text Block A DREAM UNFOLDS Text Block The most recent addition …" at bounding box center [467, 186] width 662 height 179
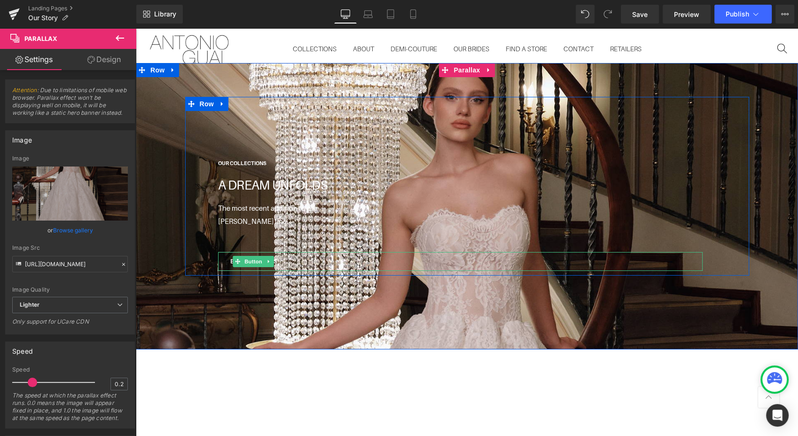
click at [218, 252] on link "BROWSE GOWNS" at bounding box center [253, 261] width 71 height 19
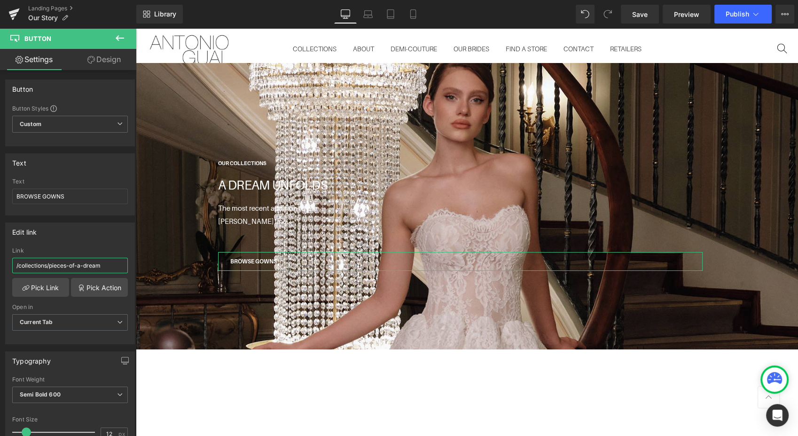
click at [114, 266] on input "/collections/pieces-of-a-dream" at bounding box center [70, 266] width 116 height 16
drag, startPoint x: 108, startPoint y: 265, endPoint x: -2, endPoint y: 263, distance: 110.5
click at [0, 263] on html "Parallax You are previewing how the will restyle your page. You can not edit El…" at bounding box center [399, 218] width 798 height 436
paste input "https://antoniogual.com/collections/antonio-gual"
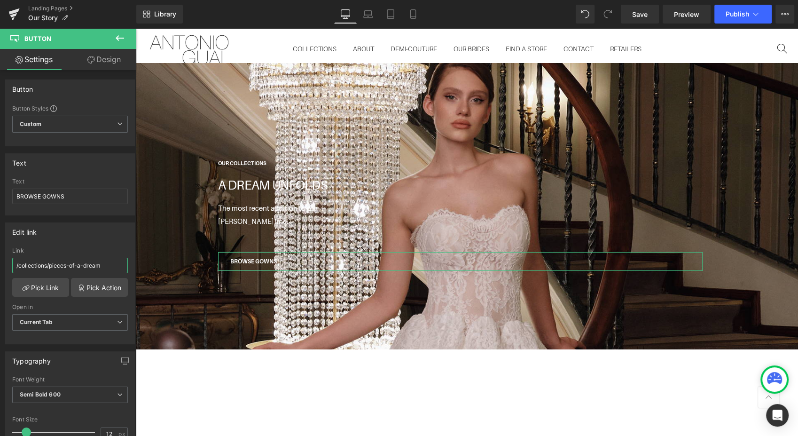
paste input "https://antoniogual.com/collections/antonio-gual"
click at [55, 265] on input "https://antoniogual.com/collections/antonio-gual" at bounding box center [70, 266] width 116 height 16
drag, startPoint x: 53, startPoint y: 264, endPoint x: -2, endPoint y: 261, distance: 55.1
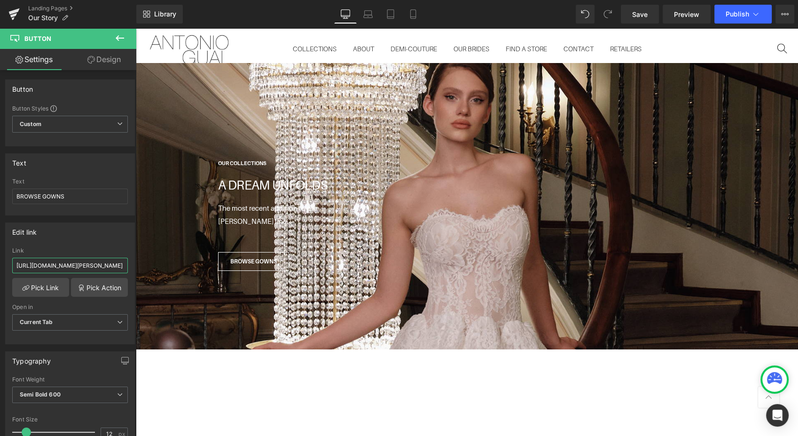
click at [0, 261] on html "Parallax You are previewing how the will restyle your page. You can not edit El…" at bounding box center [399, 218] width 798 height 436
type input "/collections/antonio-gual"
click at [109, 243] on div "Edit link /collections/antonio-gual Link /collections/antonio-gual Pick Link Pi…" at bounding box center [70, 283] width 130 height 122
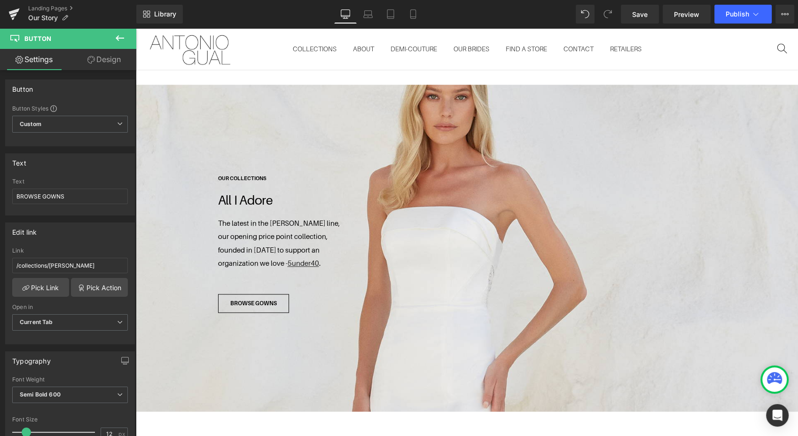
scroll to position [4596, 0]
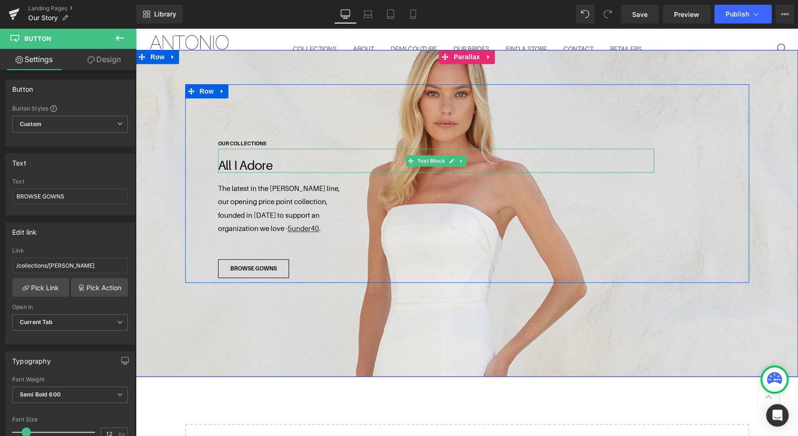
click at [250, 158] on span "All I Adore" at bounding box center [245, 165] width 55 height 15
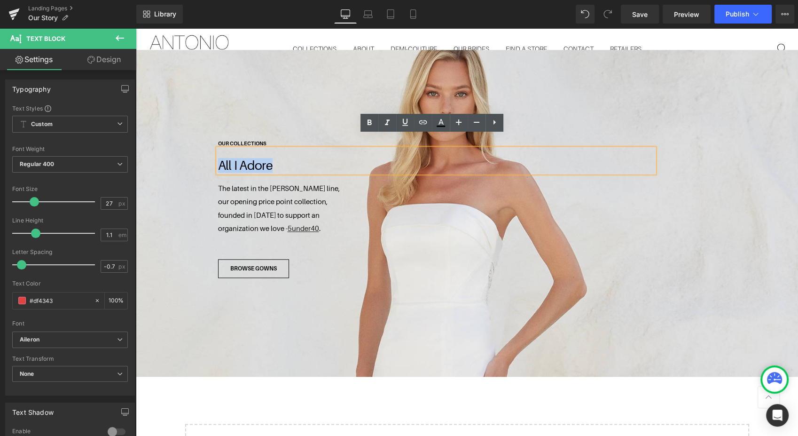
drag, startPoint x: 280, startPoint y: 151, endPoint x: 194, endPoint y: 143, distance: 86.0
click at [194, 143] on div "OUR COLLECTIONS Text Block All I Adore Text Block The latest in the Jennifer Bl…" at bounding box center [467, 183] width 564 height 198
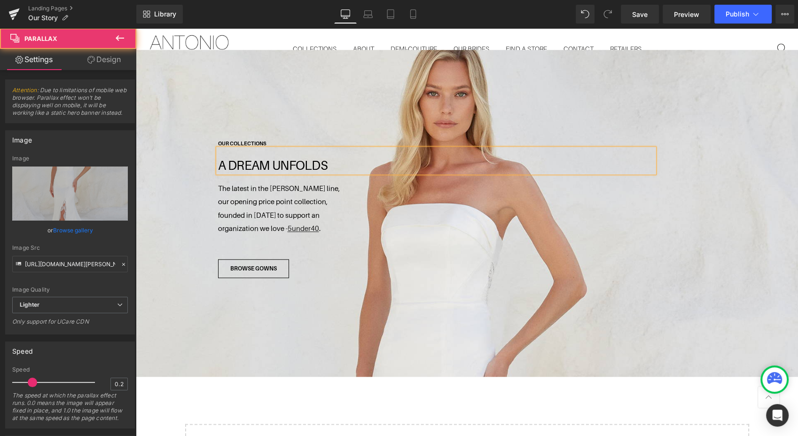
click at [170, 166] on span "OUR COLLECTIONS Text Block A DREAM UNFOLDS Text Block The latest in the Jennife…" at bounding box center [467, 183] width 662 height 198
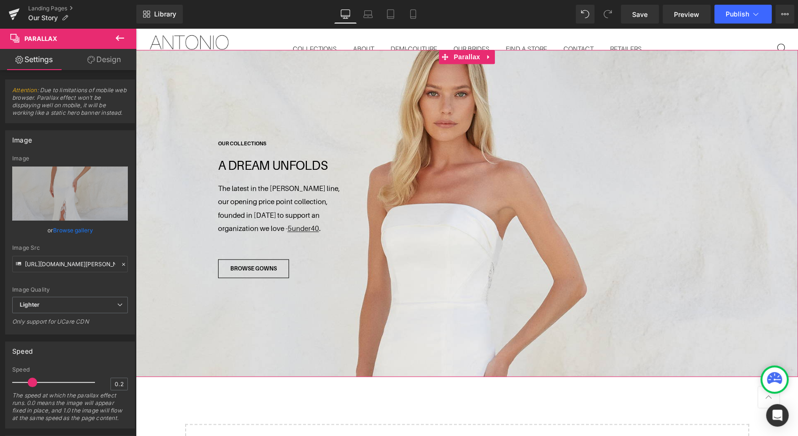
click at [75, 185] on link "Replace Image" at bounding box center [70, 193] width 116 height 54
click at [68, 228] on link "Browse gallery" at bounding box center [73, 230] width 40 height 16
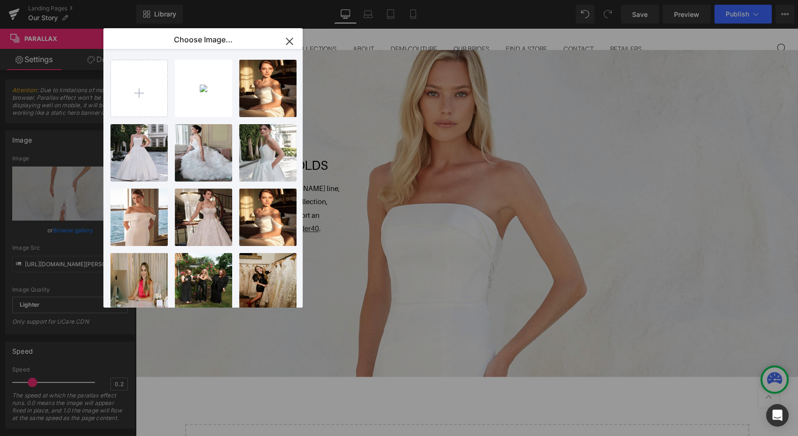
click at [0, 0] on div "Antonio...1099.jpg 2.04 MB" at bounding box center [0, 0] width 0 height 0
type input "https://ucarecdn.com/022186df-2af6-4884-85bf-46fc23ed4992/-/format/auto/-/previ…"
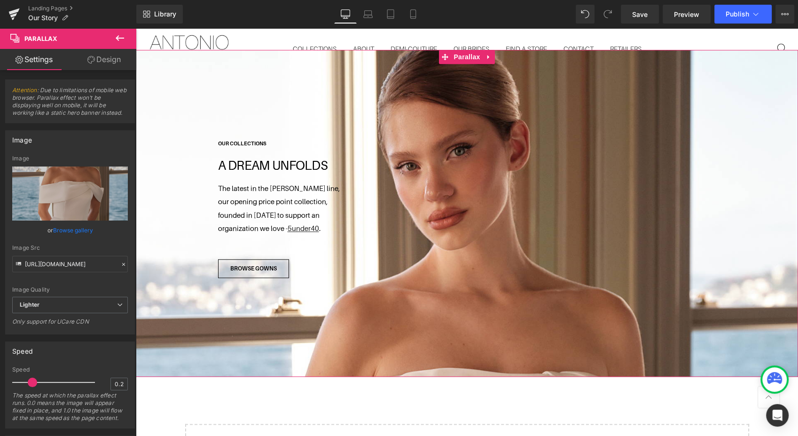
click at [83, 226] on link "Browse gallery" at bounding box center [73, 230] width 40 height 16
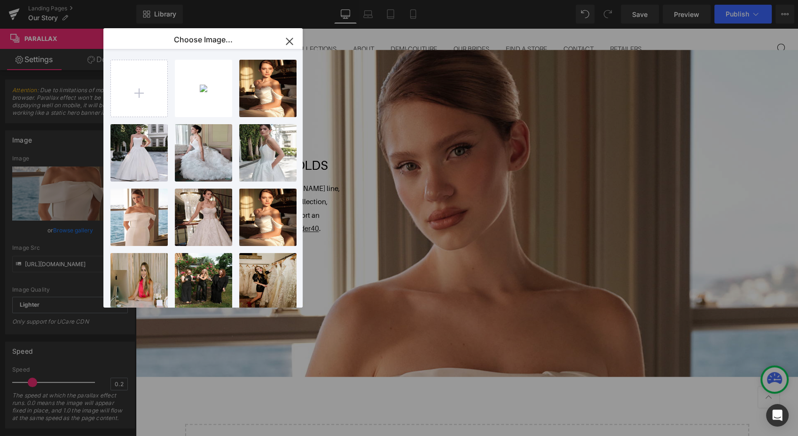
click at [135, 88] on input "file" at bounding box center [139, 88] width 56 height 56
type input "C:\fakepath\Antonio_Gual_Sept2025_1084.jpg"
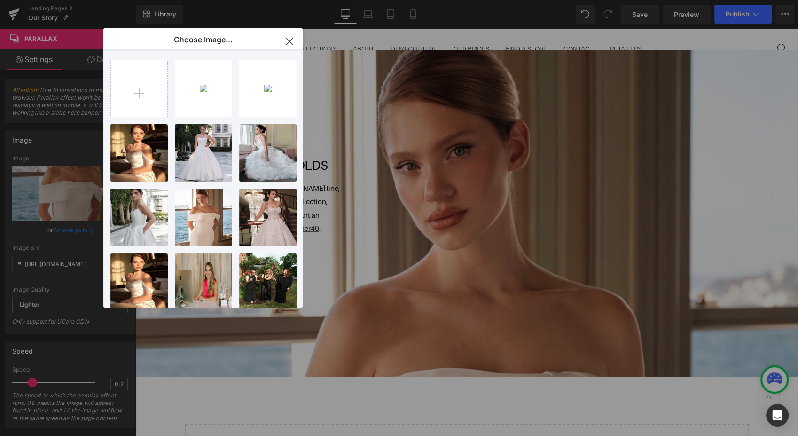
click at [0, 0] on div "Antonio...1084.jpg 2.15 MB" at bounding box center [0, 0] width 0 height 0
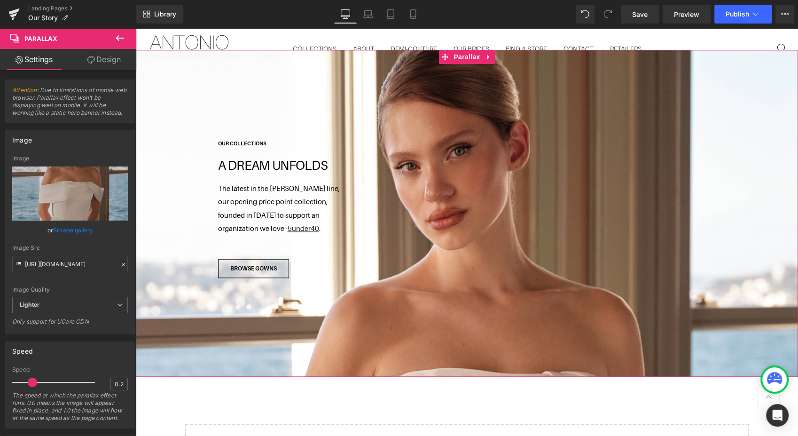
click at [87, 229] on link "Browse gallery" at bounding box center [73, 230] width 40 height 16
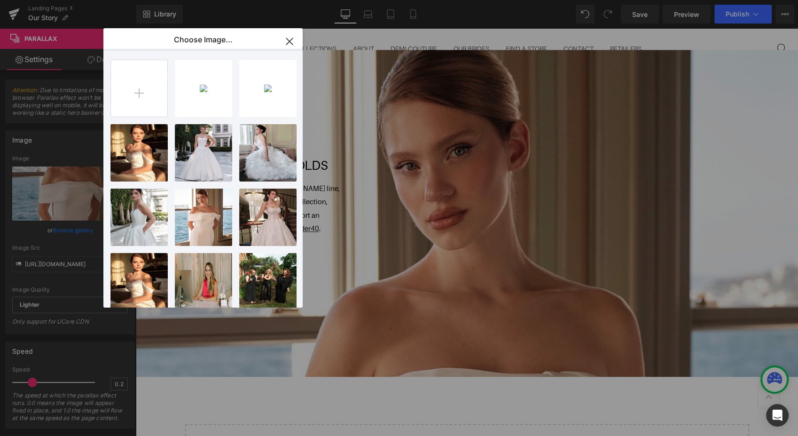
click at [0, 0] on div "Antonio...1084.jpg 2.15 MB" at bounding box center [0, 0] width 0 height 0
type input "https://ucarecdn.com/5db0f52b-9dd0-4b6d-aa7c-79132ef663ba/-/format/auto/-/previ…"
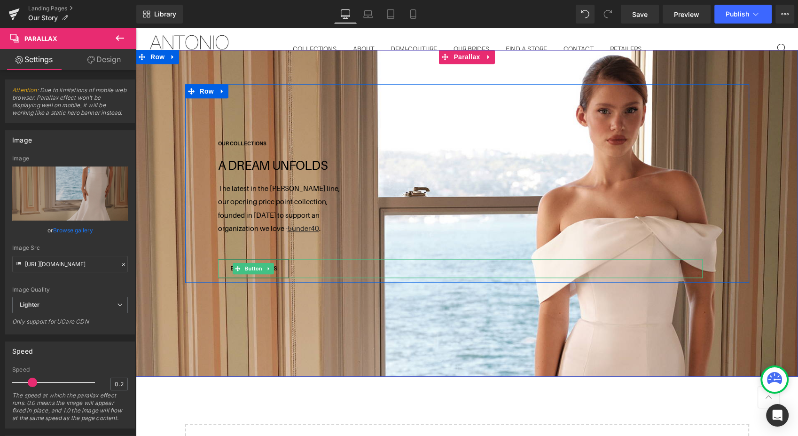
click at [260, 263] on span "Button" at bounding box center [254, 268] width 22 height 11
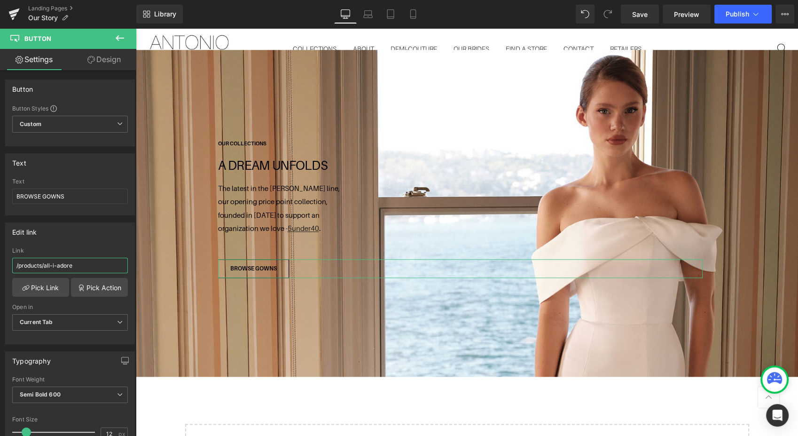
click at [77, 267] on input "/products/all-i-adore" at bounding box center [70, 266] width 116 height 16
drag, startPoint x: 77, startPoint y: 267, endPoint x: -2, endPoint y: 264, distance: 79.0
click at [0, 264] on html "Button You are previewing how the will restyle your page. You can not edit Elem…" at bounding box center [399, 218] width 798 height 436
paste input "collections/jennifer-black"
type input "collections/jennifer-black"
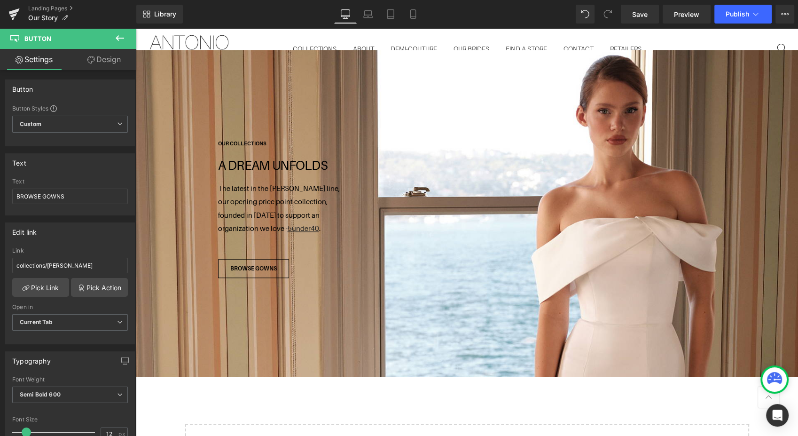
click at [641, 15] on span "Save" at bounding box center [640, 14] width 16 height 10
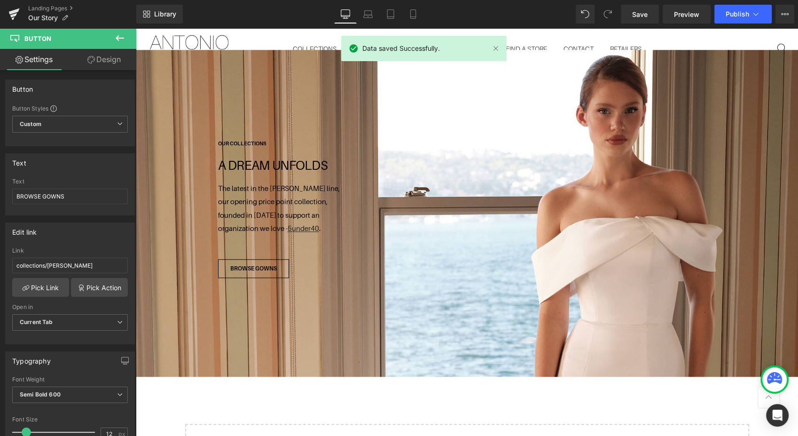
scroll to position [4856, 0]
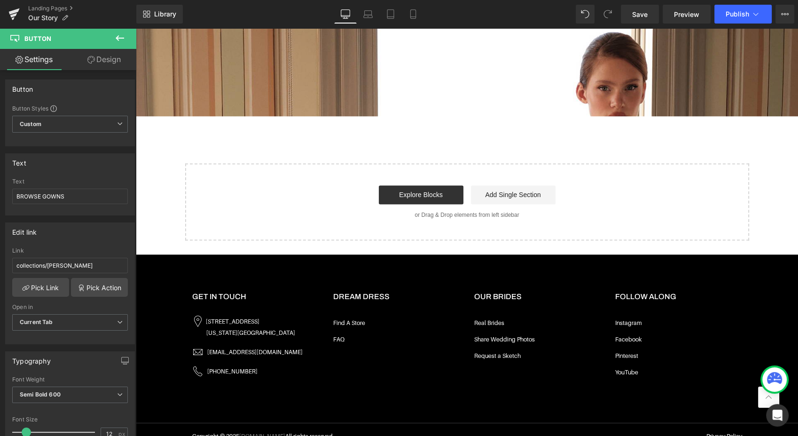
click at [678, 15] on span "Preview" at bounding box center [686, 14] width 25 height 10
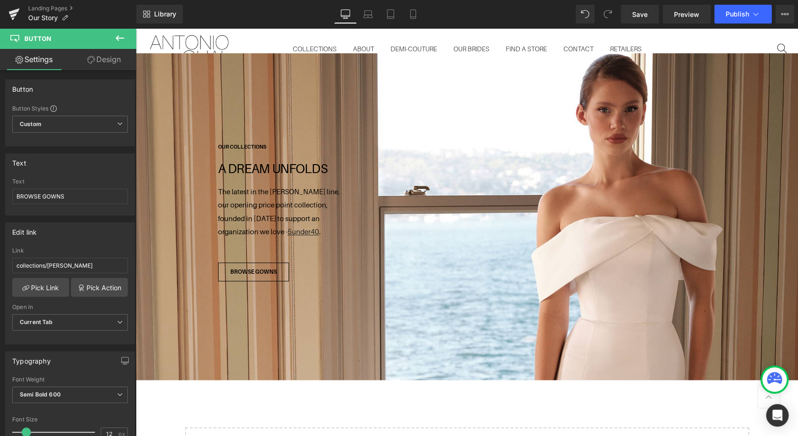
scroll to position [4616, 0]
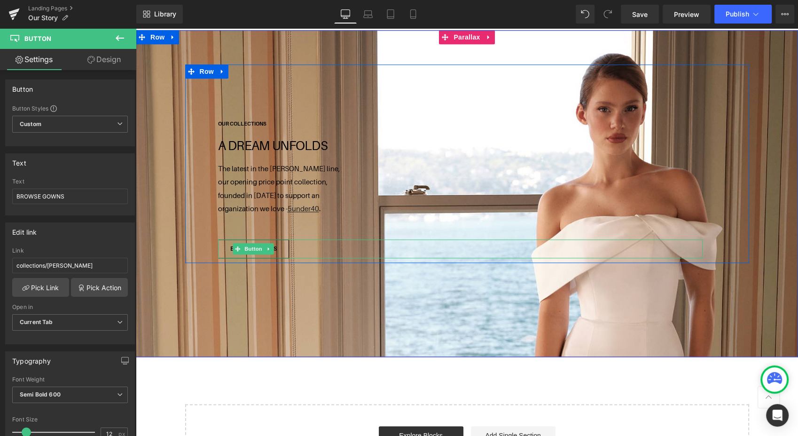
click at [253, 243] on span "Button" at bounding box center [254, 248] width 22 height 11
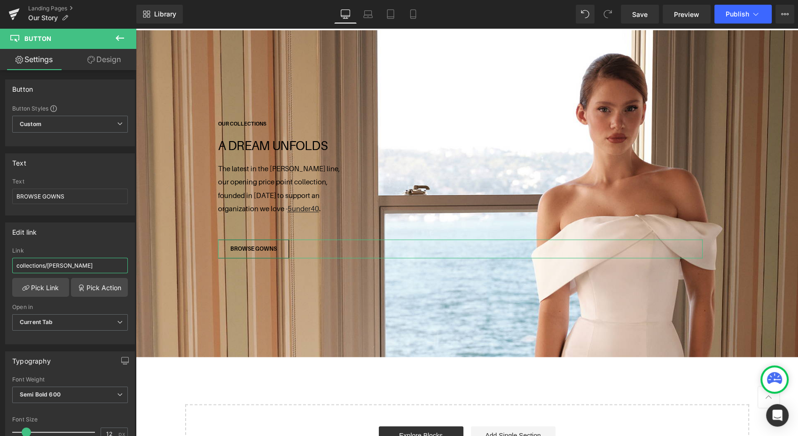
click at [16, 265] on input "collections/jennifer-black" at bounding box center [70, 266] width 116 height 16
click at [18, 285] on link "Pick Link" at bounding box center [40, 287] width 57 height 19
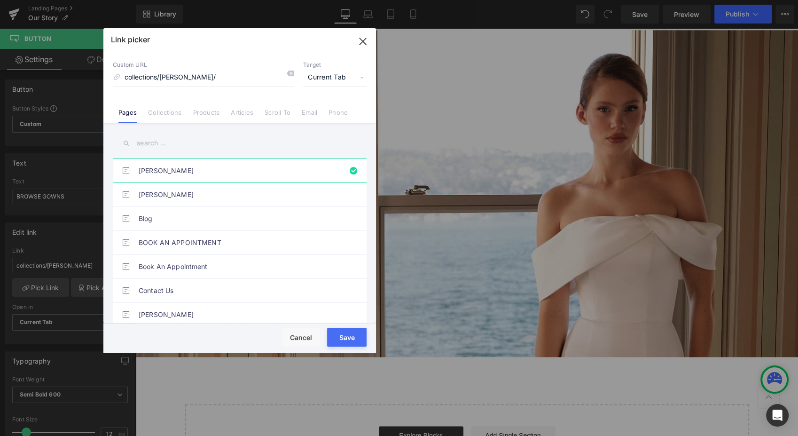
click at [212, 169] on link "JENNIFER BLACK" at bounding box center [242, 171] width 207 height 24
type input "jennifer-black"
click at [345, 339] on button "Save" at bounding box center [346, 337] width 39 height 19
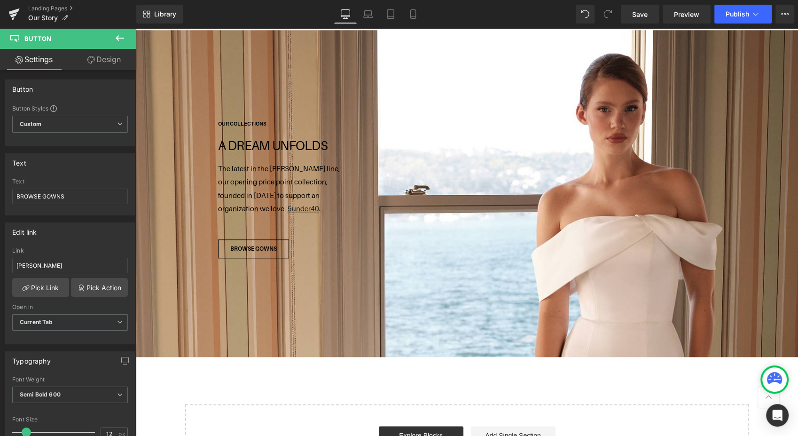
click at [639, 15] on span "Save" at bounding box center [640, 14] width 16 height 10
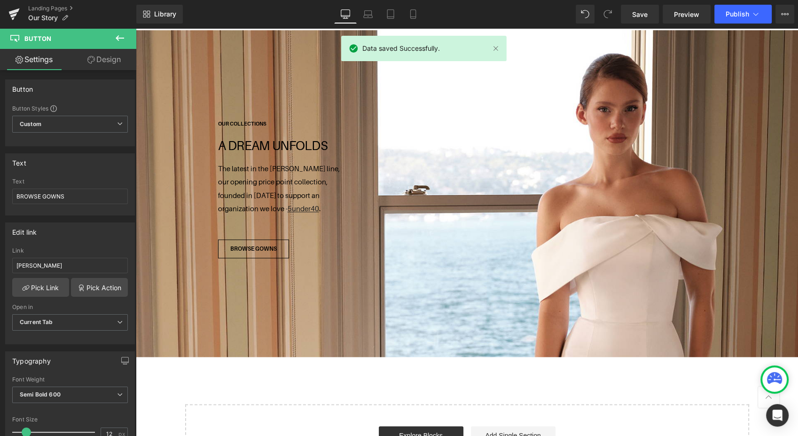
click at [677, 13] on span "Preview" at bounding box center [686, 14] width 25 height 10
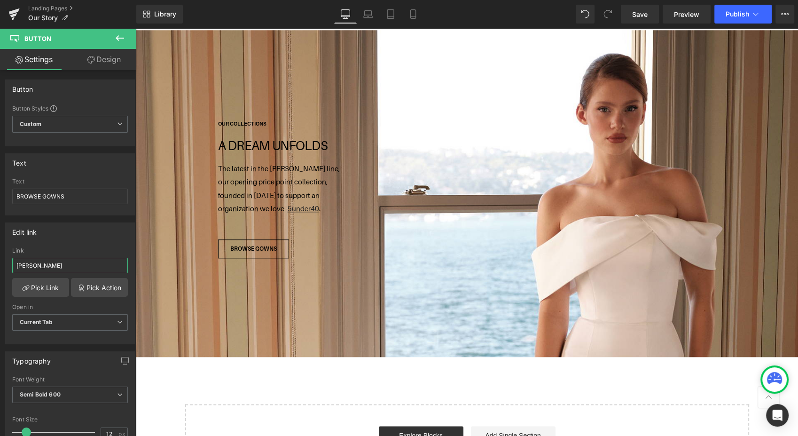
drag, startPoint x: 60, startPoint y: 263, endPoint x: -2, endPoint y: 261, distance: 62.1
click at [0, 261] on html "Button You are previewing how the will restyle your page. You can not edit Elem…" at bounding box center [399, 218] width 798 height 436
paste input "collections/"
click at [15, 262] on input "collections/jennifer-black" at bounding box center [70, 266] width 116 height 16
type input "/collections/jennifer-black"
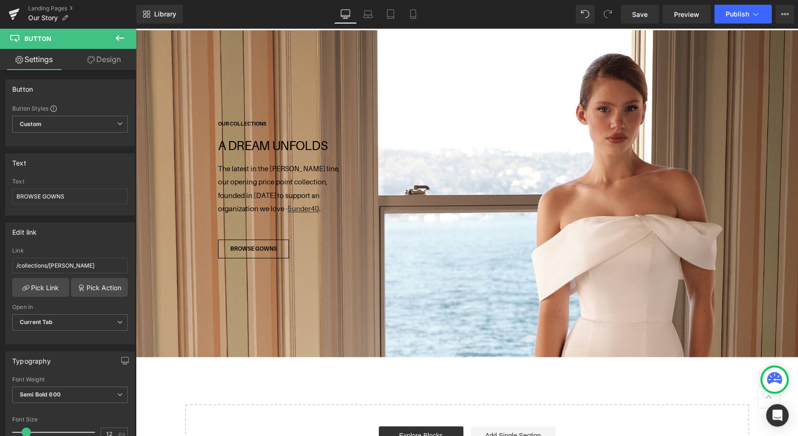
click at [643, 16] on span "Save" at bounding box center [640, 14] width 16 height 10
click at [646, 13] on span "Save" at bounding box center [640, 14] width 16 height 10
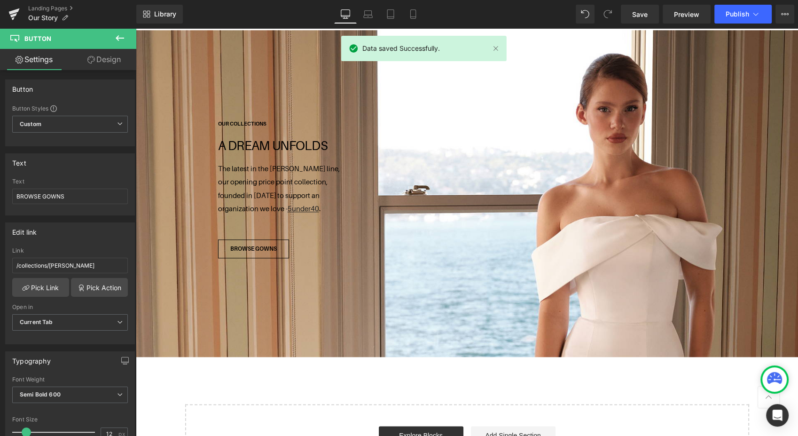
click at [681, 17] on span "Preview" at bounding box center [686, 14] width 25 height 10
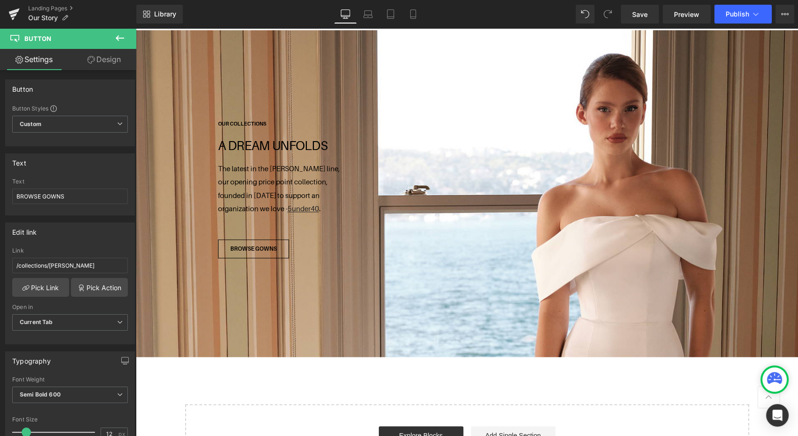
click at [738, 16] on span "Publish" at bounding box center [738, 14] width 24 height 8
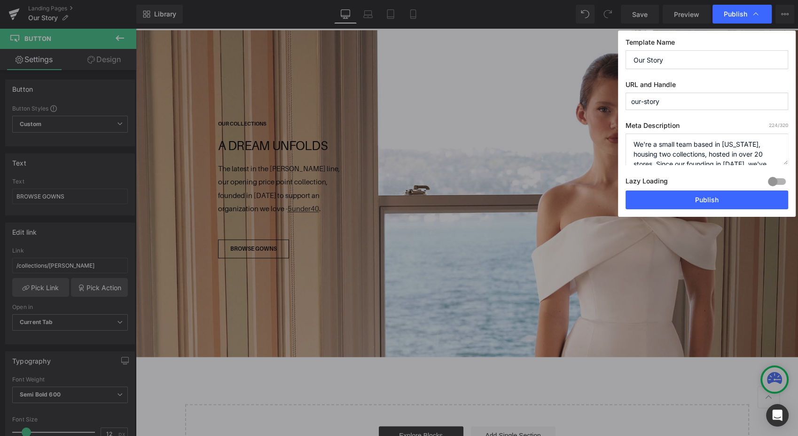
click at [666, 204] on button "Publish" at bounding box center [707, 199] width 163 height 19
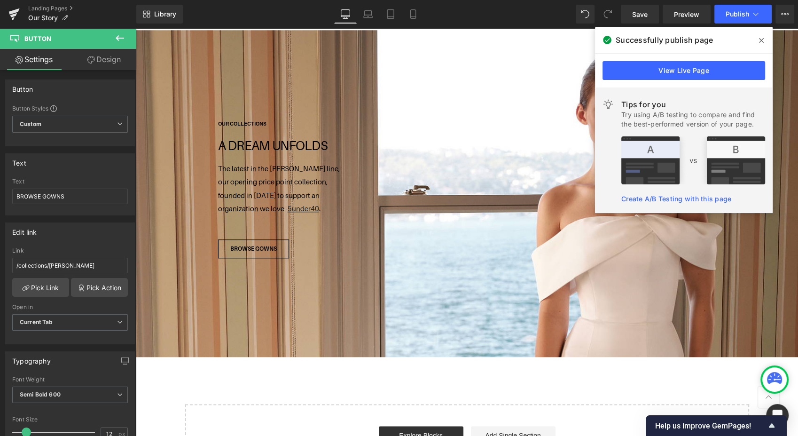
click at [43, 8] on link "Landing Pages" at bounding box center [82, 9] width 108 height 8
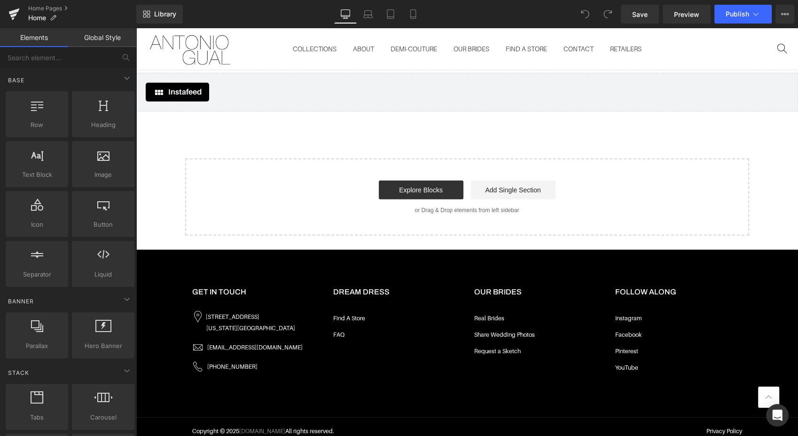
scroll to position [786, 0]
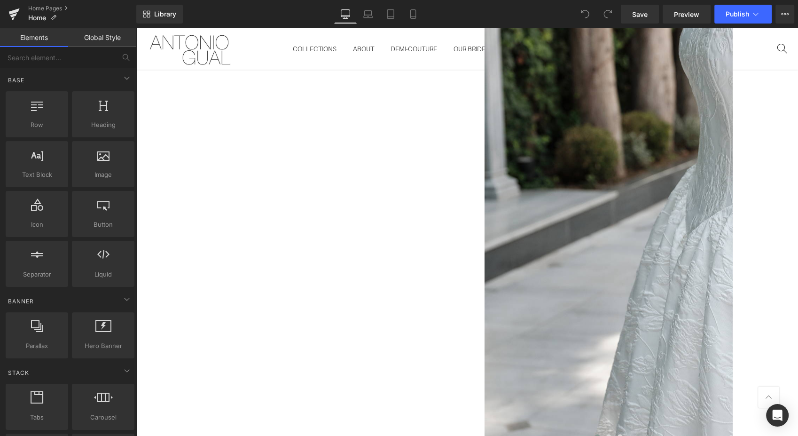
click at [729, 11] on span "Publish" at bounding box center [738, 14] width 24 height 8
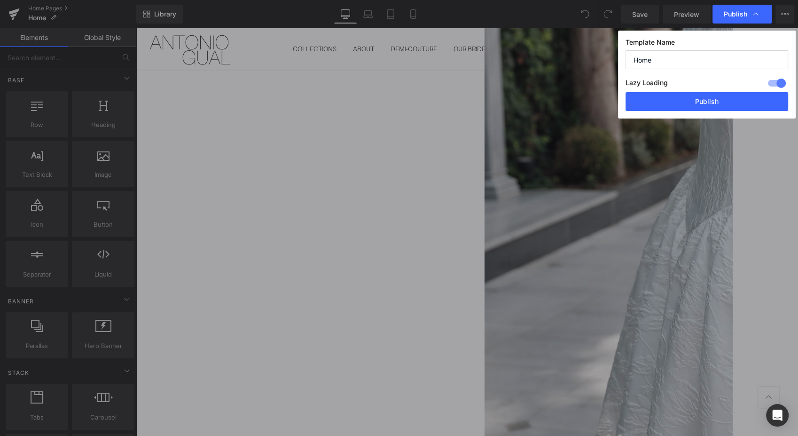
click at [678, 103] on button "Publish" at bounding box center [707, 101] width 163 height 19
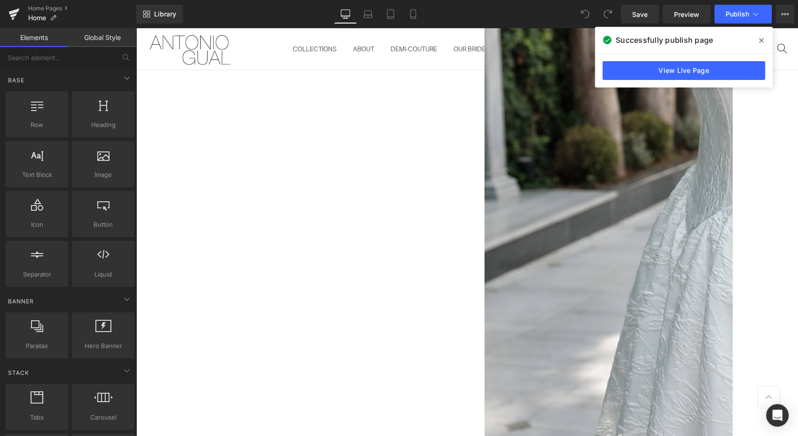
click at [39, 13] on p "Home" at bounding box center [42, 17] width 36 height 11
click at [43, 6] on link "Home Pages" at bounding box center [82, 9] width 108 height 8
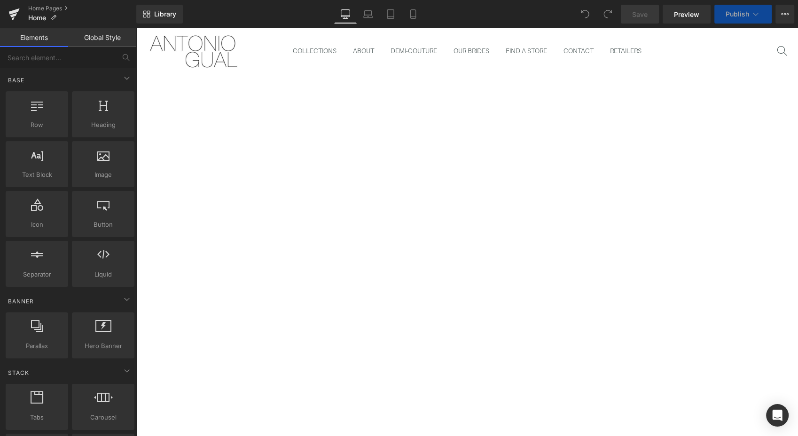
click at [417, 17] on icon at bounding box center [413, 13] width 9 height 9
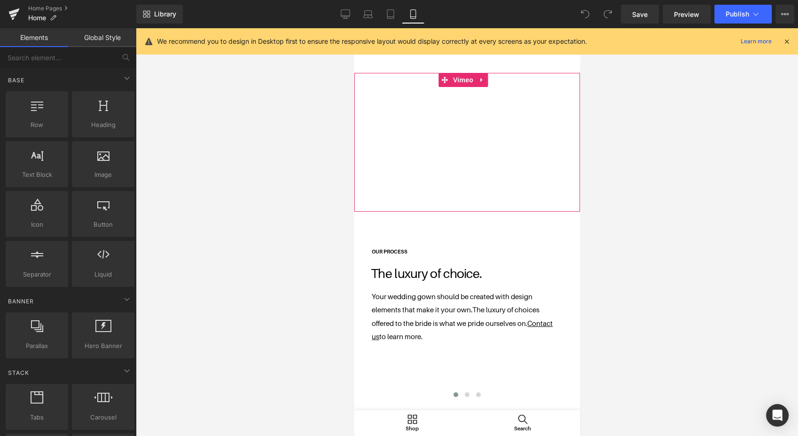
click at [467, 79] on span "Vimeo" at bounding box center [462, 80] width 25 height 14
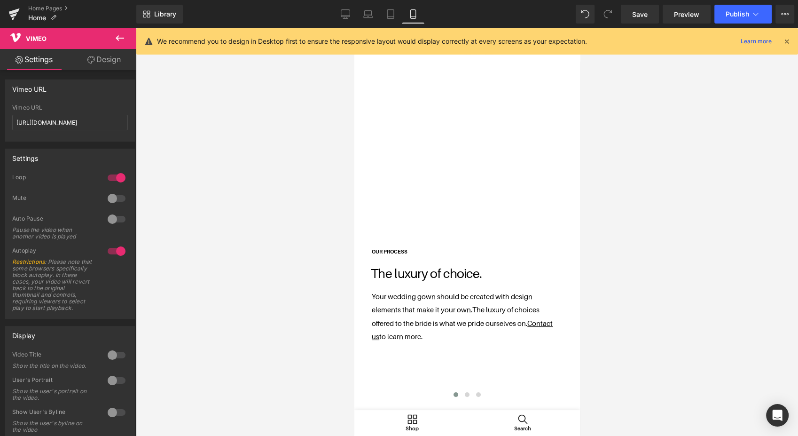
click at [342, 16] on icon at bounding box center [345, 13] width 9 height 7
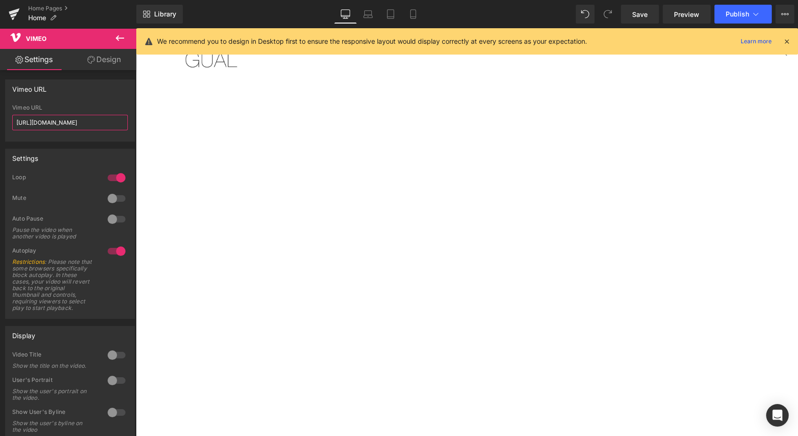
drag, startPoint x: 110, startPoint y: 126, endPoint x: -2, endPoint y: 137, distance: 113.4
click at [0, 137] on html "Vimeo You are previewing how the will restyle your page. You can not edit Eleme…" at bounding box center [399, 218] width 798 height 436
click at [409, 10] on icon at bounding box center [413, 13] width 9 height 9
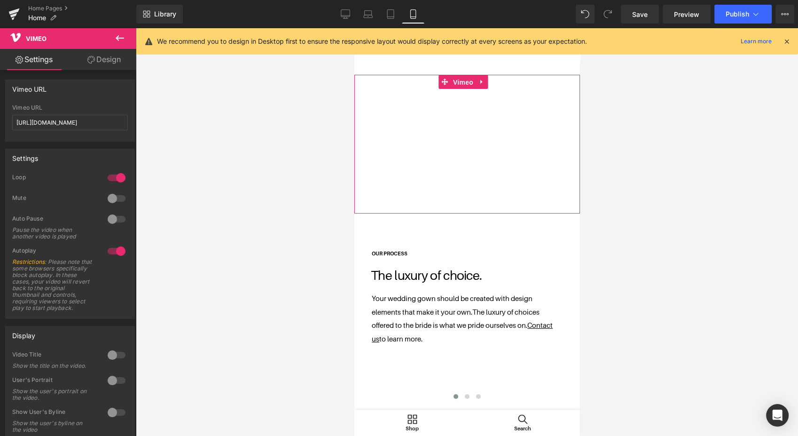
click at [465, 84] on span "Vimeo" at bounding box center [462, 82] width 25 height 14
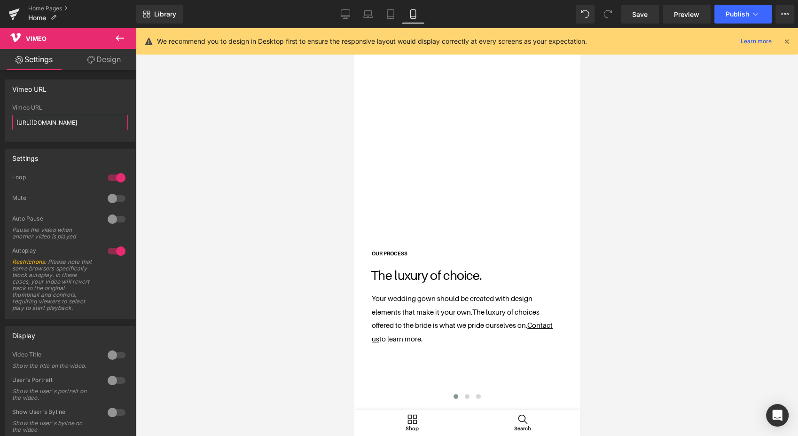
drag, startPoint x: 103, startPoint y: 123, endPoint x: -2, endPoint y: 129, distance: 105.5
click at [0, 129] on html "Vimeo You are previewing how the will restyle your page. You can not edit Eleme…" at bounding box center [399, 218] width 798 height 436
click at [386, 14] on icon at bounding box center [390, 13] width 9 height 9
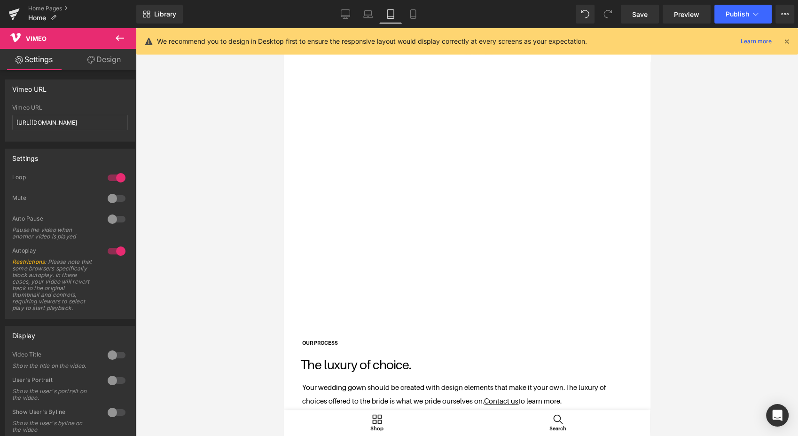
click at [371, 16] on icon at bounding box center [367, 13] width 9 height 9
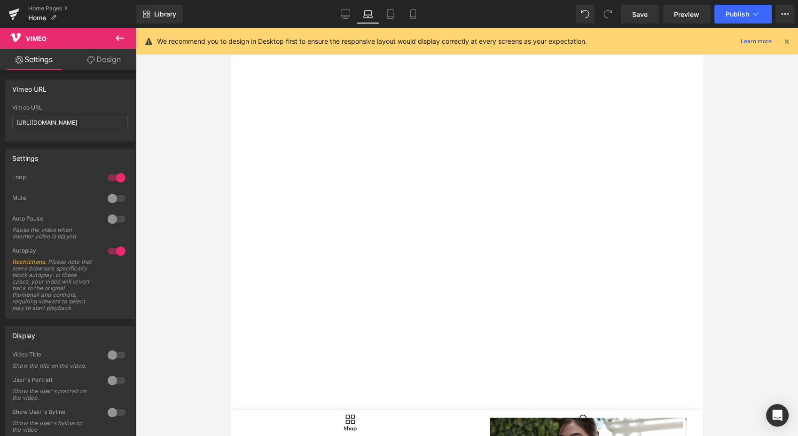
click at [344, 17] on icon at bounding box center [345, 13] width 9 height 9
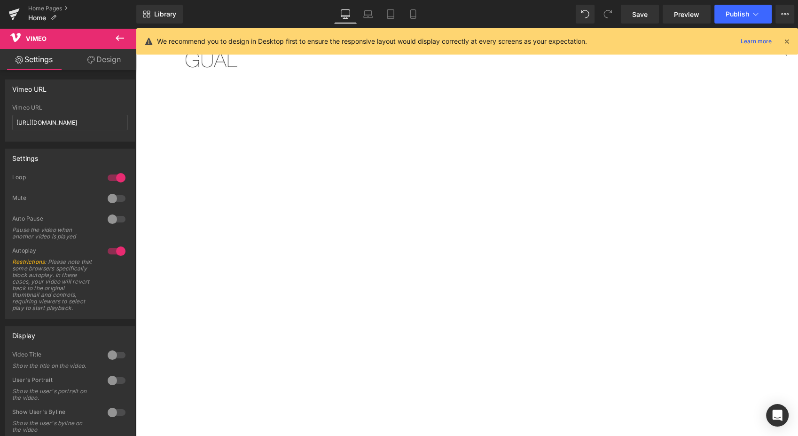
click at [634, 18] on span "Save" at bounding box center [640, 14] width 16 height 10
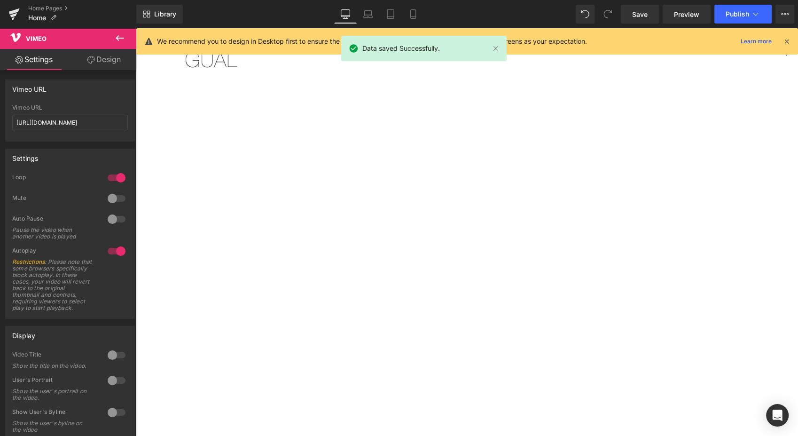
click at [733, 17] on span "Publish" at bounding box center [738, 14] width 24 height 8
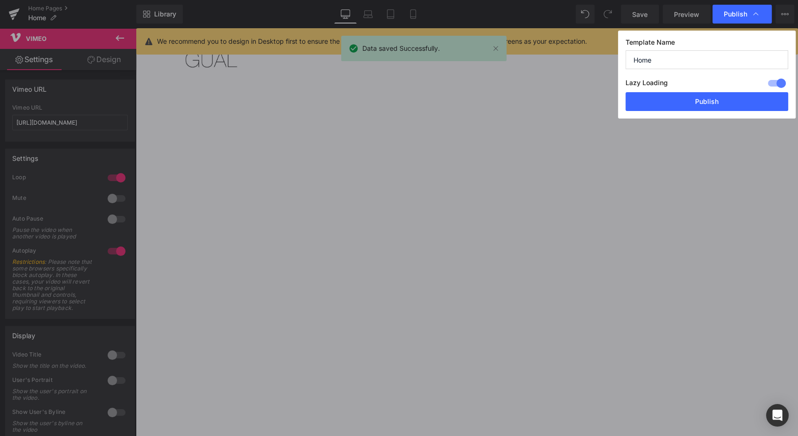
click at [727, 95] on button "Publish" at bounding box center [707, 101] width 163 height 19
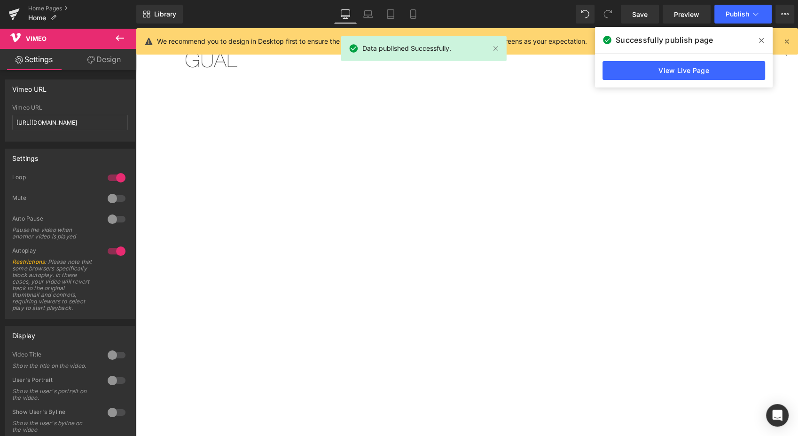
click at [411, 16] on icon at bounding box center [413, 13] width 9 height 9
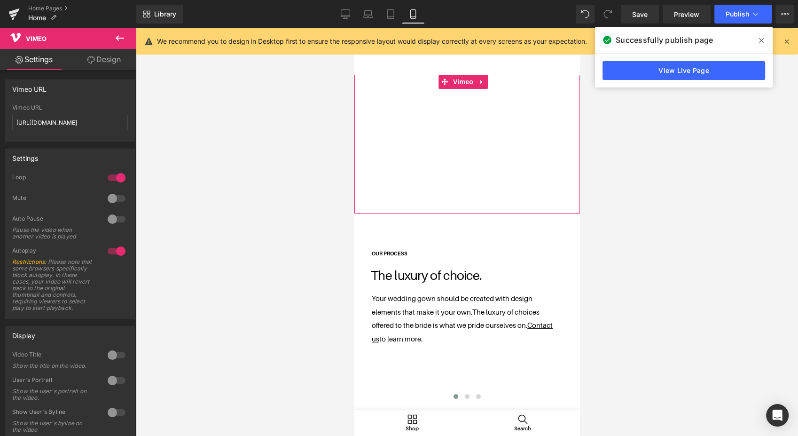
click at [481, 85] on icon at bounding box center [481, 82] width 7 height 7
click at [442, 85] on link "Vimeo" at bounding box center [438, 82] width 37 height 14
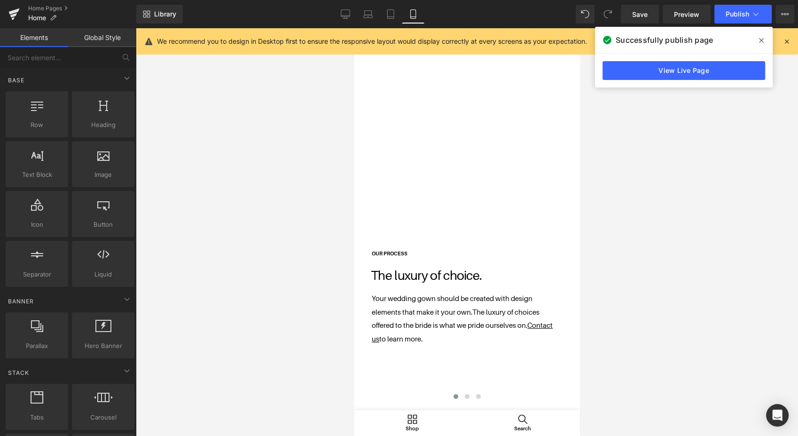
click at [260, 129] on div at bounding box center [467, 232] width 662 height 408
click at [343, 17] on icon at bounding box center [345, 13] width 9 height 9
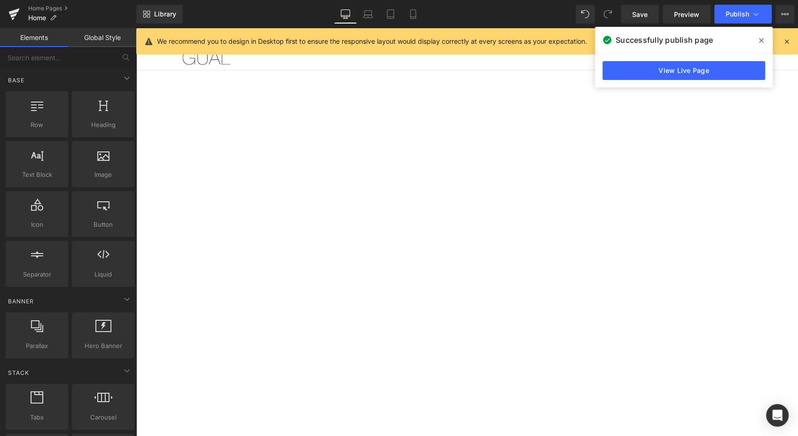
scroll to position [47, 0]
click at [788, 43] on icon at bounding box center [787, 41] width 8 height 8
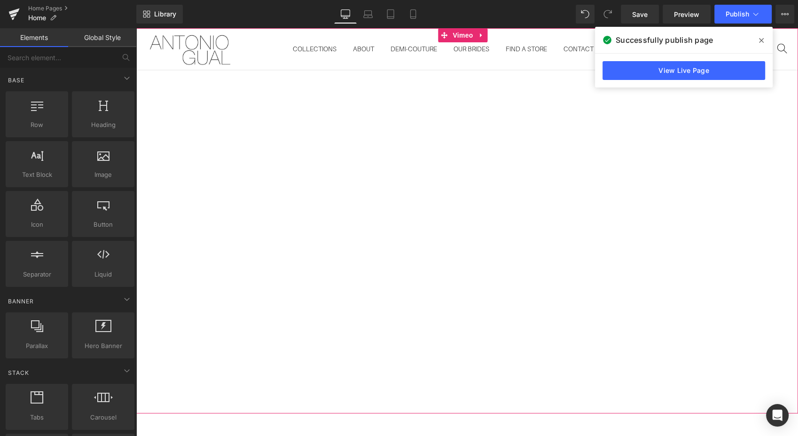
click at [464, 39] on span "Vimeo" at bounding box center [462, 35] width 25 height 14
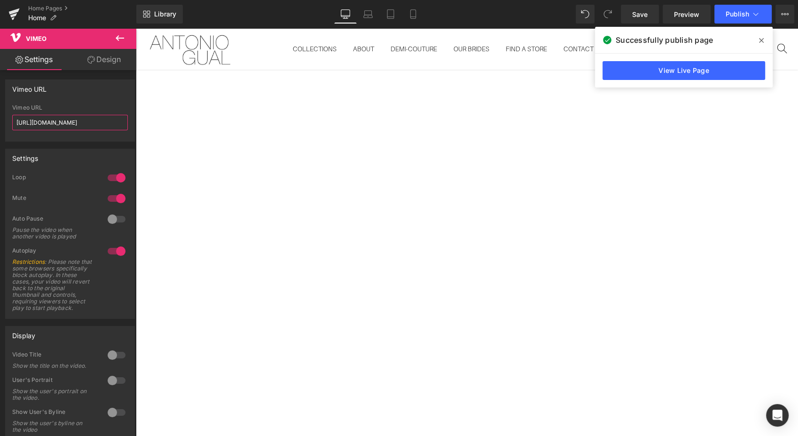
drag, startPoint x: 108, startPoint y: 118, endPoint x: -2, endPoint y: 113, distance: 110.1
click at [0, 113] on html "Vimeo You are previewing how the will restyle your page. You can not edit Eleme…" at bounding box center [399, 218] width 798 height 436
click at [410, 15] on icon at bounding box center [412, 14] width 5 height 9
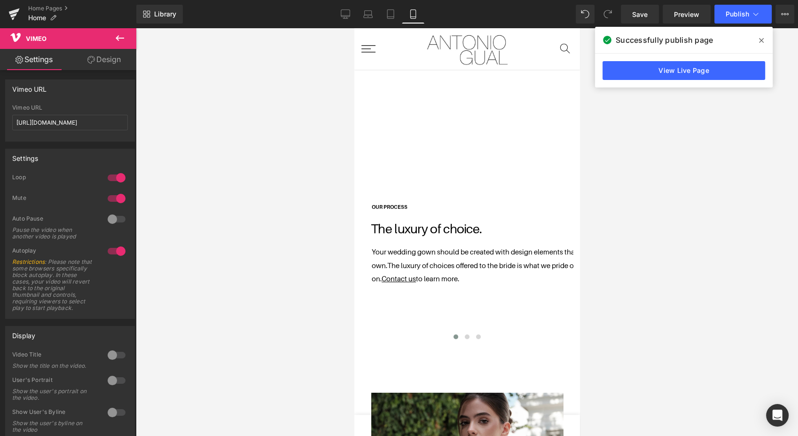
scroll to position [0, 0]
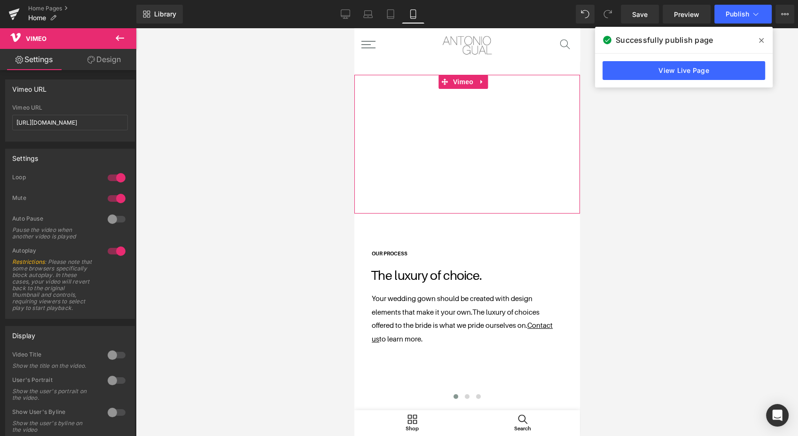
click at [465, 84] on span "Vimeo" at bounding box center [462, 82] width 25 height 14
drag, startPoint x: 109, startPoint y: 124, endPoint x: -2, endPoint y: 132, distance: 111.7
click at [0, 132] on html "Vimeo You are previewing how the will restyle your page. You can not edit Eleme…" at bounding box center [399, 218] width 798 height 436
paste input "126704653"
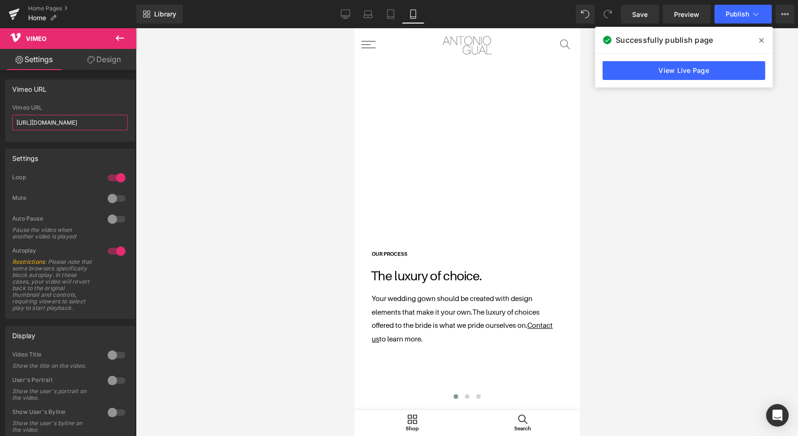
type input "[URL][DOMAIN_NAME]"
click at [389, 17] on icon at bounding box center [390, 17] width 7 height 0
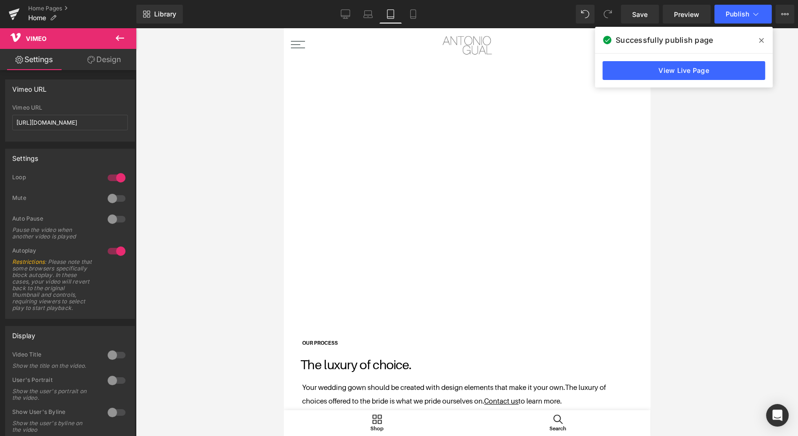
click at [366, 15] on icon at bounding box center [368, 16] width 9 height 3
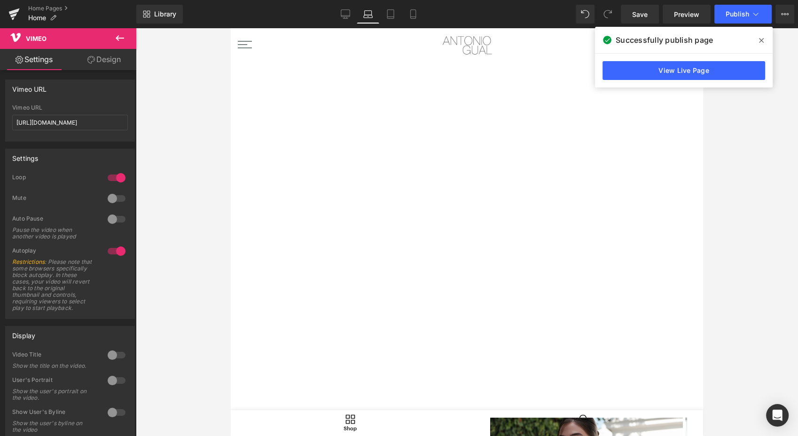
click at [416, 16] on icon at bounding box center [412, 14] width 5 height 9
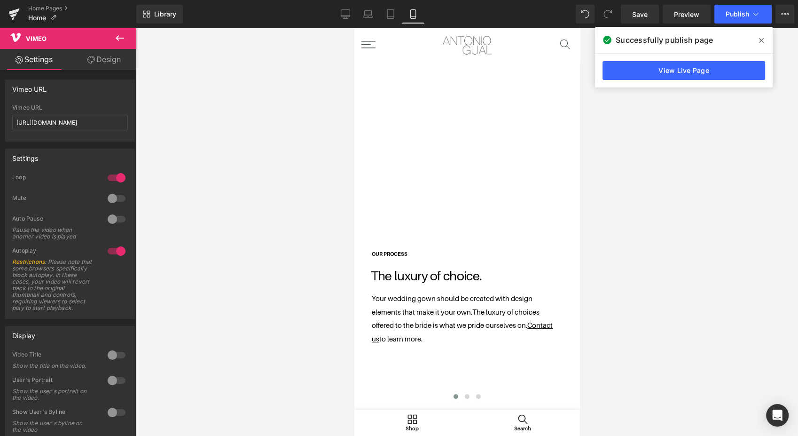
click at [736, 12] on span "Publish" at bounding box center [738, 14] width 24 height 8
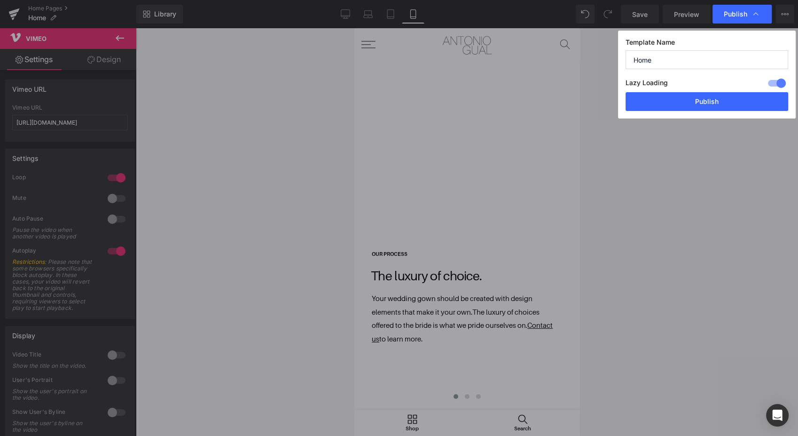
click at [700, 107] on button "Publish" at bounding box center [707, 101] width 163 height 19
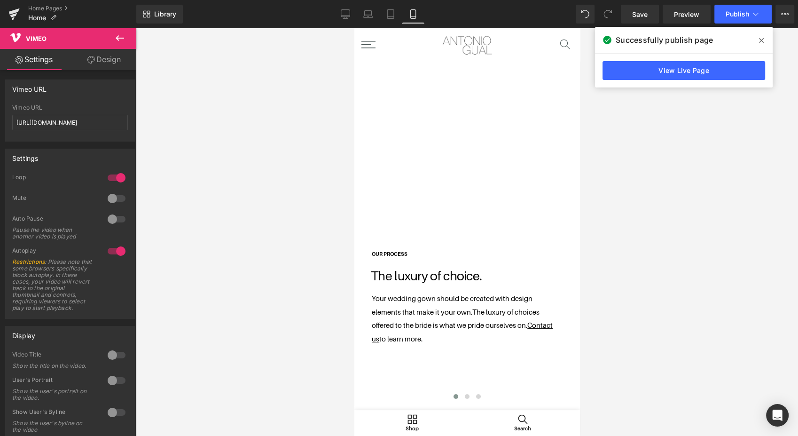
click at [356, 14] on link "Desktop" at bounding box center [345, 14] width 23 height 19
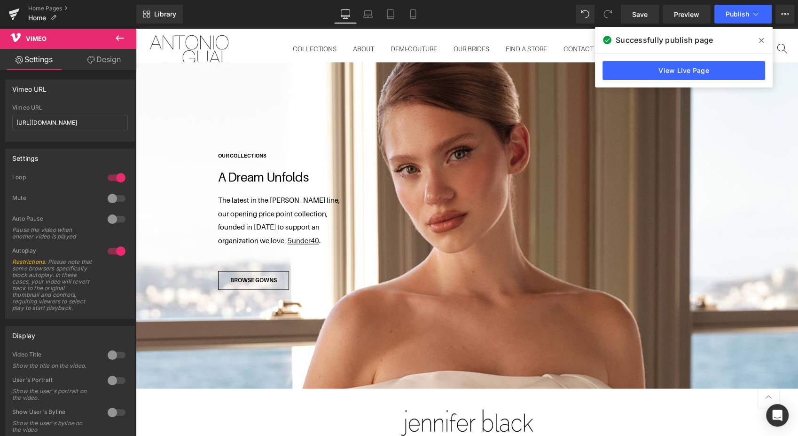
scroll to position [1552, 0]
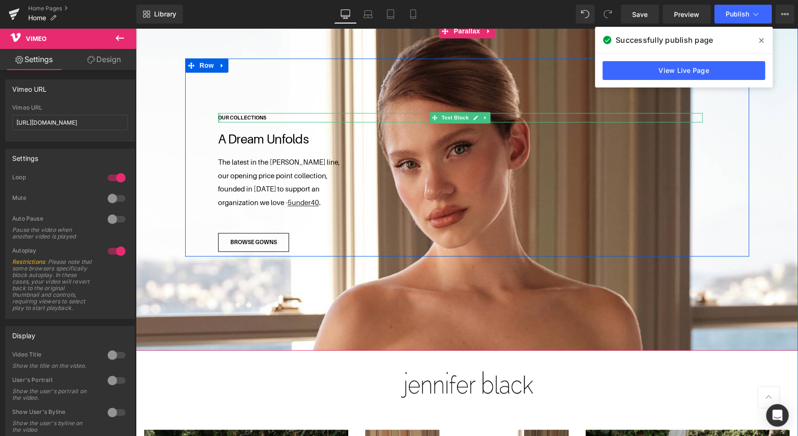
click at [218, 113] on div at bounding box center [219, 118] width 2 height 10
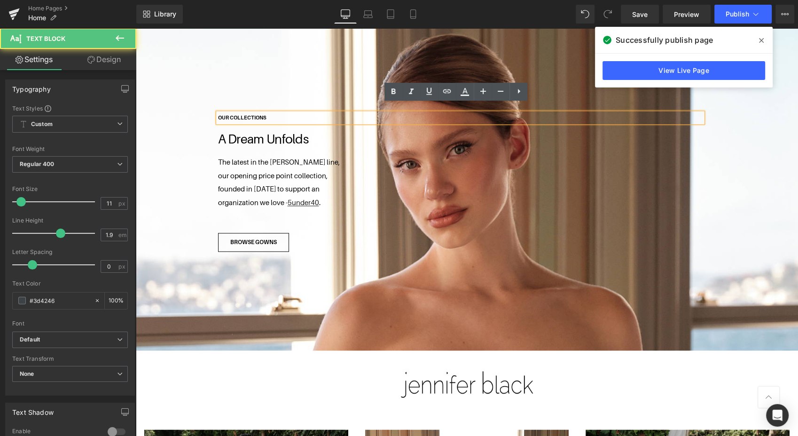
click at [264, 113] on p "OUR COLLECTIONS" at bounding box center [460, 118] width 485 height 10
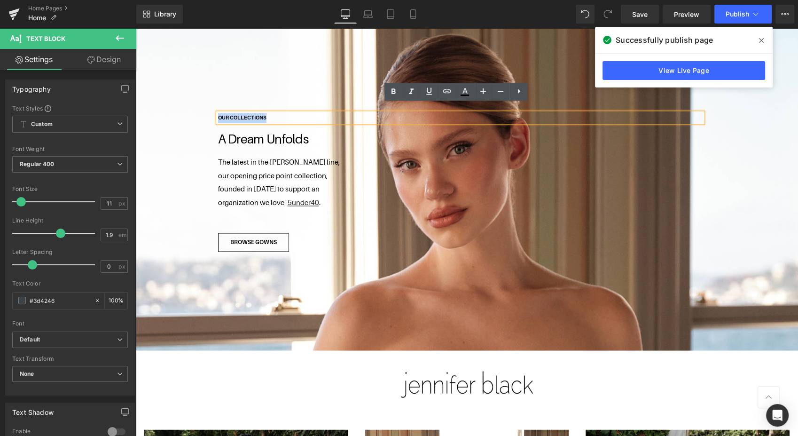
drag, startPoint x: 264, startPoint y: 107, endPoint x: 205, endPoint y: 103, distance: 59.4
click at [209, 110] on div "OUR COLLECTIONS Text Block A Dream Unfolds Text Block The latest in the [PERSON…" at bounding box center [461, 181] width 504 height 142
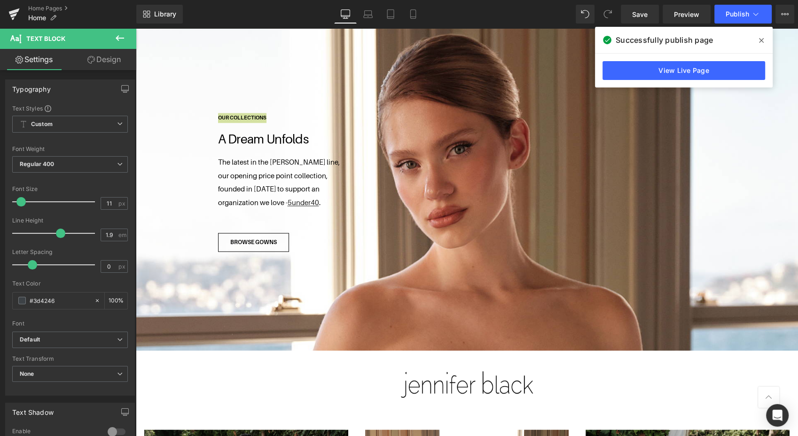
click at [21, 301] on span at bounding box center [22, 301] width 8 height 8
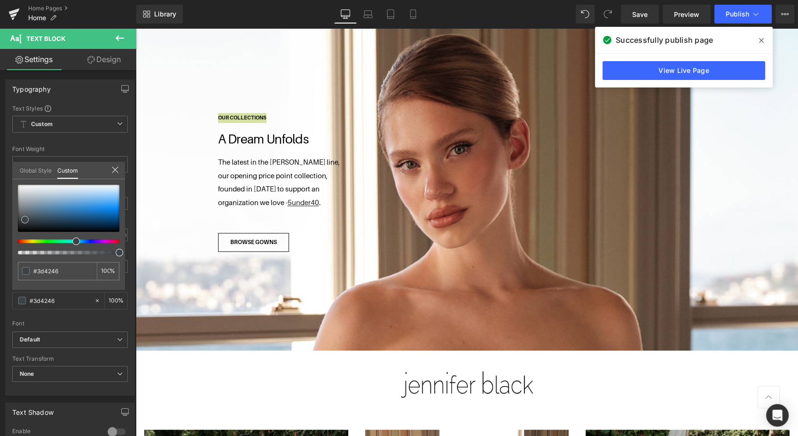
type input "#a8b9c6"
type input "#b3c0cb"
type input "#ffffff"
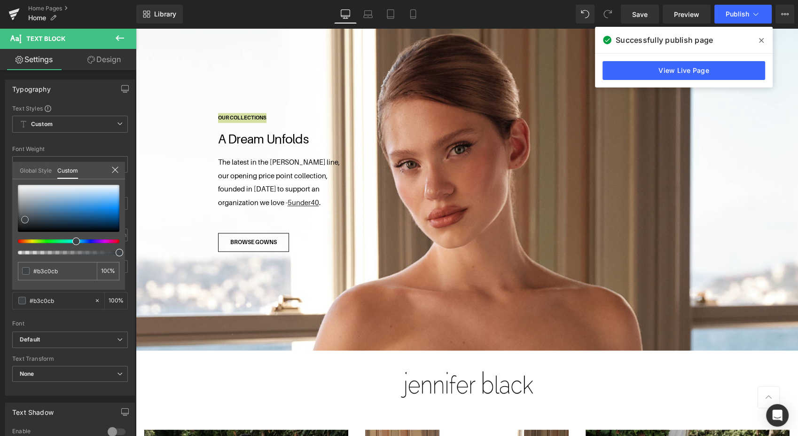
type input "#ffffff"
drag, startPoint x: 39, startPoint y: 197, endPoint x: 11, endPoint y: 174, distance: 36.4
click at [11, 174] on div "Typography Text Styles Custom Custom Setup Global Style Custom Setup Global Sty…" at bounding box center [70, 233] width 141 height 323
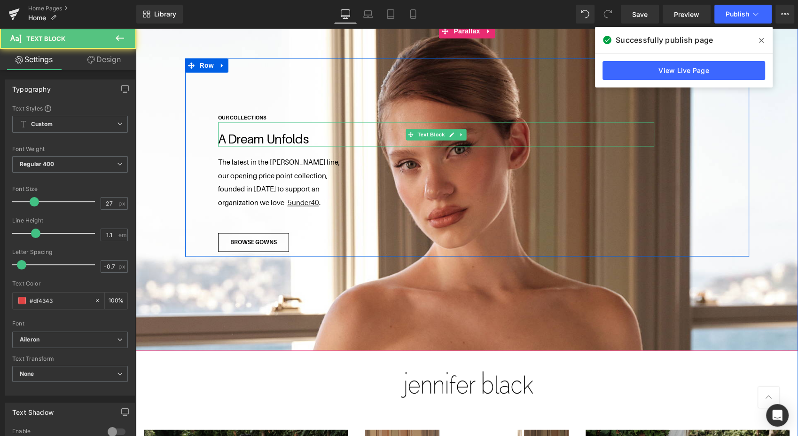
click at [307, 132] on p "A Dream Unfolds" at bounding box center [436, 139] width 436 height 14
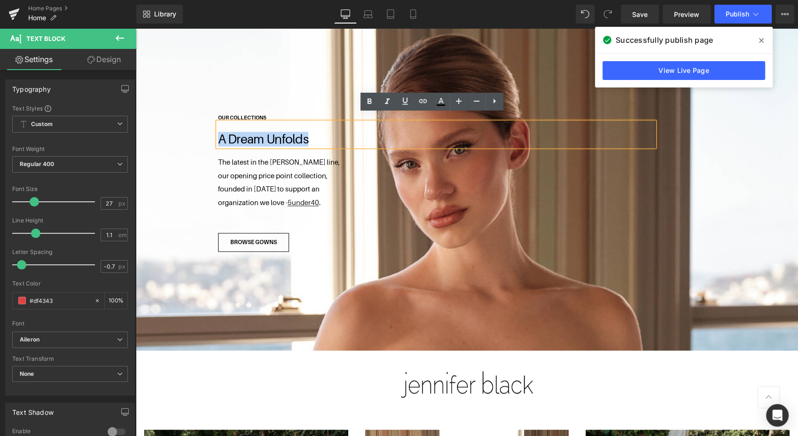
drag, startPoint x: 307, startPoint y: 130, endPoint x: 176, endPoint y: 138, distance: 130.5
click at [176, 138] on span "OUR COLLECTIONS Text Block A Dream Unfolds Text Block The latest in the [PERSON…" at bounding box center [467, 157] width 662 height 198
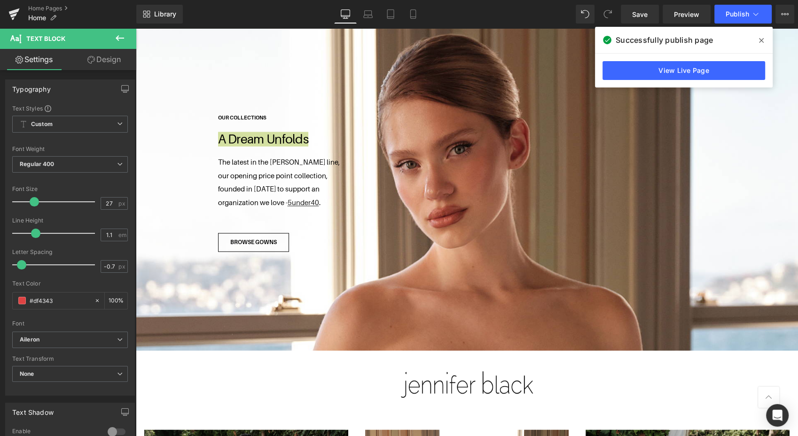
click at [24, 300] on span at bounding box center [22, 301] width 8 height 8
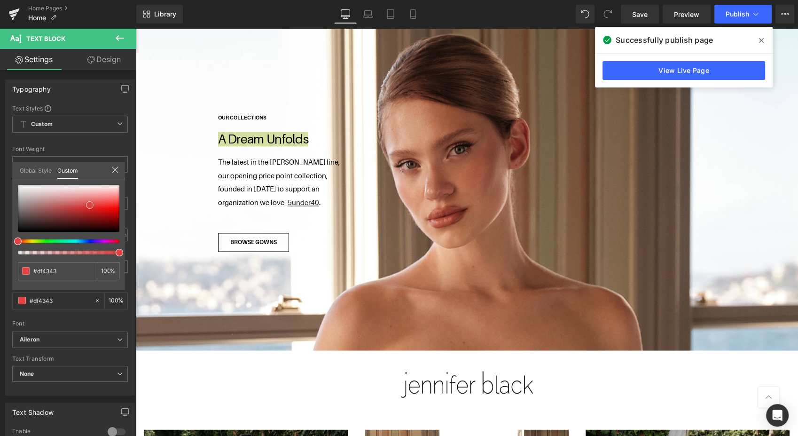
type input "#bea6a6"
type input "#c5b3b3"
type input "#e3dddd"
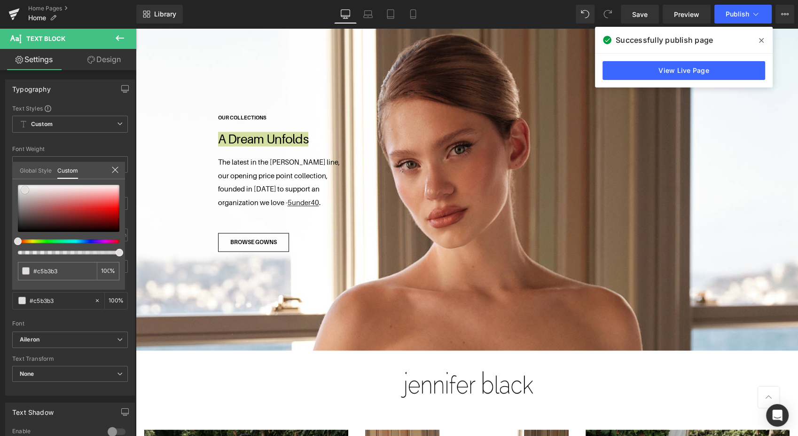
type input "#e3dddd"
type input "#eeecec"
type input "#fcfcfc"
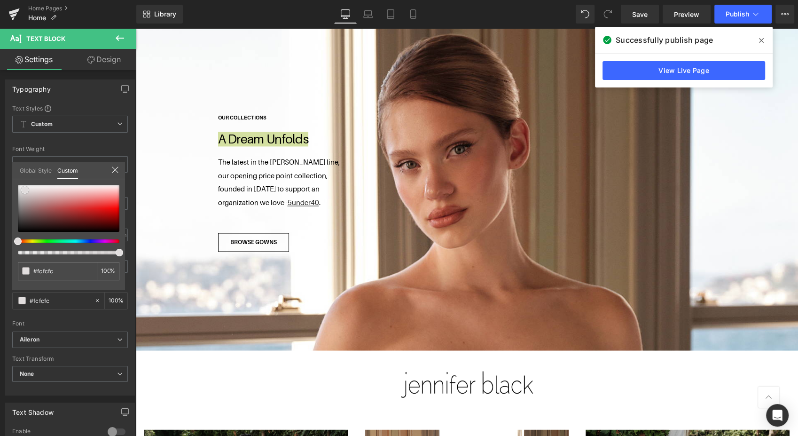
type input "#ffffff"
drag, startPoint x: 34, startPoint y: 198, endPoint x: 15, endPoint y: 179, distance: 27.6
click at [15, 179] on div "Global Style Custom Setup Global Style #ffffff 100 %" at bounding box center [68, 176] width 113 height 29
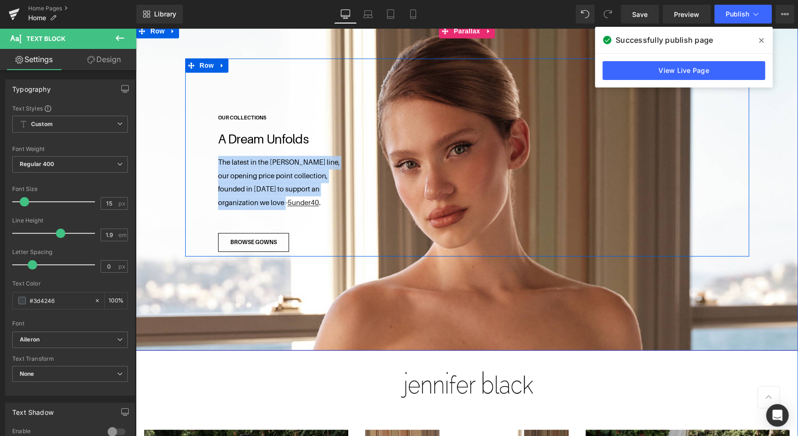
drag, startPoint x: 281, startPoint y: 192, endPoint x: 210, endPoint y: 146, distance: 85.3
click at [210, 146] on div "OUR COLLECTIONS Text Block A Dream Unfolds Text Block The latest in the [PERSON…" at bounding box center [461, 181] width 504 height 142
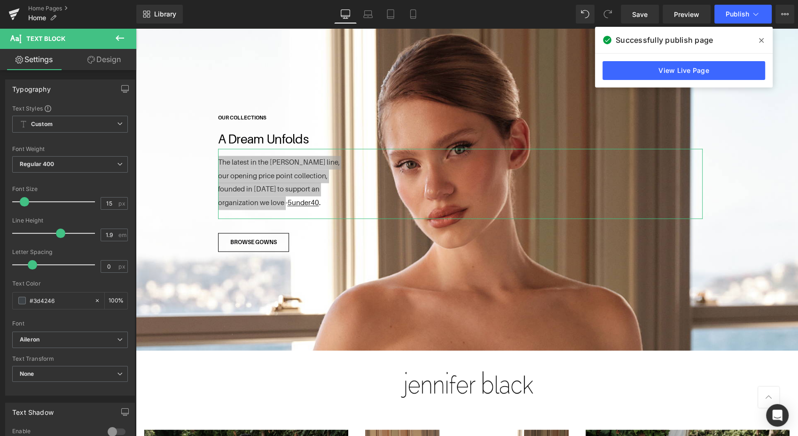
click at [21, 299] on span at bounding box center [22, 301] width 8 height 8
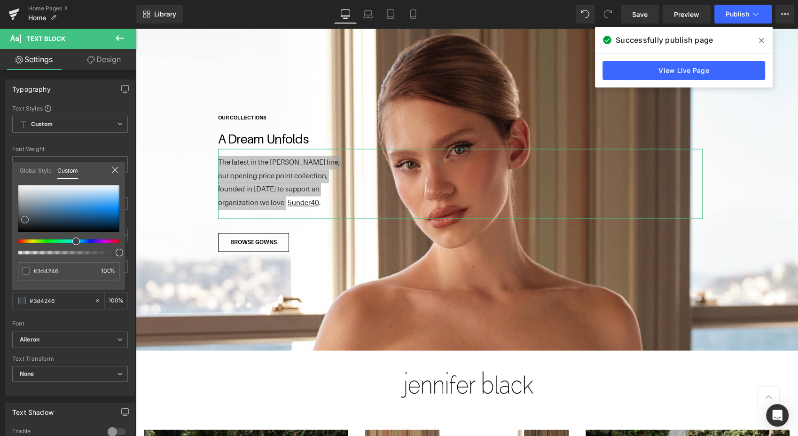
type input "#8395a3"
type input "#8e9da8"
type input "#b3b8bb"
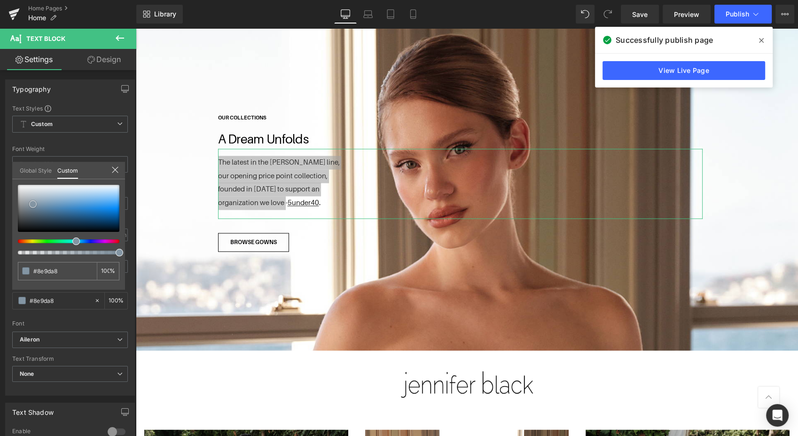
type input "#b3b8bb"
type input "#bfc2c4"
type input "#d2d3d4"
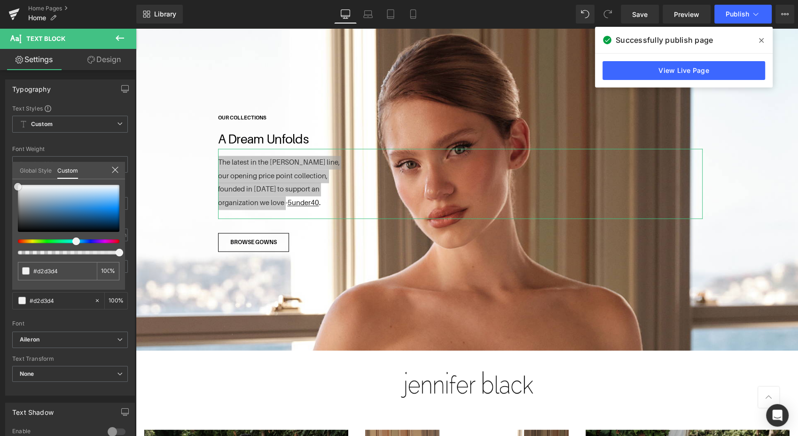
type input "#f2f2f2"
type input "#ffffff"
drag, startPoint x: 33, startPoint y: 204, endPoint x: 15, endPoint y: 184, distance: 26.9
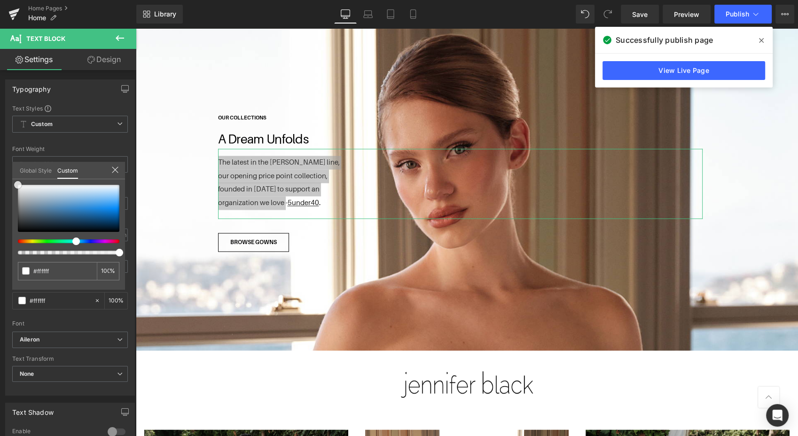
click at [18, 185] on div at bounding box center [69, 208] width 102 height 47
click at [643, 17] on span "Save" at bounding box center [640, 14] width 16 height 10
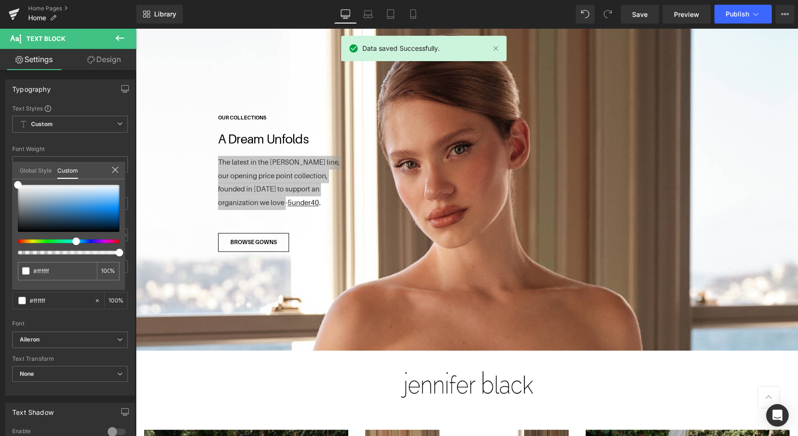
click at [687, 14] on span "Preview" at bounding box center [686, 14] width 25 height 10
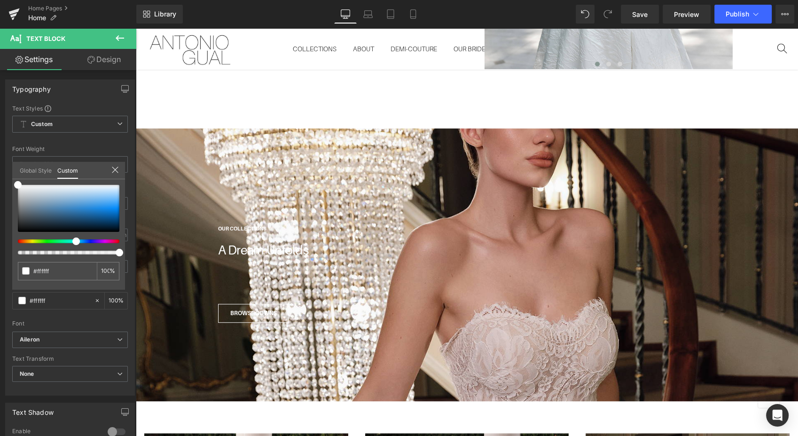
scroll to position [747, 0]
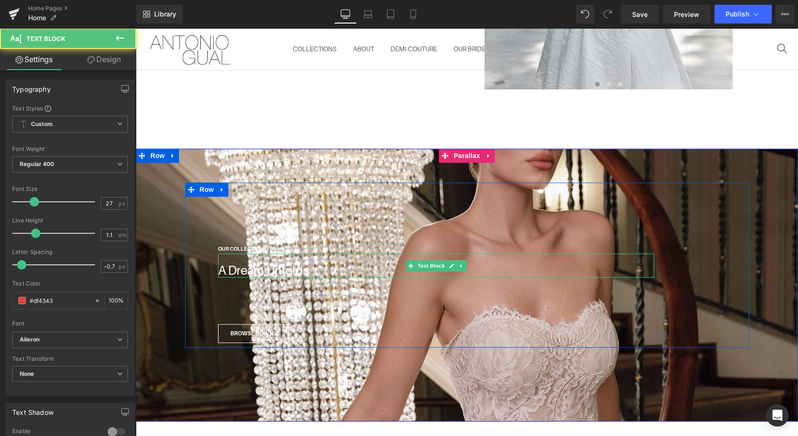
click at [229, 266] on font "A Dream Unfolds" at bounding box center [263, 270] width 91 height 15
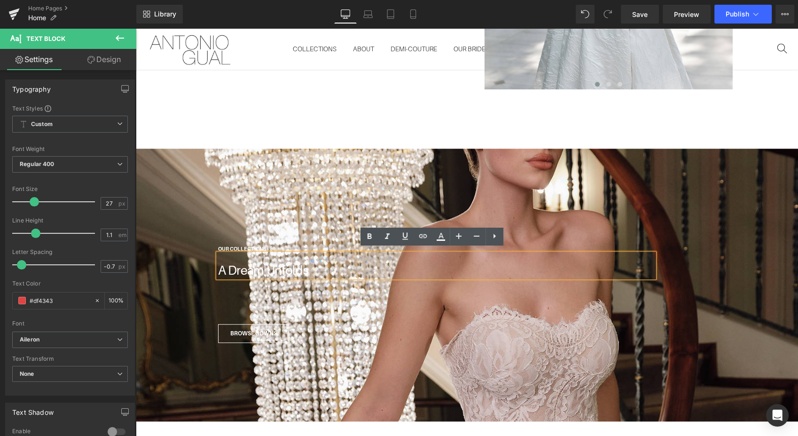
click at [228, 246] on font "OUR COLLECTIONS" at bounding box center [242, 249] width 48 height 6
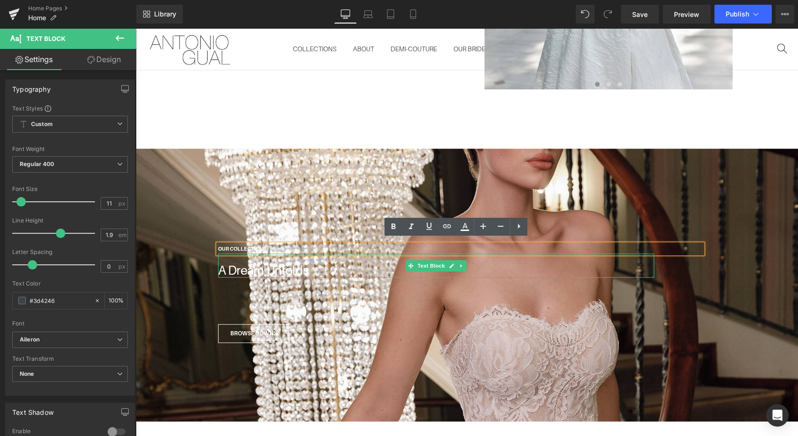
click at [233, 268] on font "A Dream Unfolds" at bounding box center [263, 270] width 91 height 15
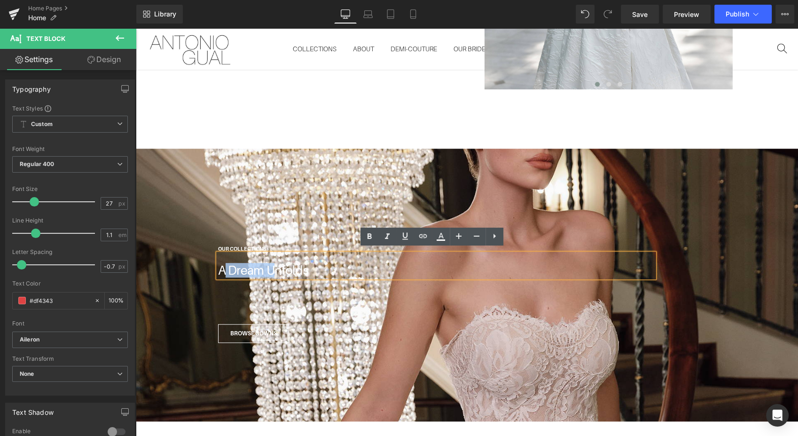
drag, startPoint x: 271, startPoint y: 269, endPoint x: 221, endPoint y: 266, distance: 50.9
click at [221, 266] on font "A Dream Unfolds" at bounding box center [263, 270] width 91 height 15
click at [348, 184] on div "OUR COLLECTIONS Text Block A Dream Unfolds Text Block Text Block BROWSE GOWNS B…" at bounding box center [467, 264] width 564 height 165
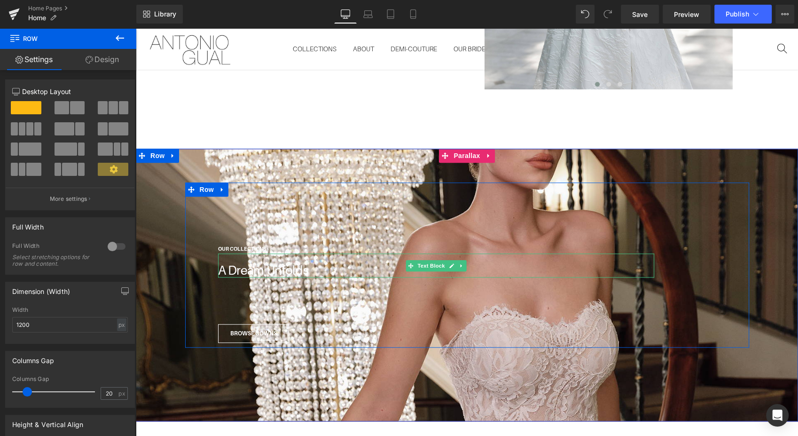
click at [416, 260] on span "Text Block" at bounding box center [431, 265] width 31 height 11
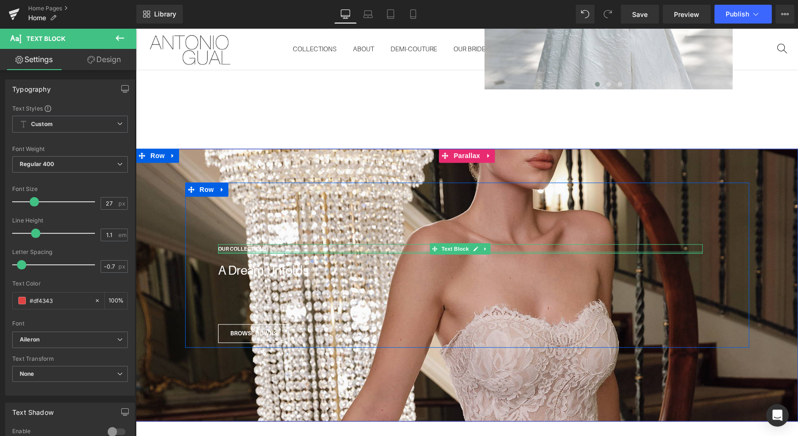
click at [378, 251] on div at bounding box center [460, 252] width 485 height 2
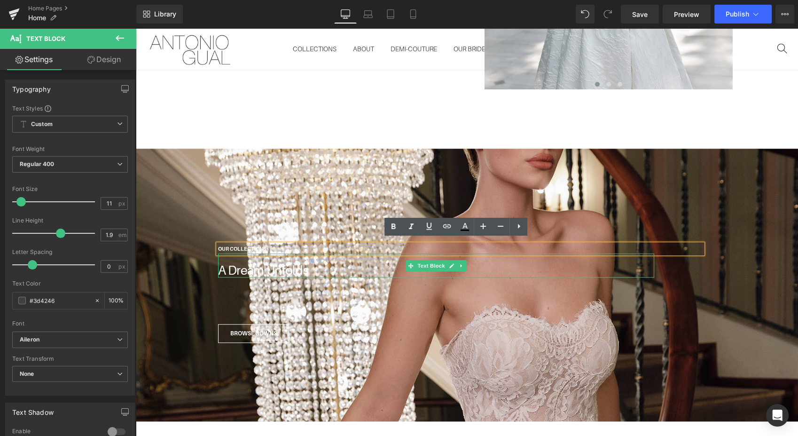
click at [223, 263] on font "A Dream Unfolds" at bounding box center [263, 270] width 91 height 15
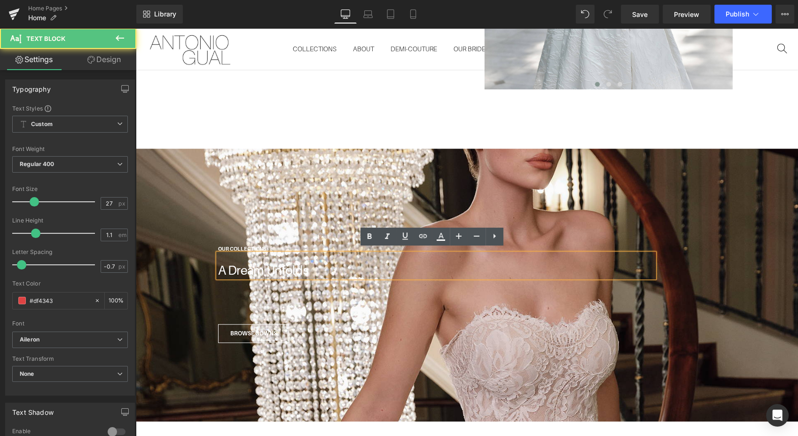
click at [218, 265] on font "A Dream Unfolds" at bounding box center [263, 270] width 91 height 15
click at [218, 266] on div "A Dream Unfolds" at bounding box center [436, 265] width 436 height 24
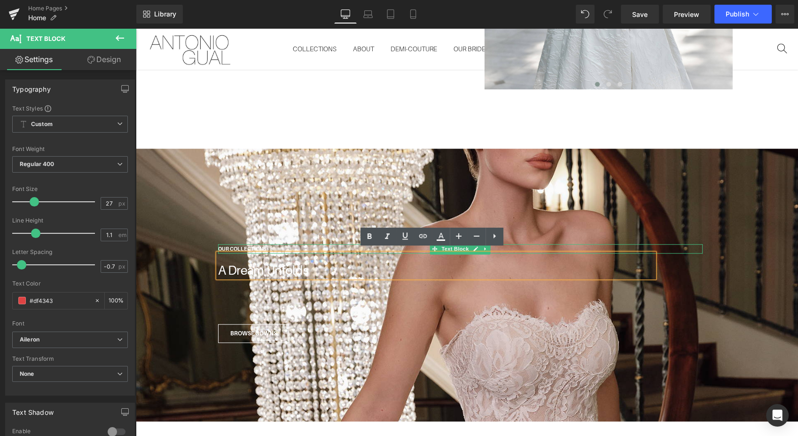
click at [238, 246] on font "OUR COLLECTIONS" at bounding box center [242, 249] width 48 height 6
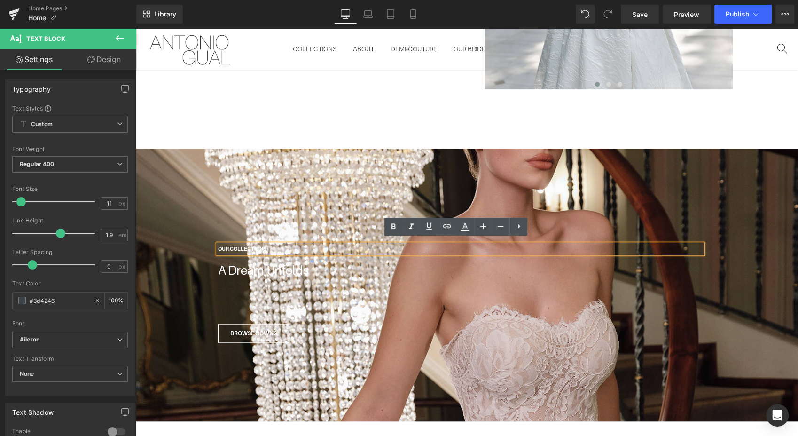
click at [218, 246] on font "OUR COLLECTIONS" at bounding box center [242, 249] width 48 height 6
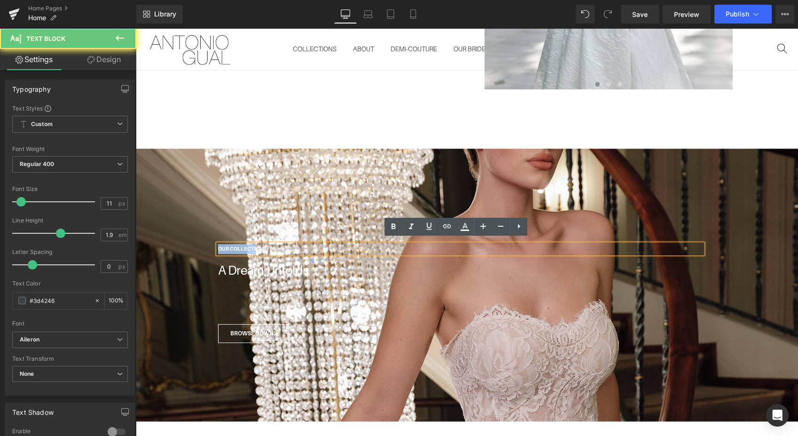
drag, startPoint x: 214, startPoint y: 241, endPoint x: 252, endPoint y: 240, distance: 38.1
click at [252, 244] on p "OUR COLLECTIONS" at bounding box center [460, 249] width 485 height 10
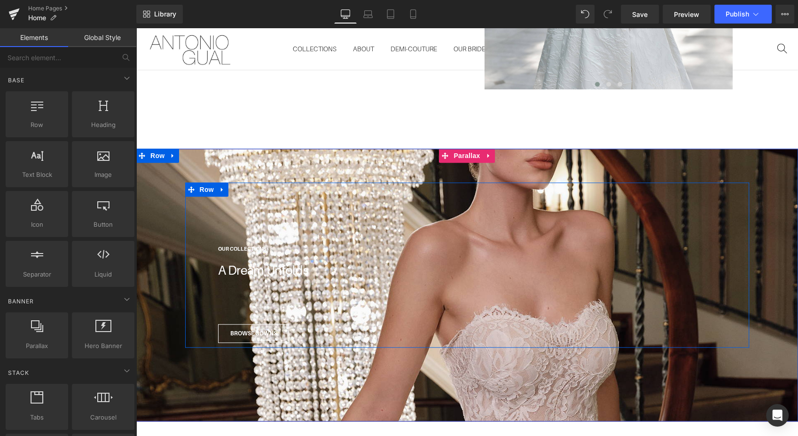
click at [243, 182] on div "OUR COLLECTIONS Text Block A Dream Unfolds Text Block Text Block BROWSE GOWNS B…" at bounding box center [467, 264] width 564 height 165
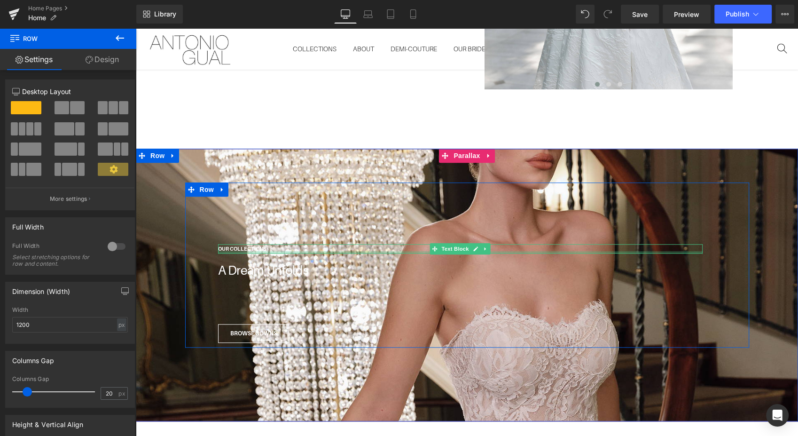
click at [238, 251] on div at bounding box center [460, 252] width 485 height 2
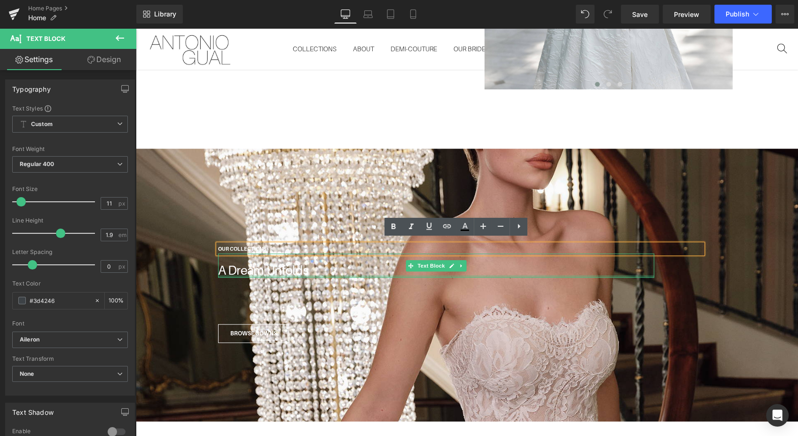
click at [257, 275] on div at bounding box center [436, 276] width 436 height 2
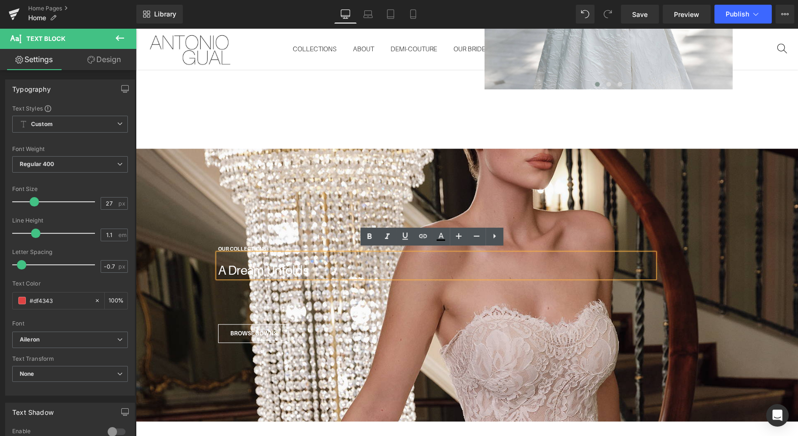
click at [358, 253] on div "A Dream Unfolds" at bounding box center [436, 265] width 436 height 24
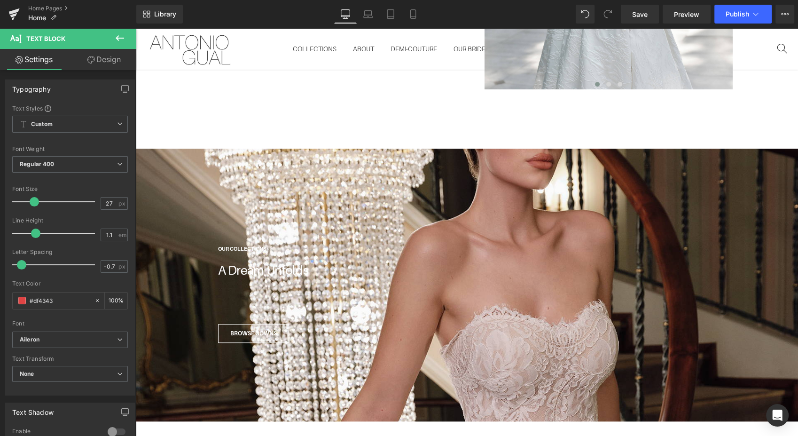
click at [125, 43] on icon at bounding box center [119, 37] width 11 height 11
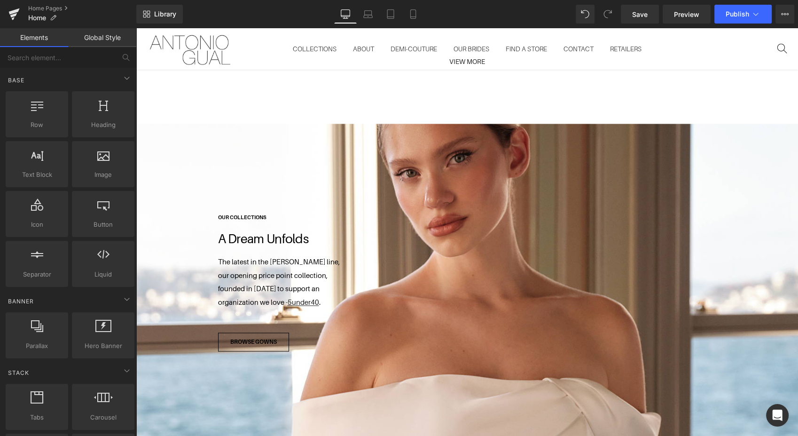
scroll to position [1469, 0]
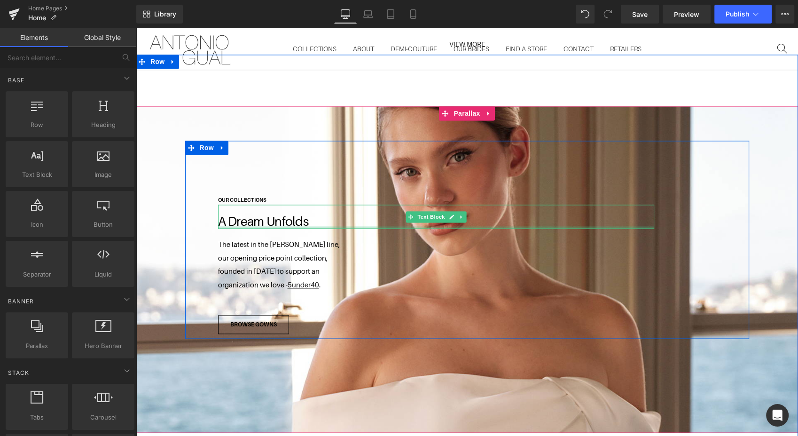
click at [282, 226] on div at bounding box center [436, 227] width 436 height 2
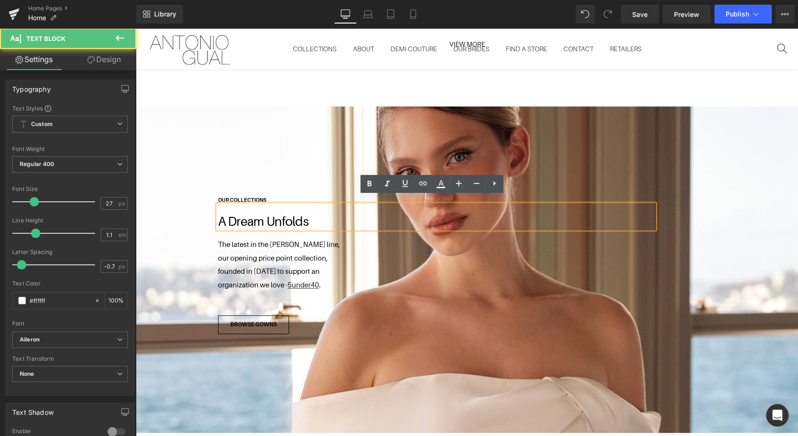
click at [315, 214] on p "A Dream Unfolds" at bounding box center [436, 221] width 436 height 14
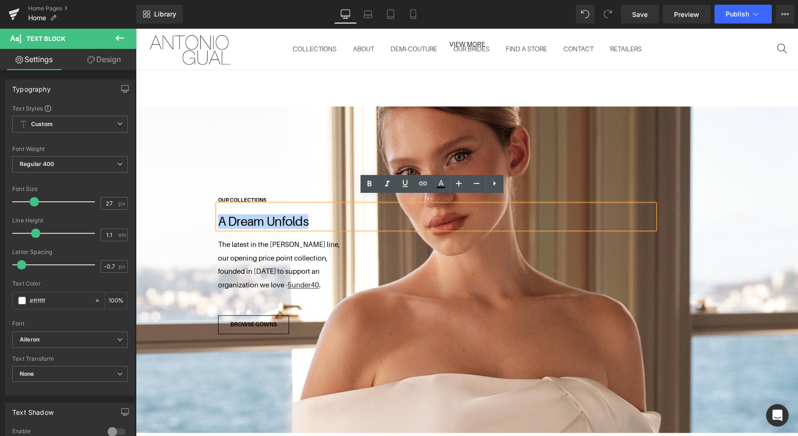
drag, startPoint x: 315, startPoint y: 209, endPoint x: 197, endPoint y: 210, distance: 118.5
click at [197, 210] on div "OUR COLLECTIONS Text Block A Dream Unfolds Text Block The latest in the [PERSON…" at bounding box center [467, 240] width 564 height 198
click at [437, 181] on icon at bounding box center [440, 183] width 11 height 11
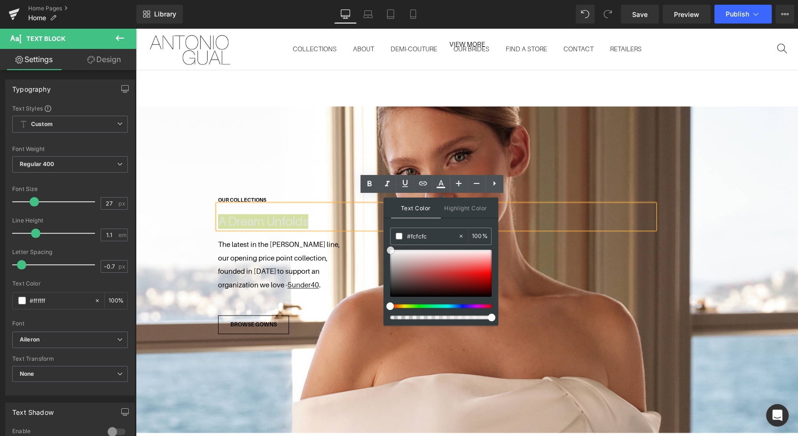
type input "#ffffff"
drag, startPoint x: 395, startPoint y: 255, endPoint x: 385, endPoint y: 242, distance: 17.1
click at [385, 242] on div "Text Color Highlight Color rgba(255, 255, 255, 1) #ffffff 100 % transparent tra…" at bounding box center [441, 261] width 115 height 128
click at [304, 242] on p "The latest in the [PERSON_NAME] line," at bounding box center [460, 245] width 485 height 14
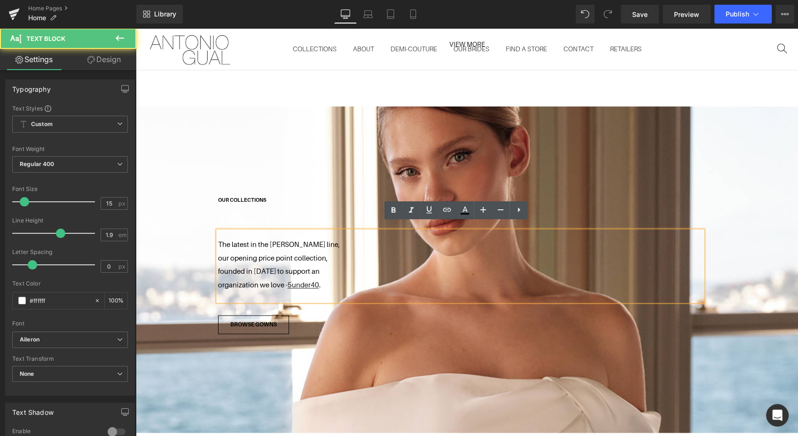
drag, startPoint x: 318, startPoint y: 276, endPoint x: 202, endPoint y: 224, distance: 127.1
click at [202, 224] on div "OUR COLLECTIONS Text Block A Dream Unfolds Text Block The latest in the [PERSON…" at bounding box center [467, 240] width 564 height 198
click at [463, 209] on icon at bounding box center [464, 210] width 11 height 11
type input "100"
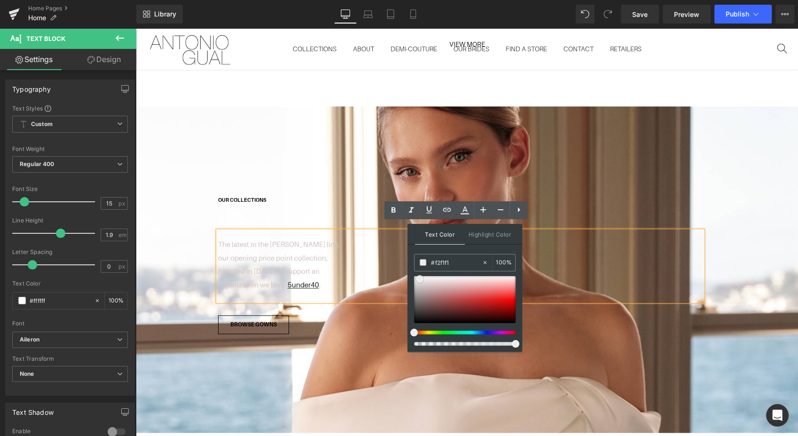
type input "#ffffff"
drag, startPoint x: 561, startPoint y: 314, endPoint x: 407, endPoint y: 263, distance: 162.5
click at [291, 193] on div "OUR COLLECTIONS Text Block A Dream Unfolds Text Block The latest in the [PERSON…" at bounding box center [461, 264] width 504 height 142
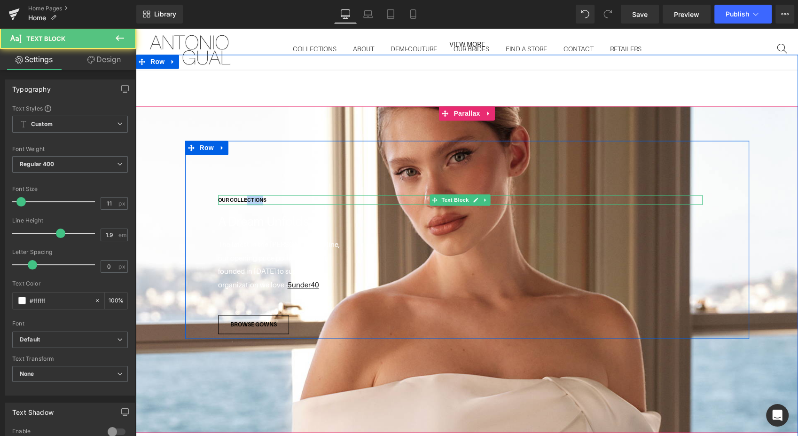
drag, startPoint x: 260, startPoint y: 191, endPoint x: 242, endPoint y: 190, distance: 18.4
click at [242, 197] on font "OUR COLLECTIONS" at bounding box center [242, 200] width 48 height 6
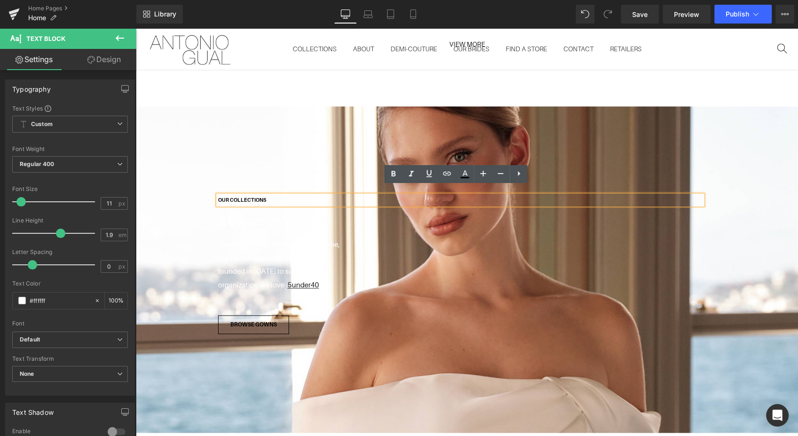
click at [271, 195] on p "OUR COLLECTIONS" at bounding box center [460, 200] width 485 height 10
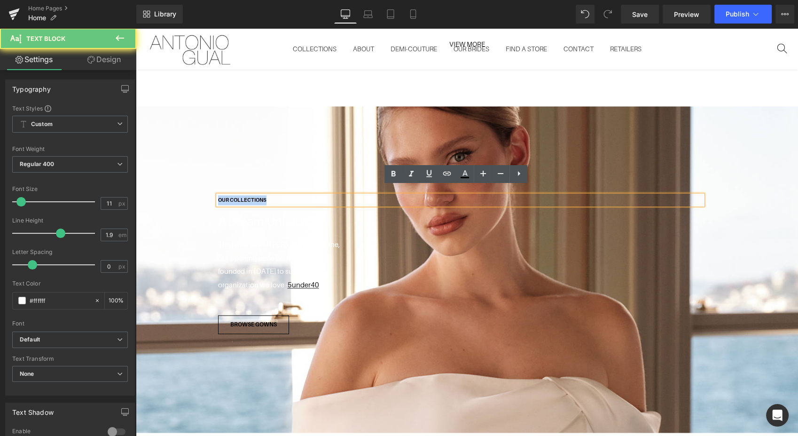
drag, startPoint x: 271, startPoint y: 194, endPoint x: 189, endPoint y: 186, distance: 82.6
click at [189, 186] on div "OUR COLLECTIONS Text Block A Dream Unfolds Text Block The latest in the [PERSON…" at bounding box center [467, 240] width 564 height 198
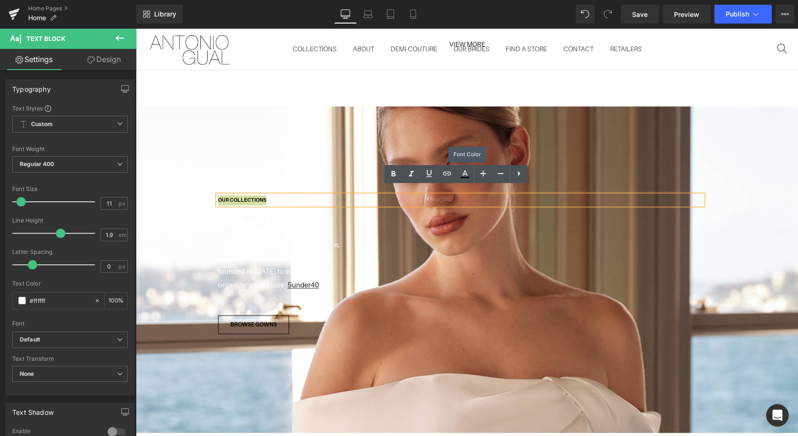
click at [469, 175] on icon at bounding box center [464, 173] width 11 height 11
type input "#000000"
type input "100"
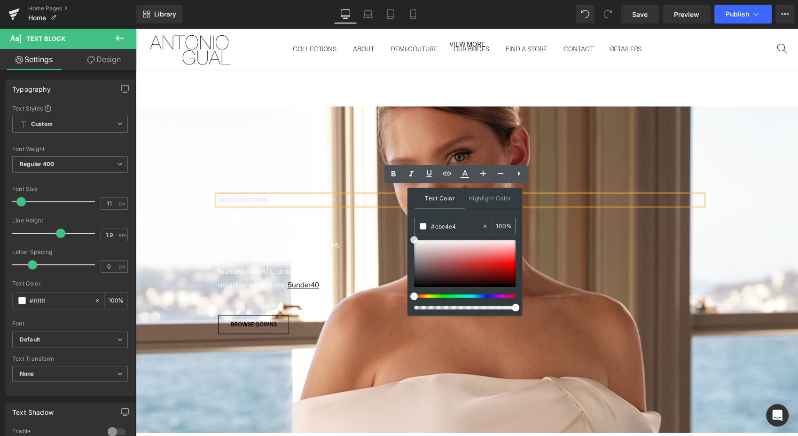
type input "#ffffff"
drag, startPoint x: 583, startPoint y: 284, endPoint x: 387, endPoint y: 223, distance: 205.2
click at [271, 322] on span "BROWSE GOWNS" at bounding box center [253, 325] width 47 height 6
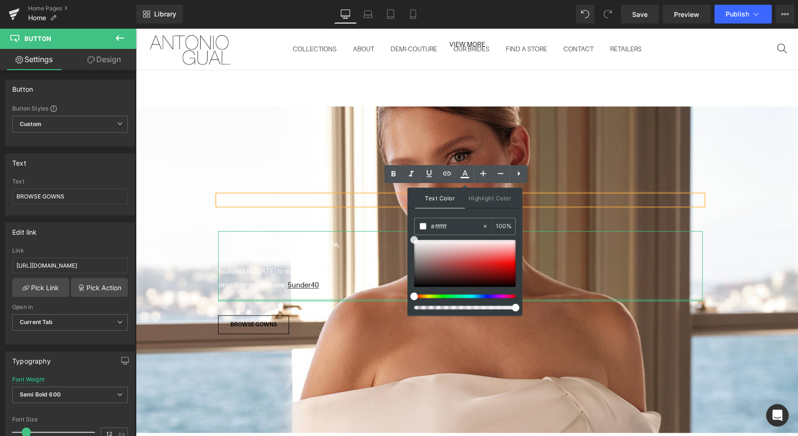
click at [309, 299] on div at bounding box center [460, 300] width 485 height 2
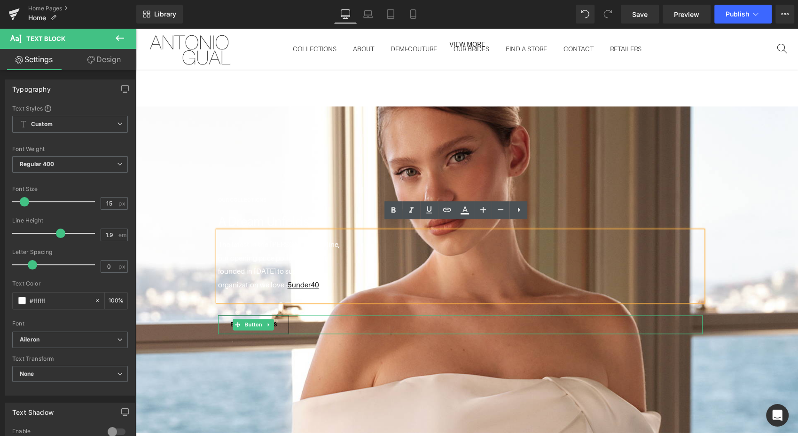
click at [223, 317] on link "BROWSE GOWNS" at bounding box center [253, 324] width 71 height 19
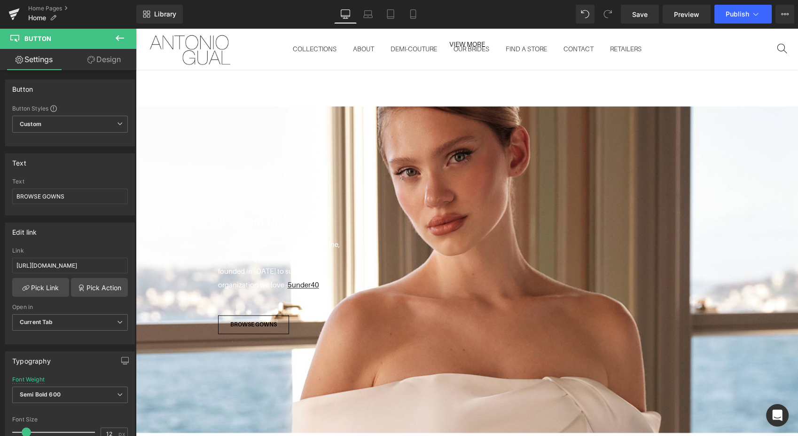
click at [632, 13] on span "Save" at bounding box center [640, 14] width 16 height 10
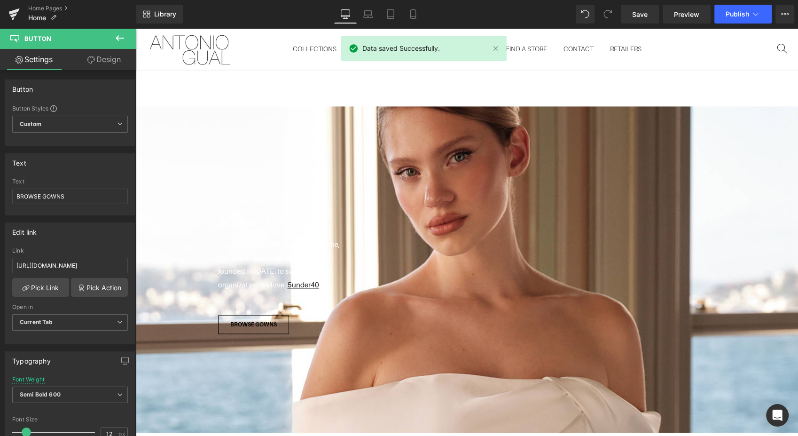
click at [679, 13] on span "Preview" at bounding box center [686, 14] width 25 height 10
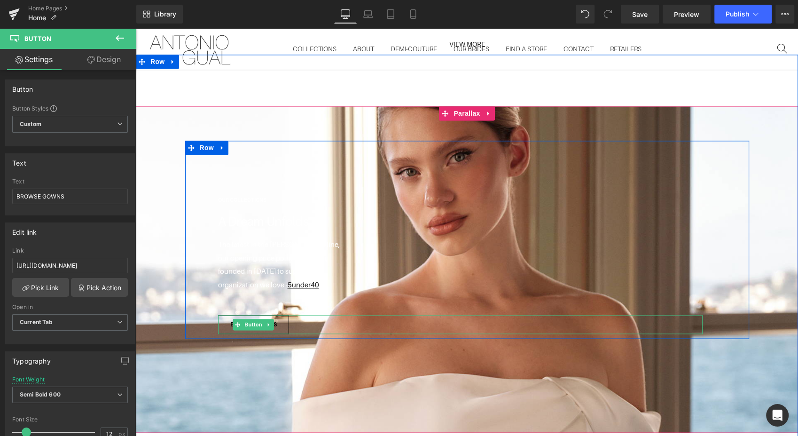
click at [280, 318] on link "BROWSE GOWNS" at bounding box center [253, 324] width 71 height 19
click at [244, 319] on span "Button" at bounding box center [254, 324] width 22 height 11
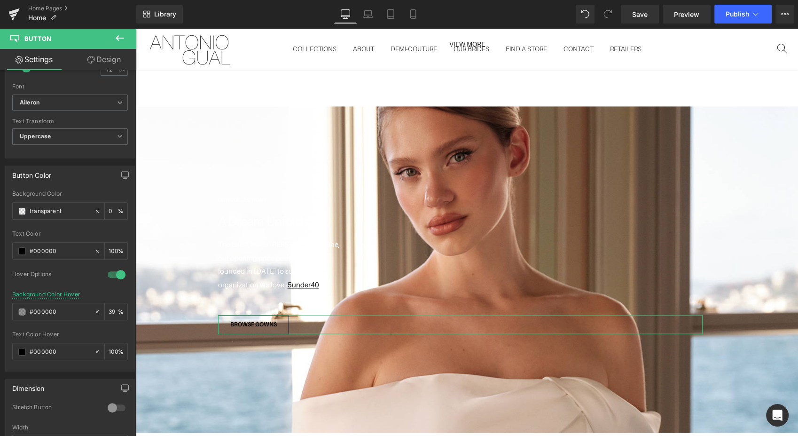
scroll to position [365, 0]
click at [133, 304] on b at bounding box center [135, 262] width 4 height 126
click at [24, 247] on span at bounding box center [22, 250] width 8 height 8
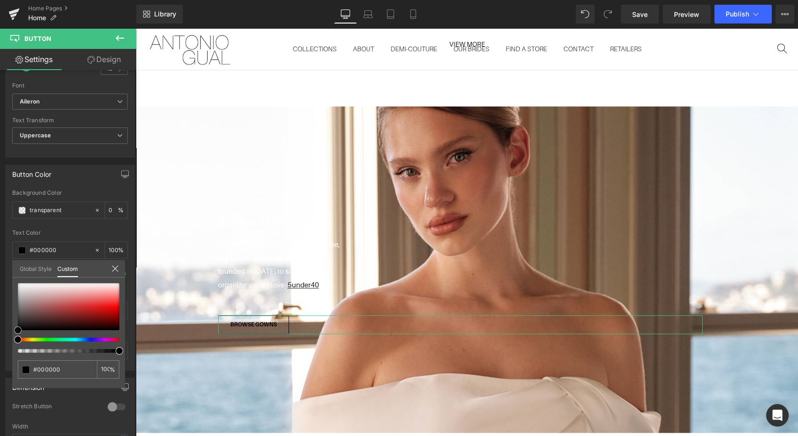
type input "#b99696"
type input "#ba9a9a"
type input "#e2d9d9"
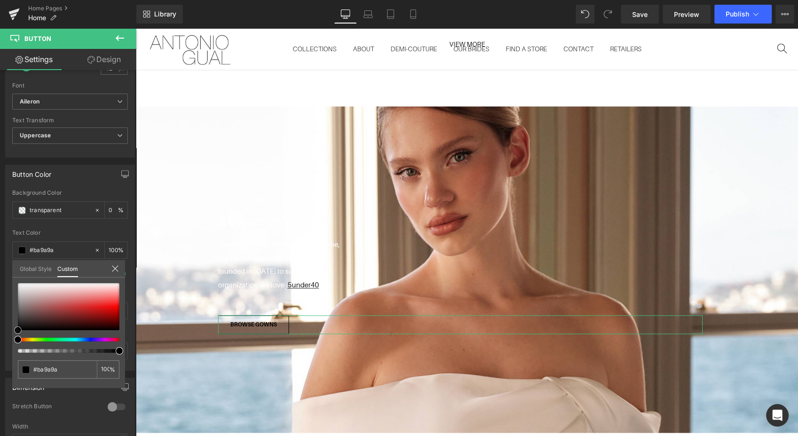
type input "#e2d9d9"
type input "#faf9f9"
type input "#ffffff"
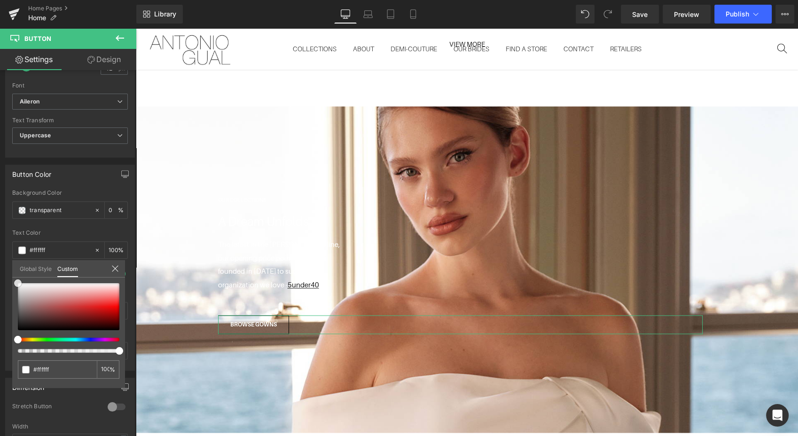
drag, startPoint x: 38, startPoint y: 299, endPoint x: 10, endPoint y: 260, distance: 47.9
click at [10, 260] on div "Button Color transparent Background Color transparent 0 % rgba(255, 255, 255, 1…" at bounding box center [70, 264] width 141 height 213
click at [642, 13] on span "Save" at bounding box center [640, 14] width 16 height 10
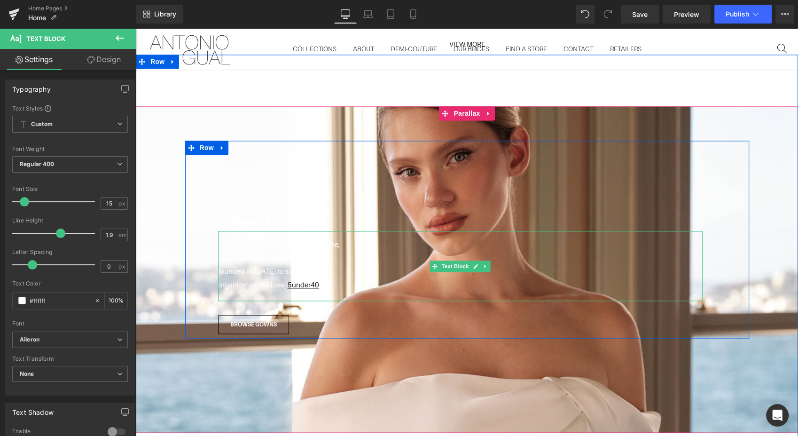
drag, startPoint x: 318, startPoint y: 275, endPoint x: 283, endPoint y: 275, distance: 35.3
click at [283, 278] on p "organization we love - 5under40 ." at bounding box center [460, 285] width 485 height 14
click at [266, 278] on p "organization we love - 5under40 ." at bounding box center [460, 285] width 485 height 14
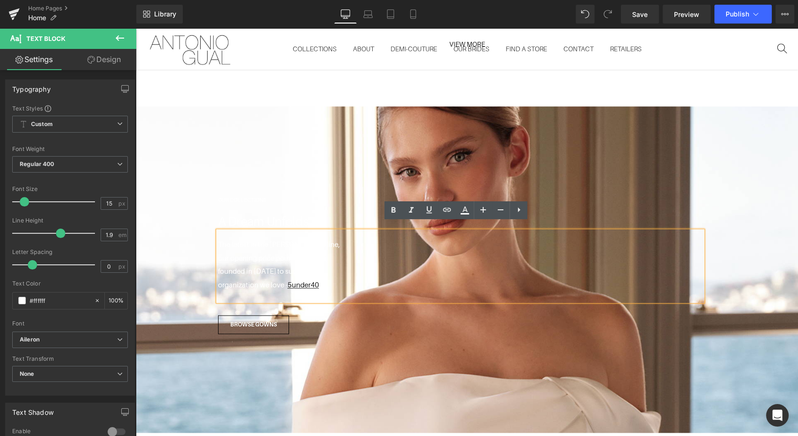
click at [288, 281] on u "5under40" at bounding box center [304, 285] width 32 height 8
click at [336, 294] on span "Edit" at bounding box center [335, 293] width 11 height 8
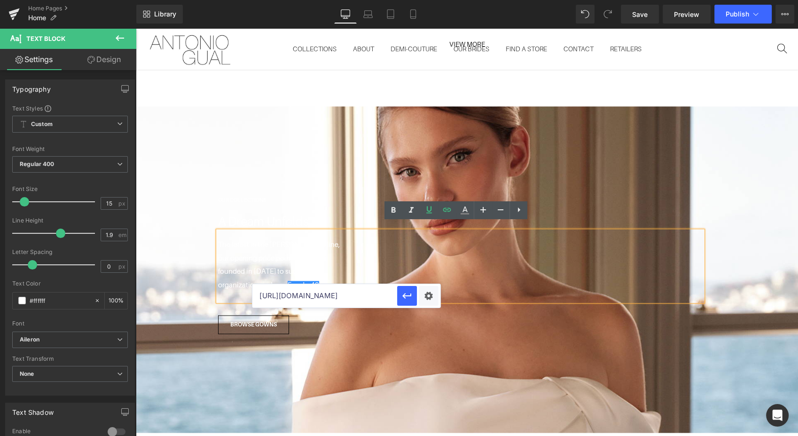
click at [466, 213] on icon at bounding box center [464, 210] width 11 height 11
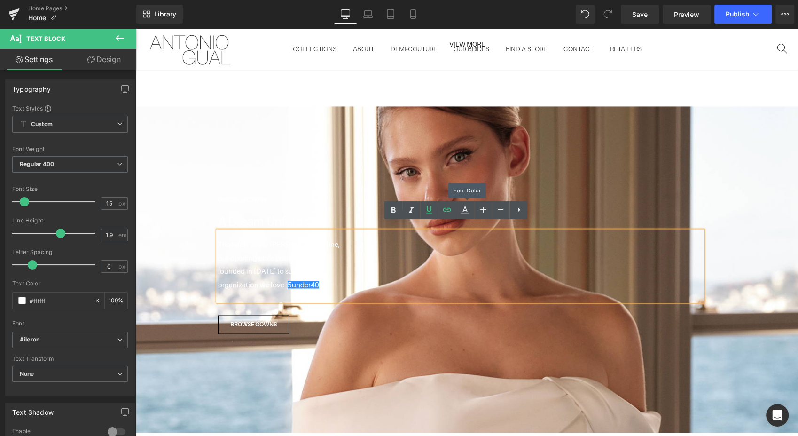
click at [466, 213] on icon at bounding box center [464, 210] width 11 height 11
type input "100"
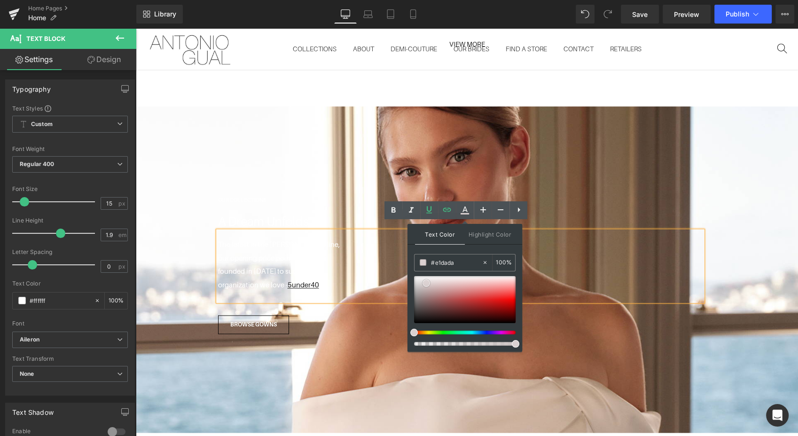
type input "#ffffff"
drag, startPoint x: 562, startPoint y: 311, endPoint x: 395, endPoint y: 260, distance: 174.5
click at [448, 212] on icon at bounding box center [446, 209] width 11 height 11
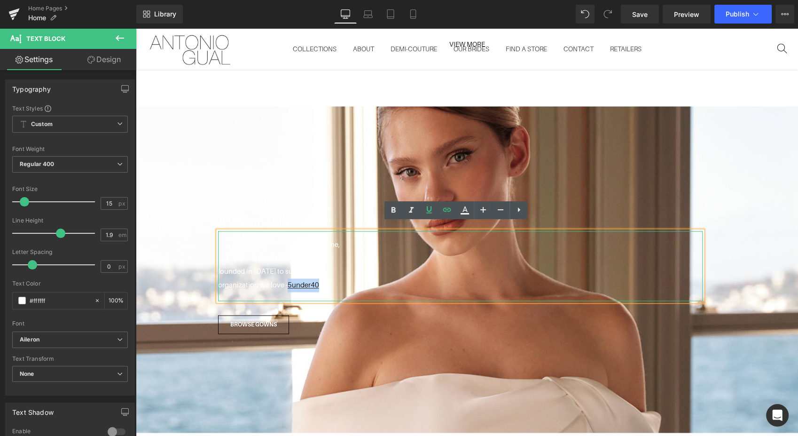
drag, startPoint x: 315, startPoint y: 276, endPoint x: 283, endPoint y: 277, distance: 32.0
click at [283, 278] on p "organization we love - 5under40 ." at bounding box center [460, 285] width 485 height 14
click at [450, 212] on icon at bounding box center [446, 209] width 11 height 11
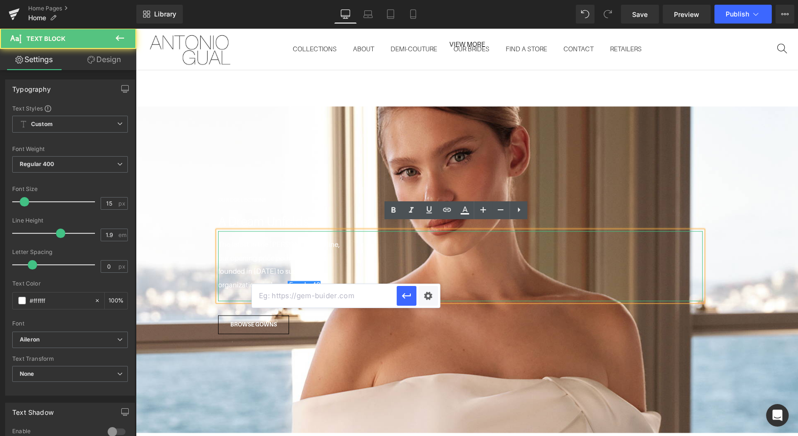
click at [439, 252] on p "our opening price point collection," at bounding box center [460, 259] width 485 height 14
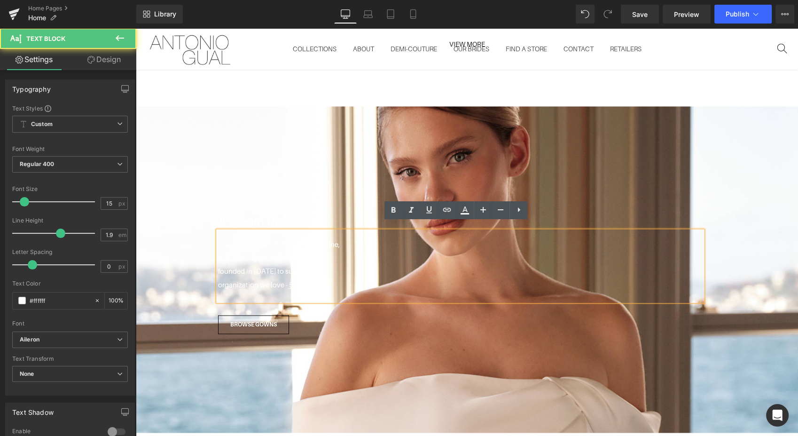
click at [292, 281] on u "5under40" at bounding box center [305, 285] width 32 height 8
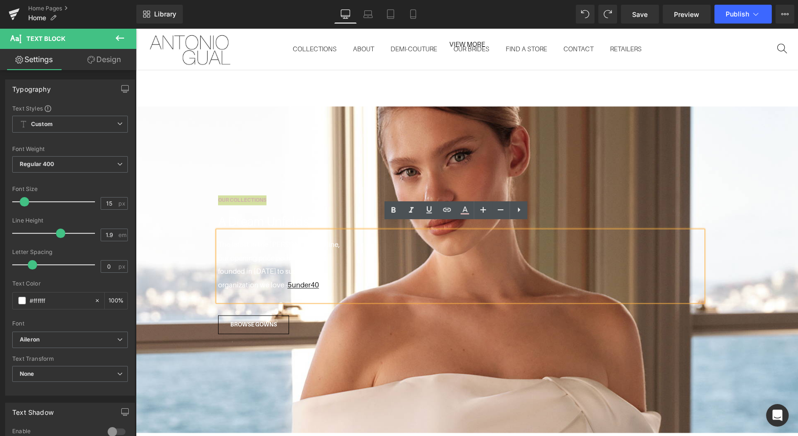
click at [636, 14] on span "Save" at bounding box center [640, 14] width 16 height 10
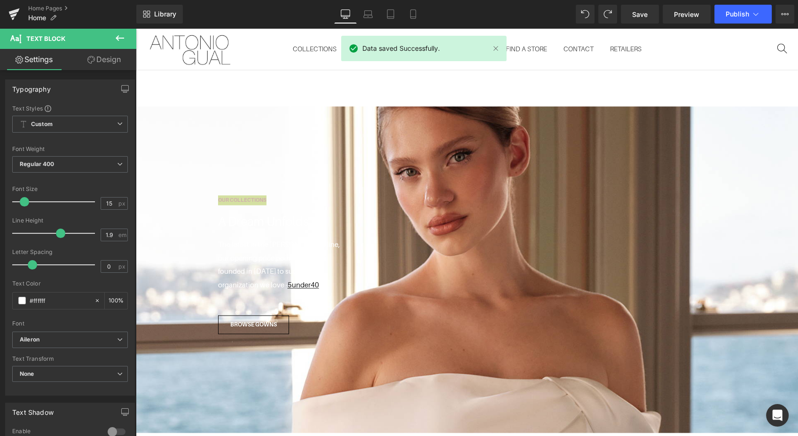
click at [680, 13] on span "Preview" at bounding box center [686, 14] width 25 height 10
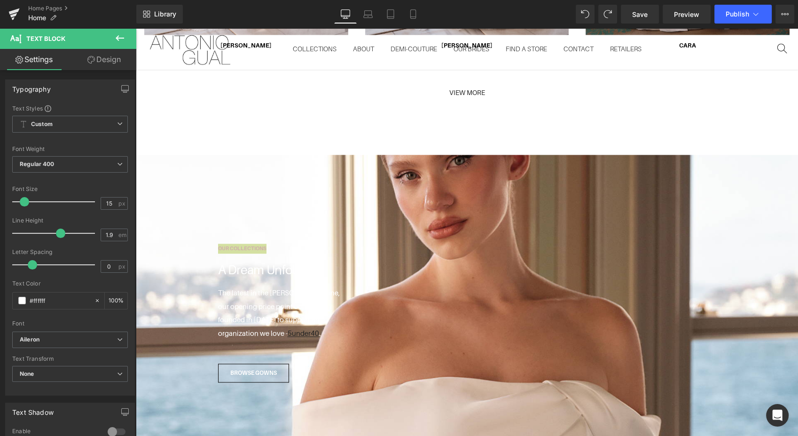
scroll to position [1429, 0]
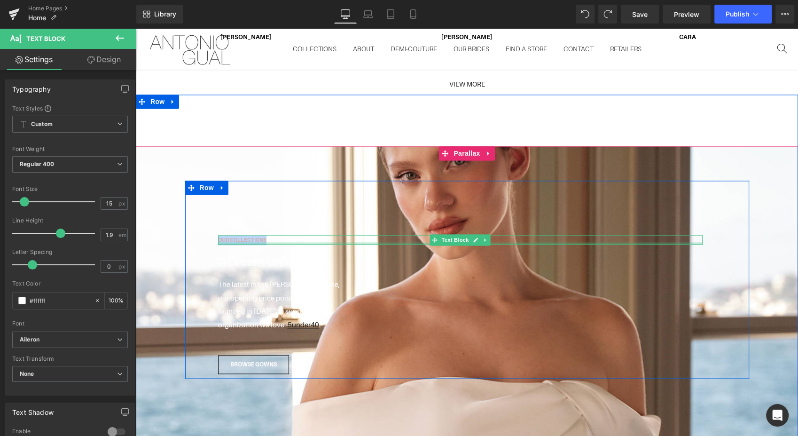
click at [247, 237] on strong "OUR COLLECTIONS" at bounding box center [242, 240] width 48 height 6
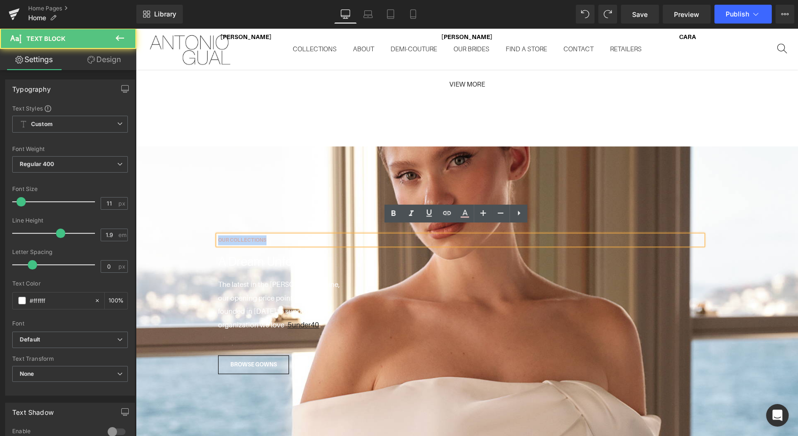
drag, startPoint x: 264, startPoint y: 231, endPoint x: 196, endPoint y: 237, distance: 68.9
click at [196, 237] on div "OUR COLLECTIONS Text Block A Dream Unfolds Text Block The latest in the [PERSON…" at bounding box center [467, 280] width 564 height 198
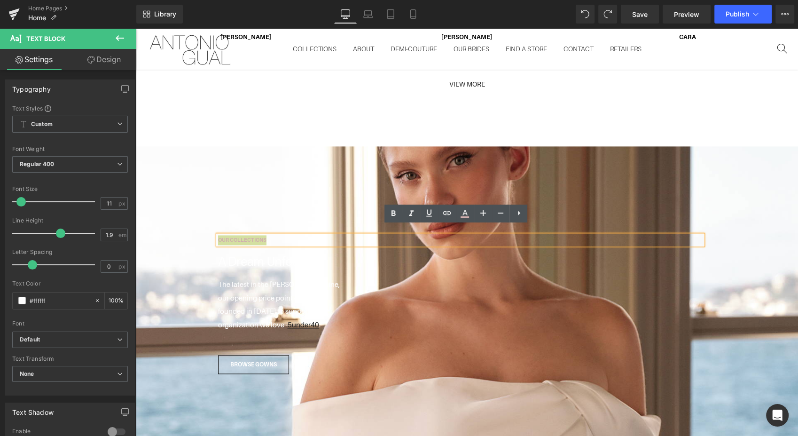
click at [465, 215] on icon at bounding box center [464, 213] width 11 height 11
type input "#d0aeae"
type input "100"
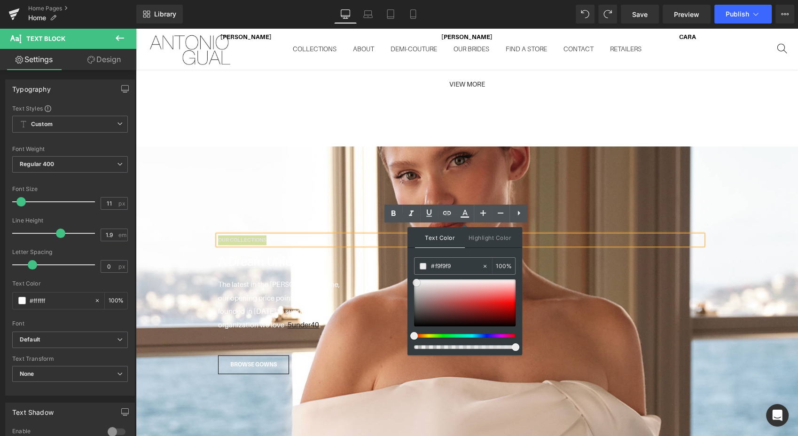
type input "#ffffff"
drag, startPoint x: 421, startPoint y: 299, endPoint x: 408, endPoint y: 262, distance: 38.5
click at [408, 262] on div "Text Color Highlight Color rgba(255, 255, 255, 1) #ffffff 100 % transparent tra…" at bounding box center [465, 291] width 115 height 128
click at [432, 181] on div "OUR COLLECTIONS Text Block A Dream Unfolds Text Block The latest in the [PERSON…" at bounding box center [467, 280] width 564 height 198
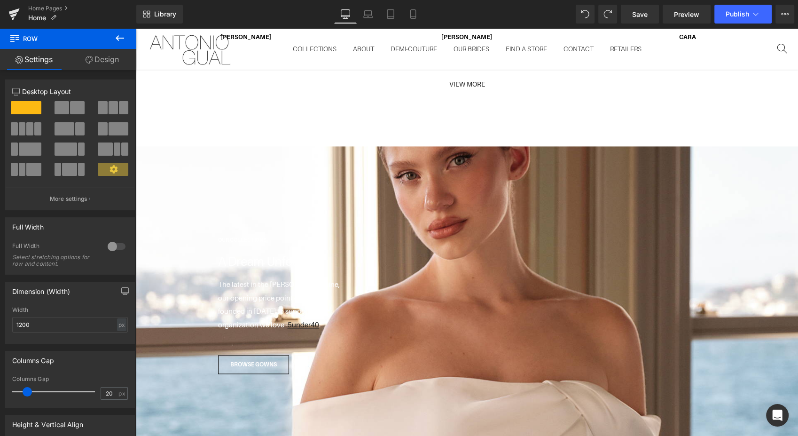
click at [638, 16] on span "Save" at bounding box center [640, 14] width 16 height 10
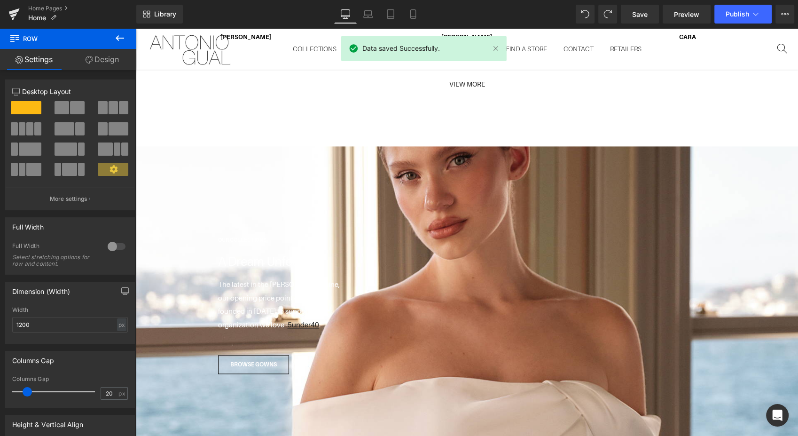
click at [745, 17] on span "Publish" at bounding box center [738, 14] width 24 height 8
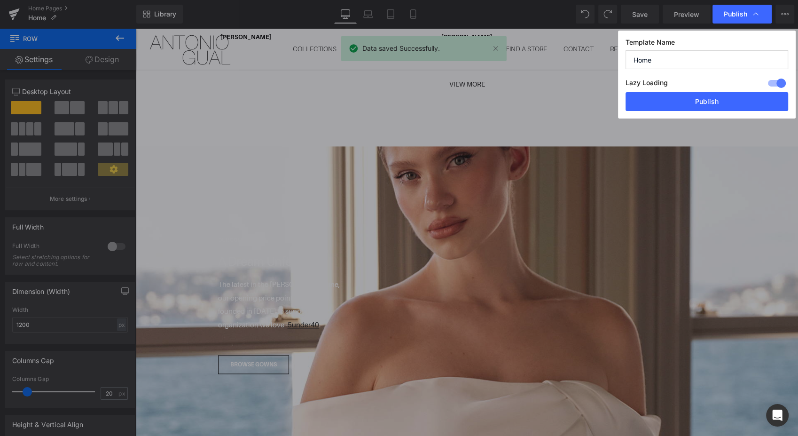
click at [709, 107] on button "Publish" at bounding box center [707, 101] width 163 height 19
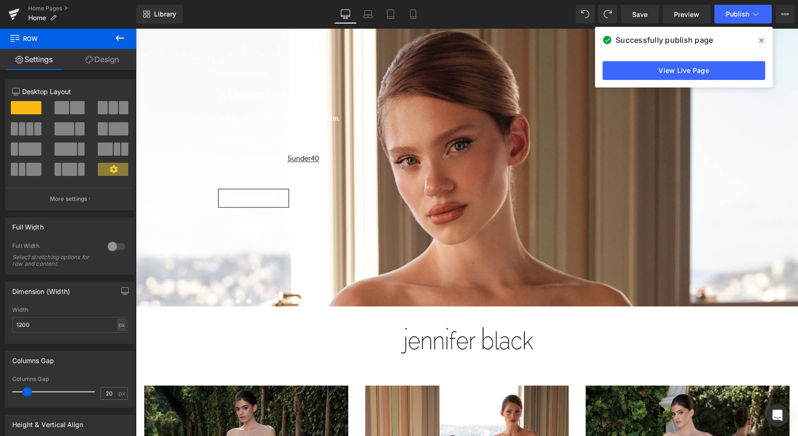
scroll to position [1593, 0]
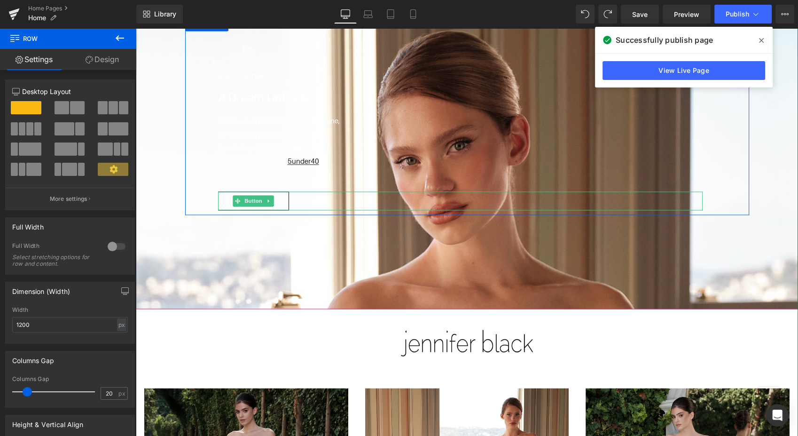
click at [284, 198] on link "BROWSE GOWNS" at bounding box center [253, 200] width 71 height 19
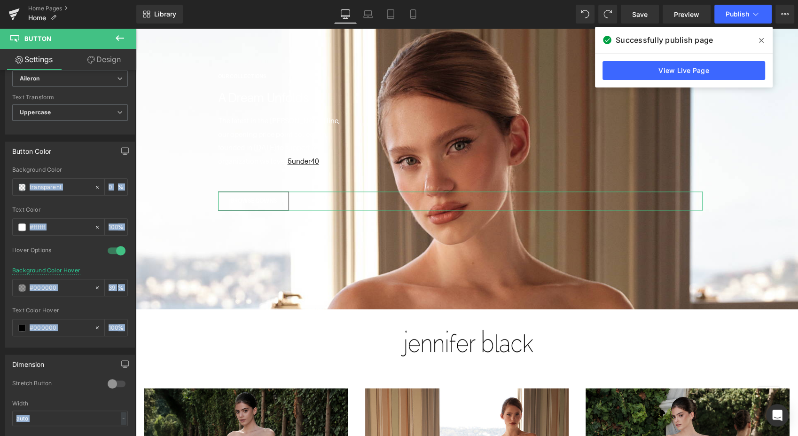
scroll to position [397, 0]
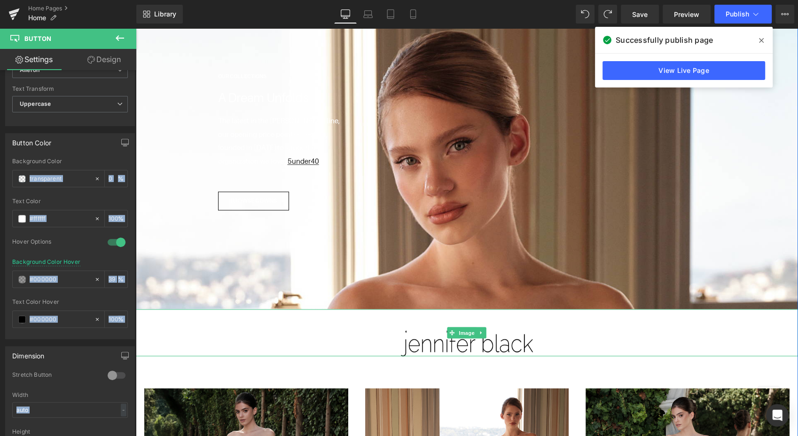
drag, startPoint x: 268, startPoint y: 261, endPoint x: 138, endPoint y: 328, distance: 145.9
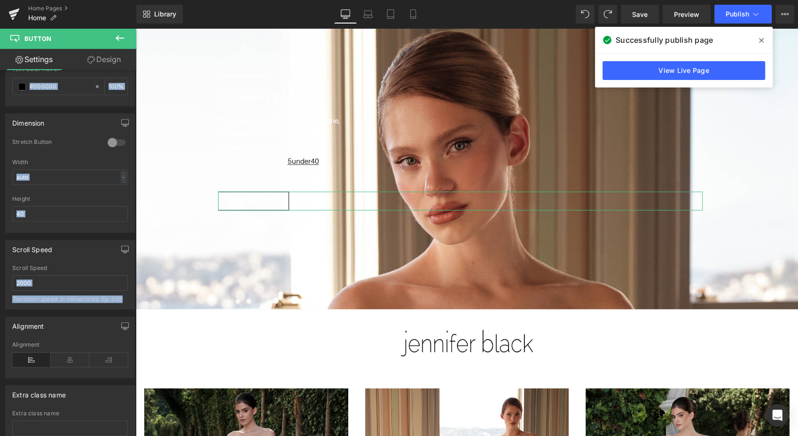
scroll to position [693, 0]
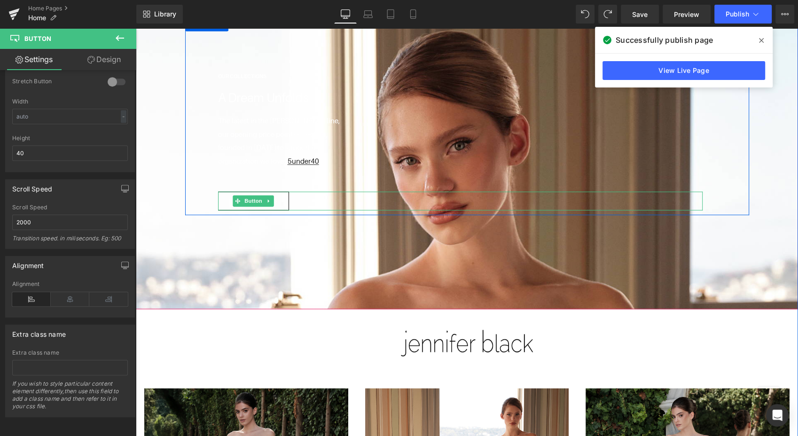
click at [287, 196] on div "BROWSE GOWNS" at bounding box center [460, 200] width 485 height 19
click at [285, 195] on div "BROWSE GOWNS" at bounding box center [460, 200] width 485 height 19
click at [306, 191] on div "BROWSE GOWNS" at bounding box center [460, 200] width 485 height 19
click at [251, 195] on span "Button" at bounding box center [254, 200] width 22 height 11
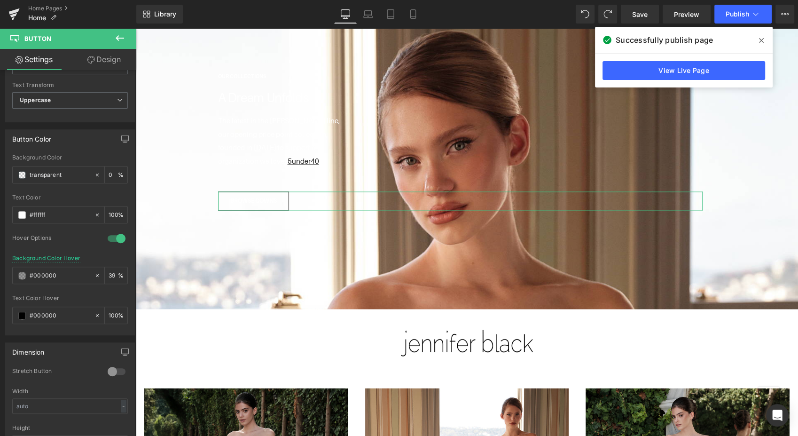
scroll to position [404, 0]
click at [19, 309] on span at bounding box center [22, 312] width 8 height 8
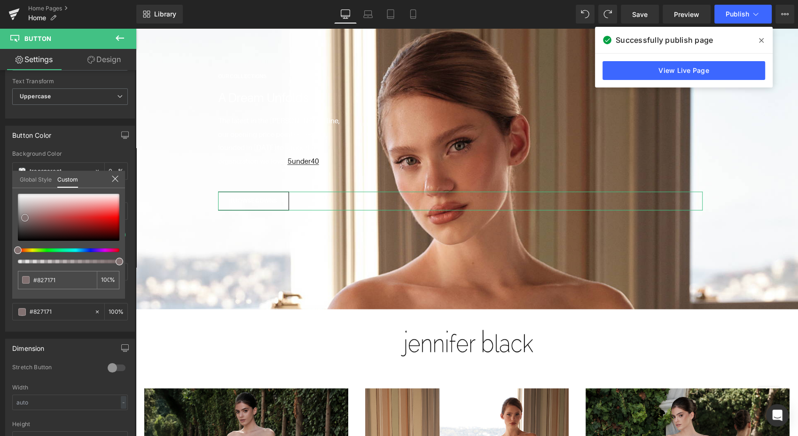
type input "#827171"
type input "#887676"
type input "#ab9f9f"
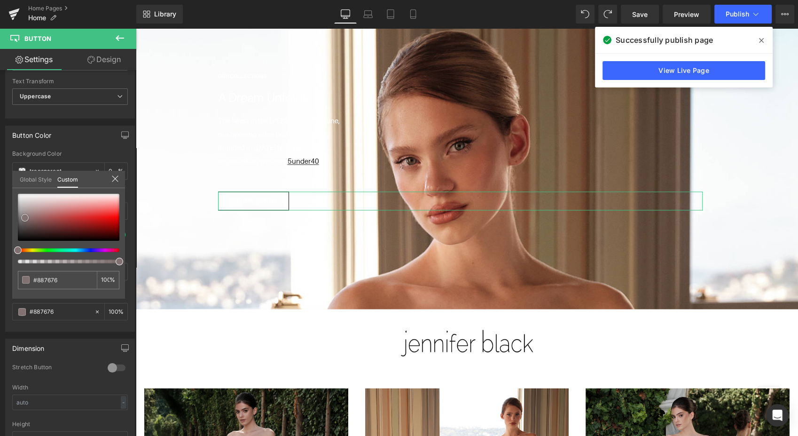
type input "#ab9f9f"
type input "#cac3c3"
type input "#d3cece"
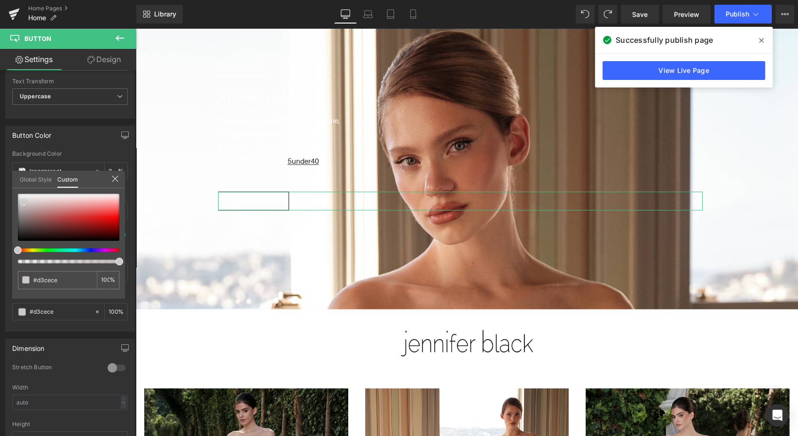
type input "#ffffff"
drag, startPoint x: 25, startPoint y: 218, endPoint x: 13, endPoint y: 164, distance: 55.4
click at [13, 164] on div "Button Color transparent Background Color transparent 0 % rgba(255, 255, 255, 1…" at bounding box center [70, 224] width 141 height 213
type input "#f2f2f2"
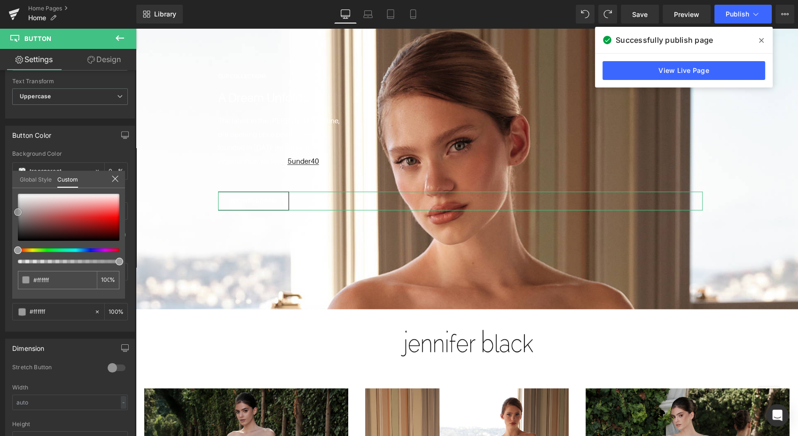
type input "#f2f2f2"
type input "#a5a5a5"
type input "#6d6d6d"
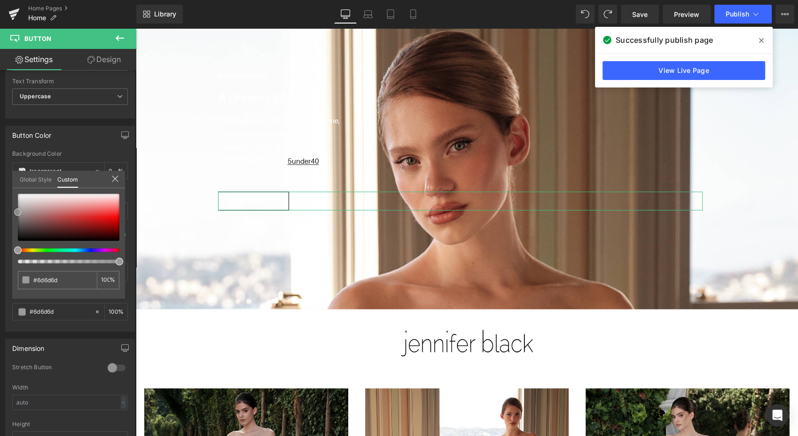
type input "#4f4f4f"
type input "#444444"
type input "#303030"
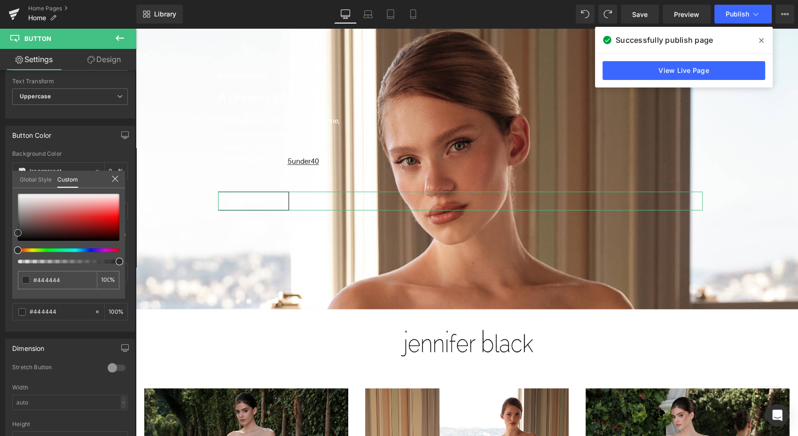
type input "#303030"
type input "#212121"
type input "#1c1c1c"
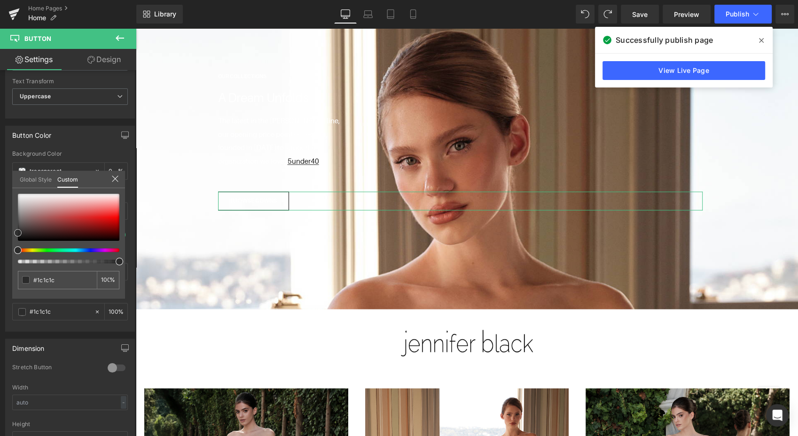
type input "#161616"
type input "#111111"
type input "#0c0c0c"
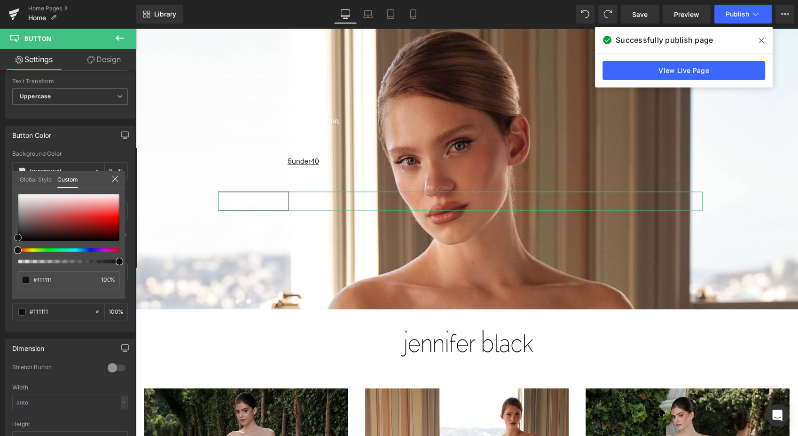
type input "#0c0c0c"
type input "#0a0a0a"
type input "#070707"
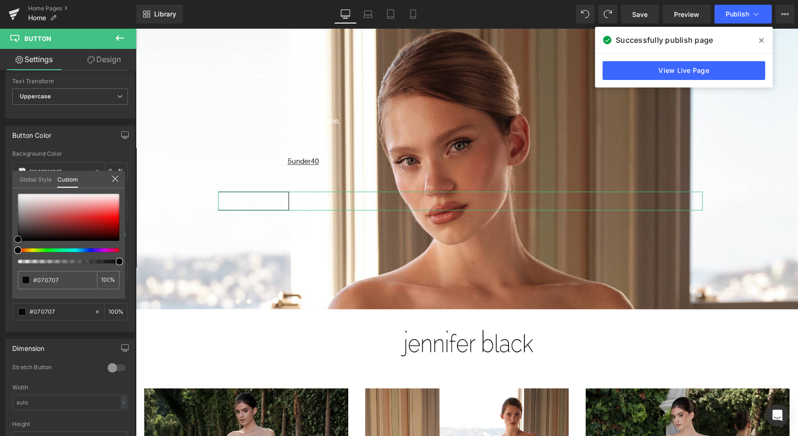
drag, startPoint x: 17, startPoint y: 193, endPoint x: 15, endPoint y: 239, distance: 45.7
click at [15, 239] on span at bounding box center [18, 240] width 8 height 8
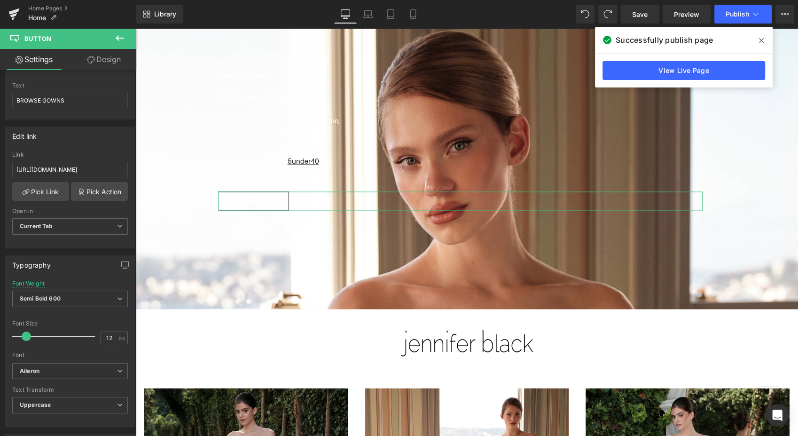
scroll to position [0, 0]
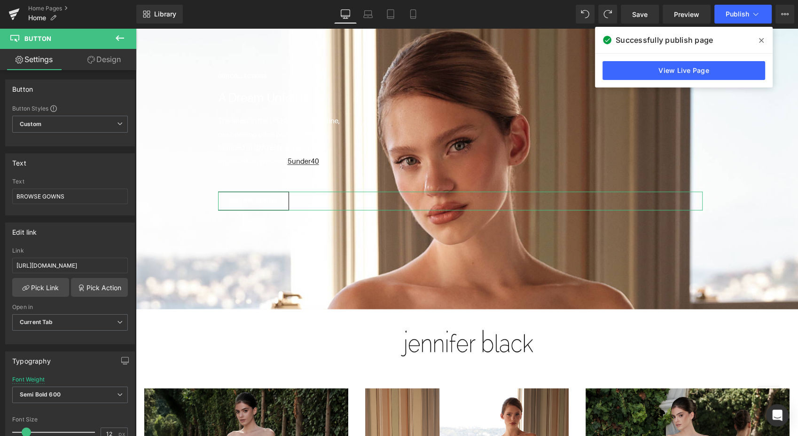
click at [124, 143] on div "Button Button Styles Custom Custom Setup Global Style Custom Setup Global Style…" at bounding box center [68, 255] width 136 height 370
click at [106, 65] on link "Design" at bounding box center [104, 59] width 68 height 21
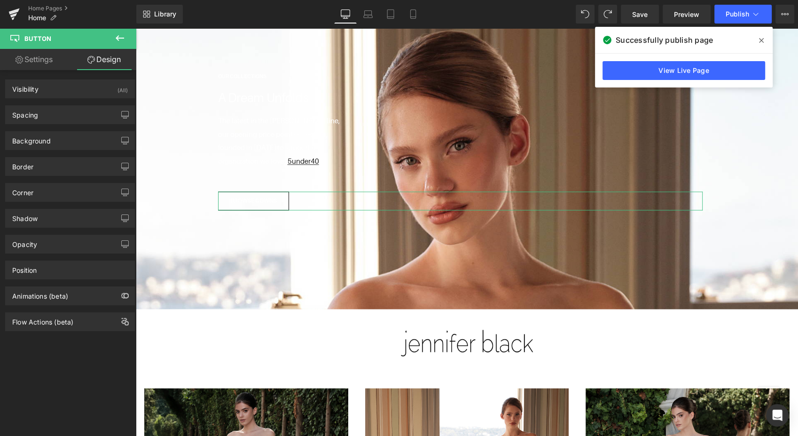
click at [79, 166] on div "Border" at bounding box center [70, 167] width 129 height 18
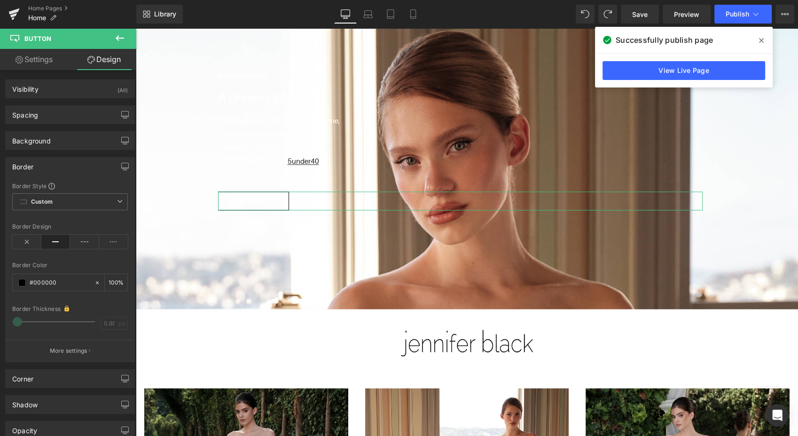
click at [19, 283] on span at bounding box center [22, 283] width 8 height 8
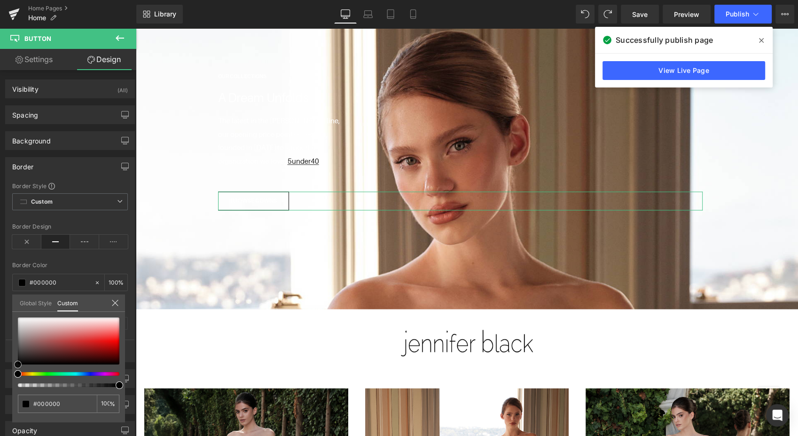
type input "#b39898"
type input "#bba4a4"
type input "#e7e3e3"
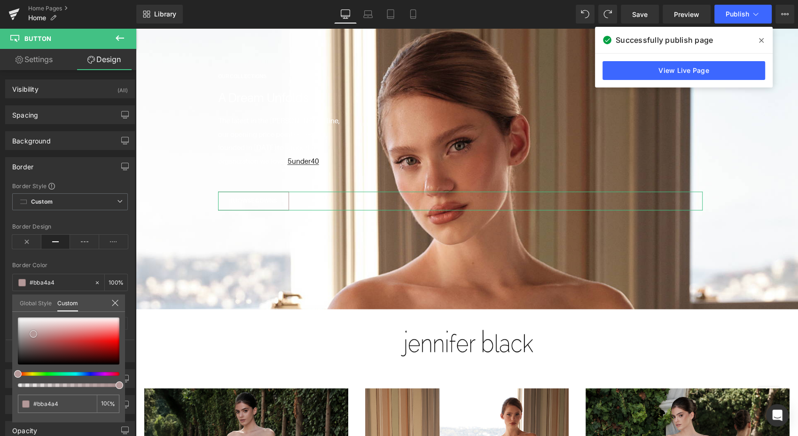
type input "#e7e3e3"
type input "#f0eeee"
type input "#f3f1f1"
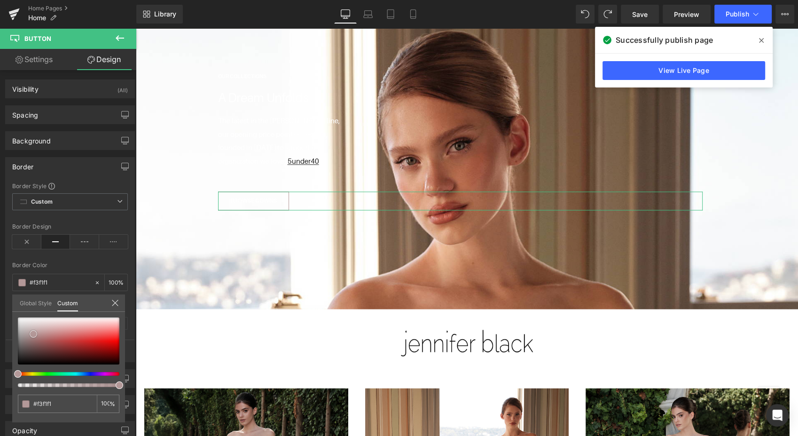
type input "#fcfcfc"
type input "#ffffff"
drag, startPoint x: 33, startPoint y: 334, endPoint x: 14, endPoint y: 306, distance: 34.4
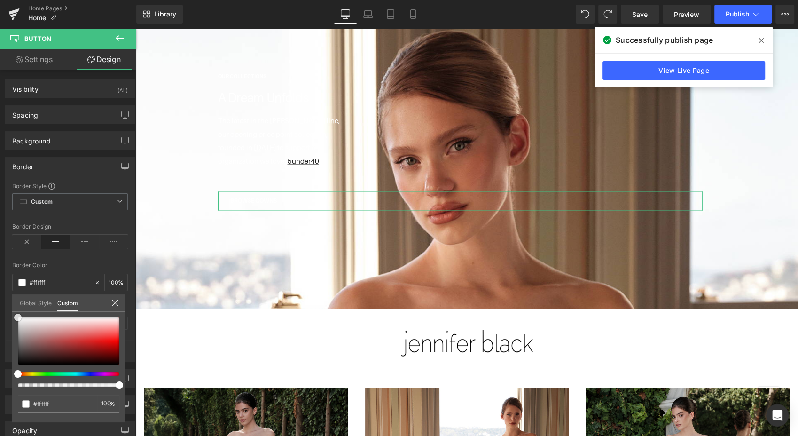
click at [14, 306] on div "Global Style Custom Setup Global Style #ffffff 100 %" at bounding box center [68, 308] width 113 height 29
click at [743, 10] on span "Publish" at bounding box center [738, 14] width 24 height 8
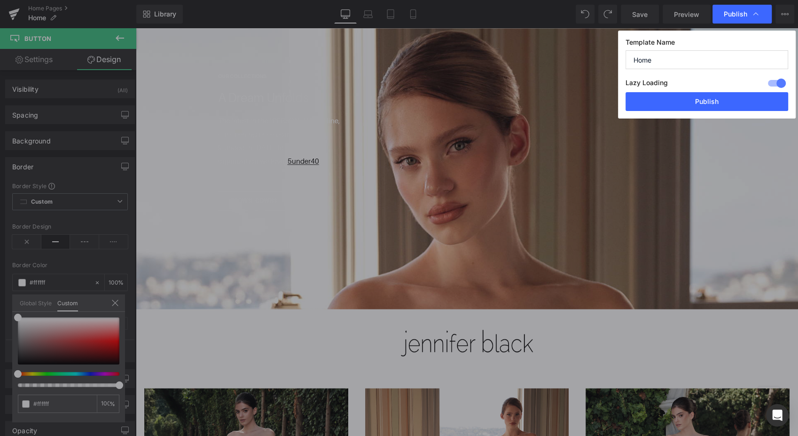
click at [713, 99] on button "Publish" at bounding box center [707, 101] width 163 height 19
